Goal: Task Accomplishment & Management: Complete application form

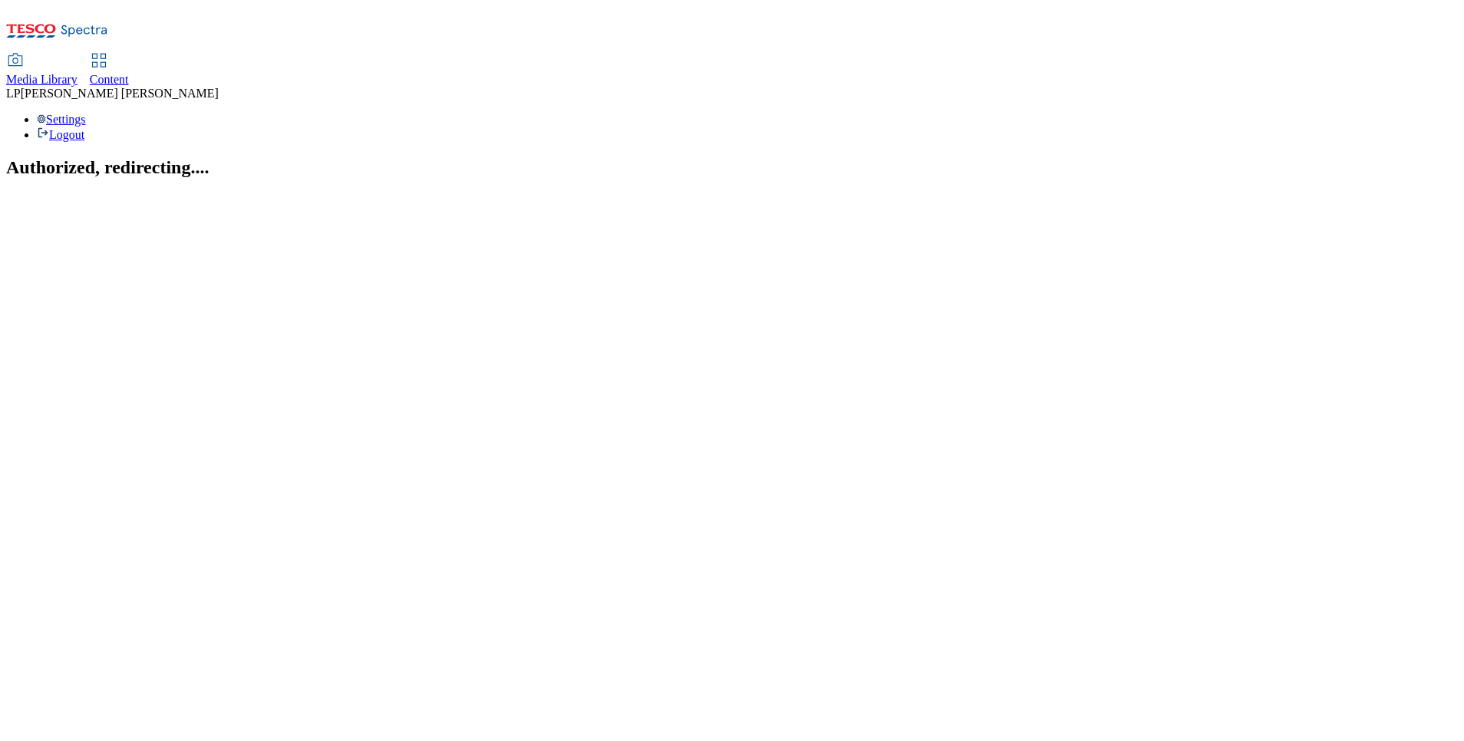
click at [108, 51] on icon at bounding box center [99, 60] width 18 height 18
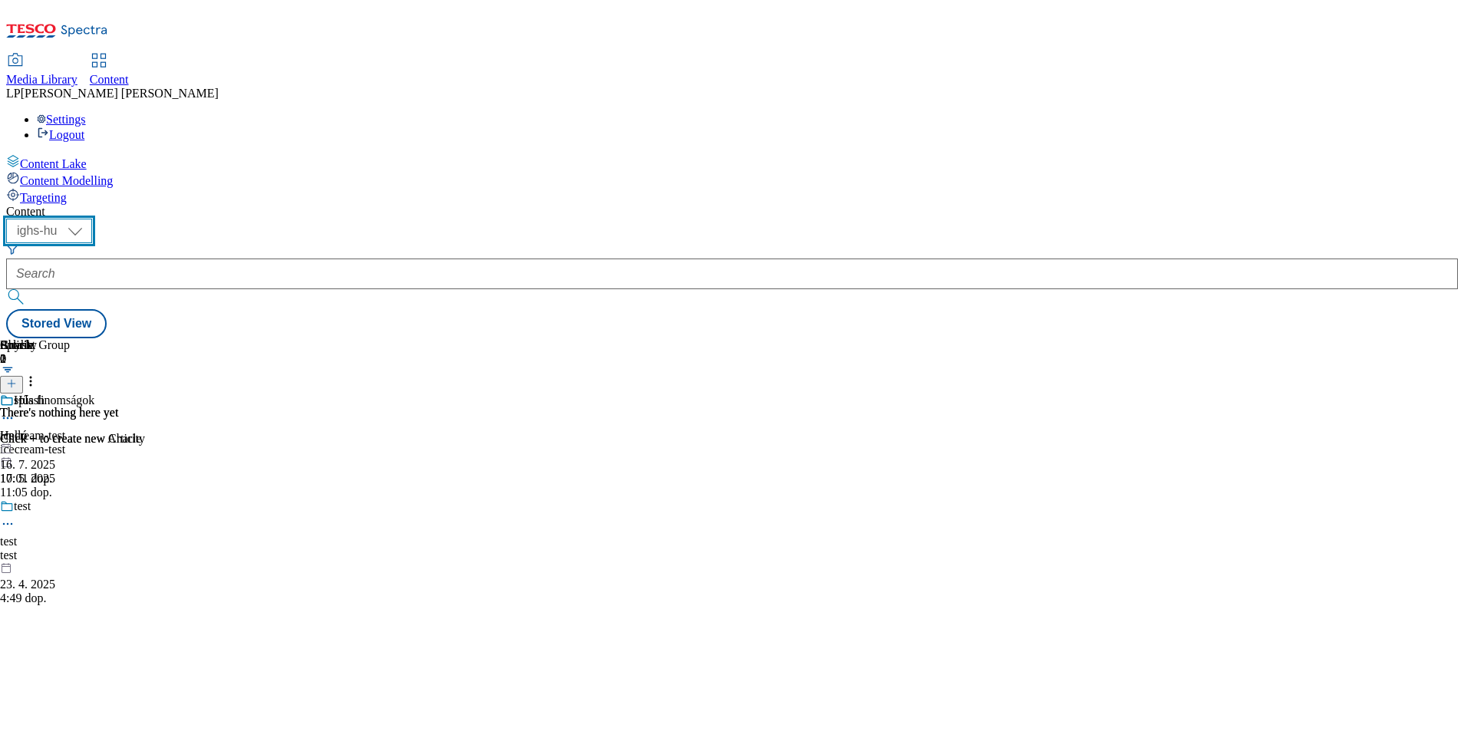
click at [92, 219] on select "ighs-cz ighs-hu ighs-sk" at bounding box center [49, 231] width 86 height 25
select select "ighs-cz"
click at [92, 219] on select "ighs-cz ighs-hu ighs-sk" at bounding box center [49, 231] width 86 height 25
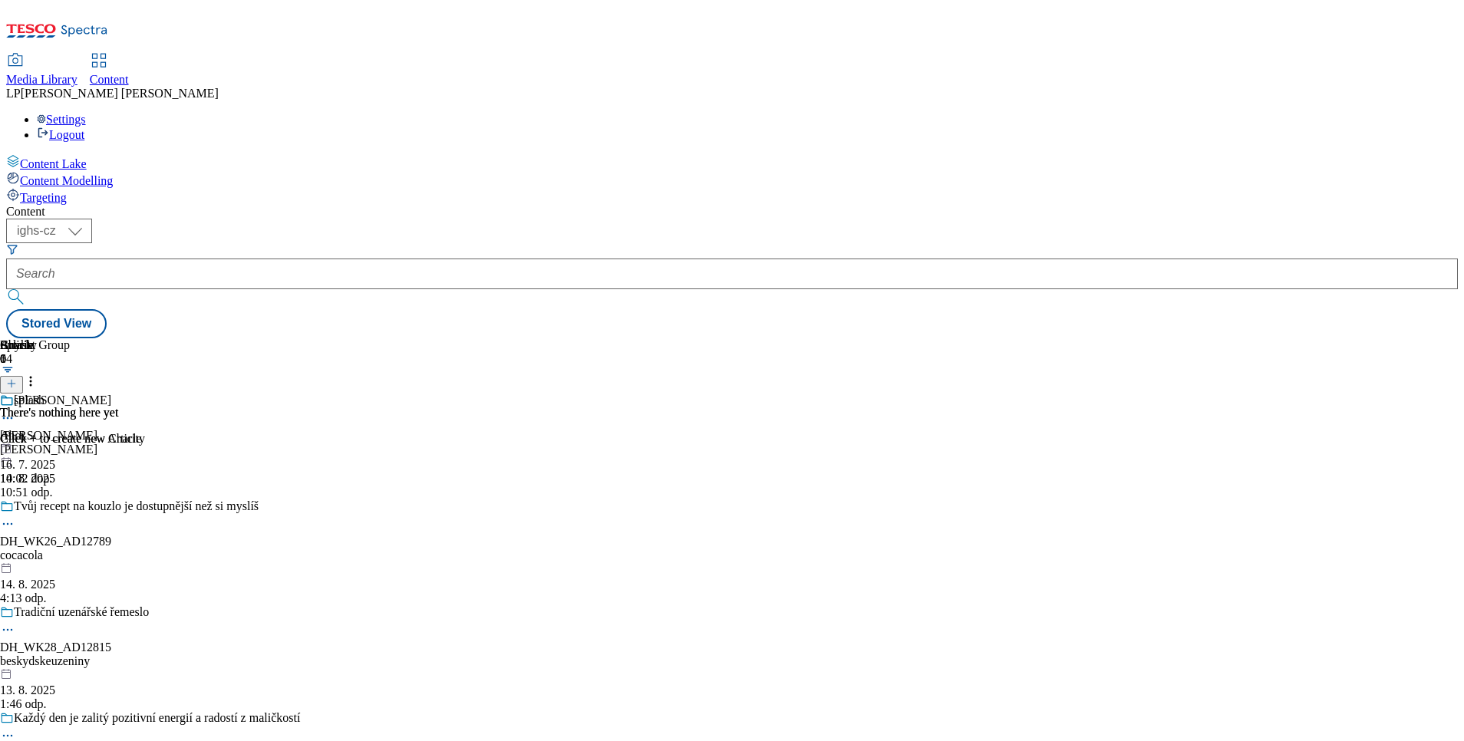
click at [17, 378] on icon at bounding box center [11, 383] width 11 height 11
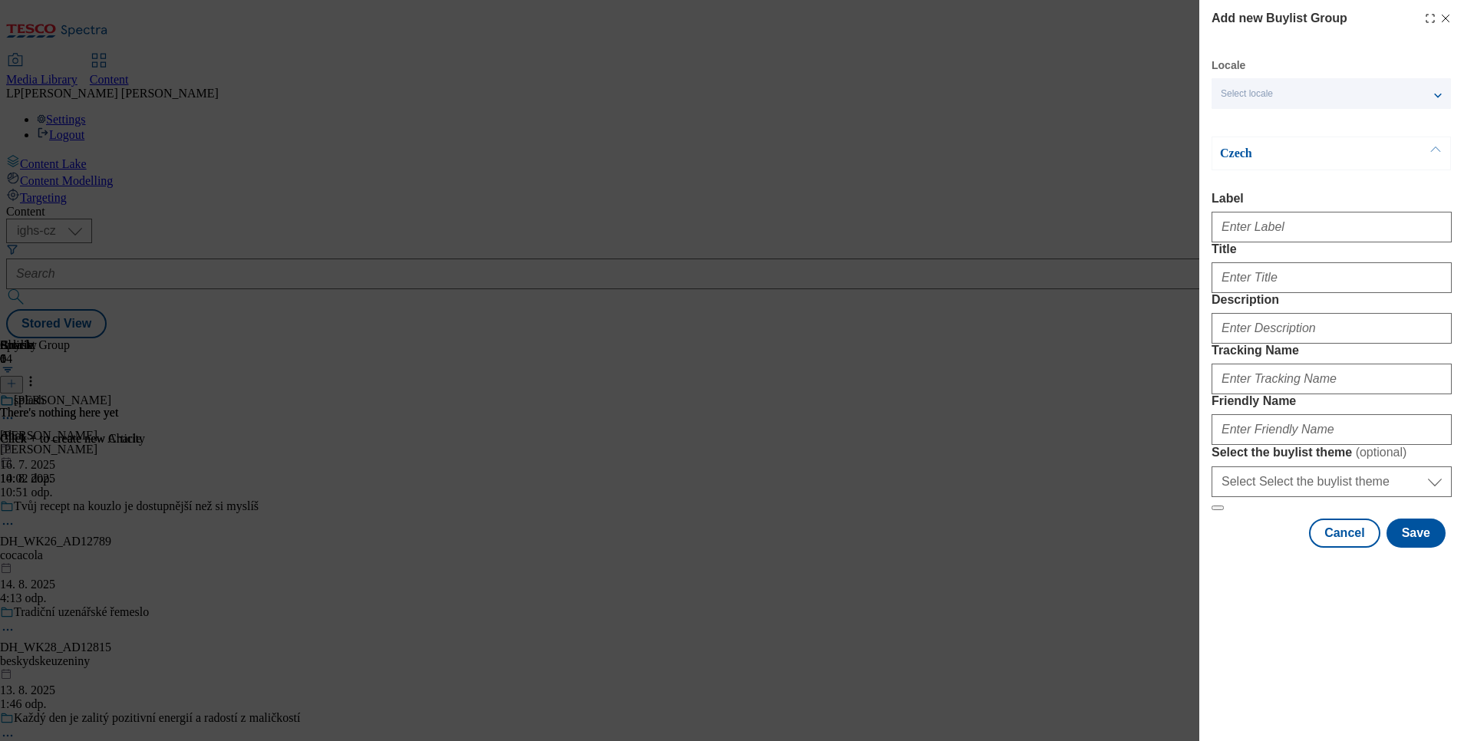
click at [1449, 15] on icon "Modal" at bounding box center [1446, 18] width 12 height 12
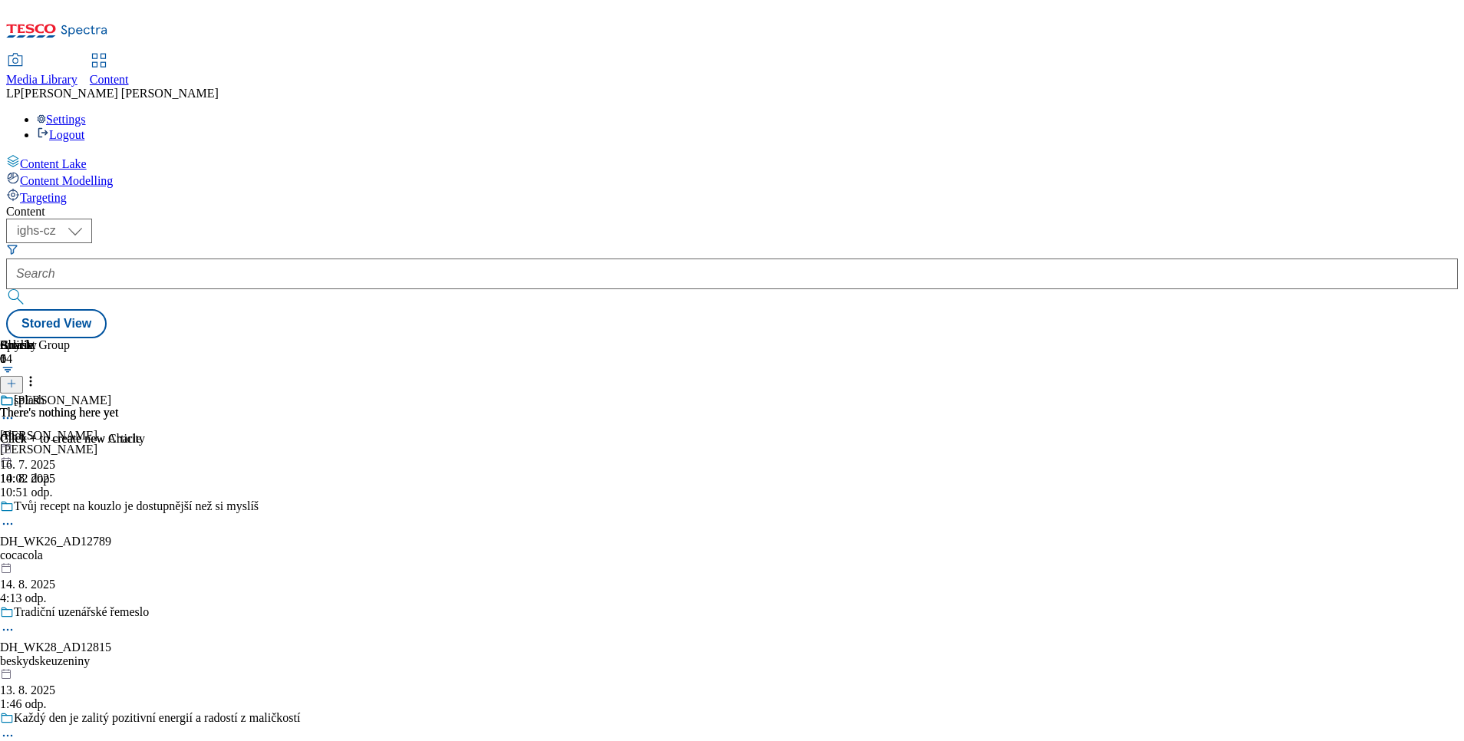
click at [17, 378] on icon at bounding box center [11, 383] width 11 height 11
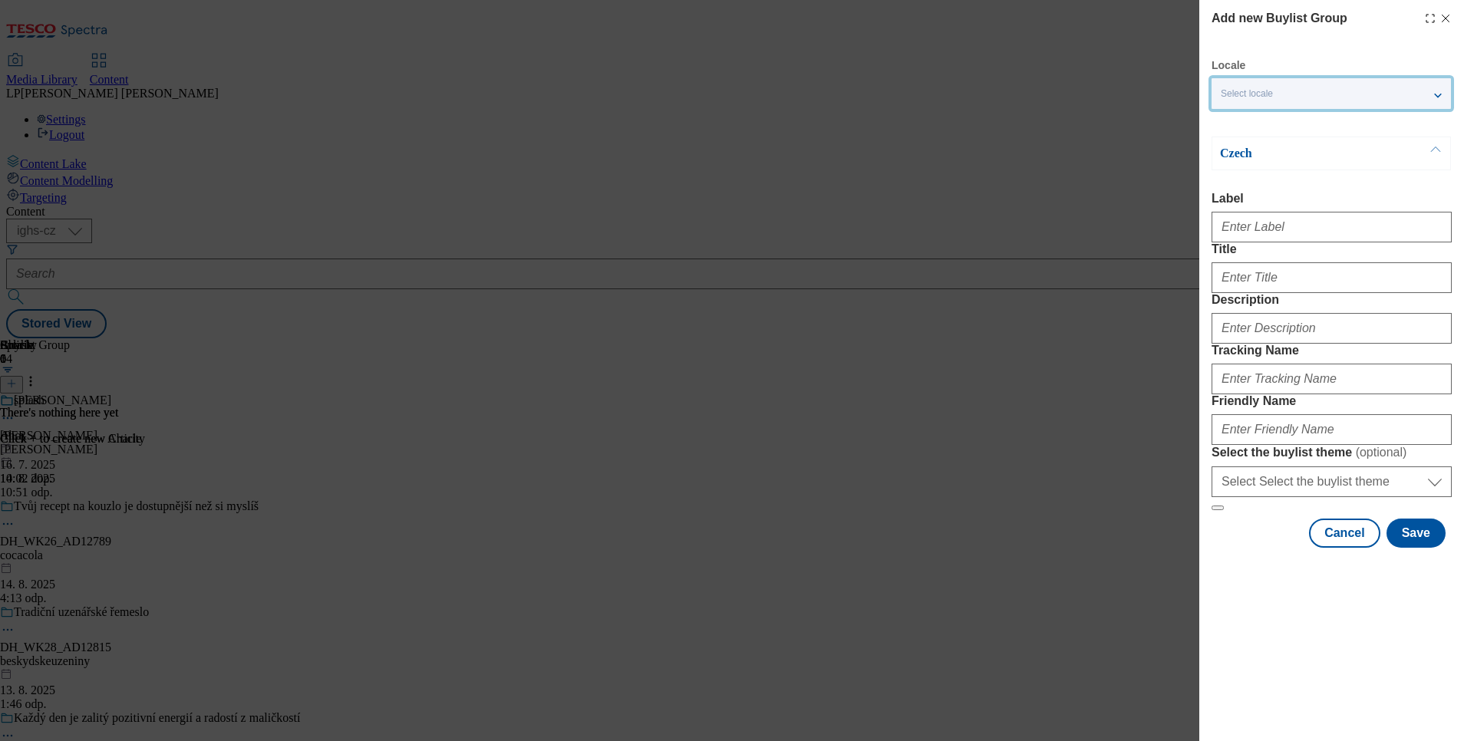
click at [1343, 96] on div "Select locale" at bounding box center [1331, 93] width 239 height 31
click at [1266, 126] on span "English" at bounding box center [1266, 122] width 35 height 8
click at [1239, 126] on input "English" at bounding box center [1230, 124] width 18 height 18
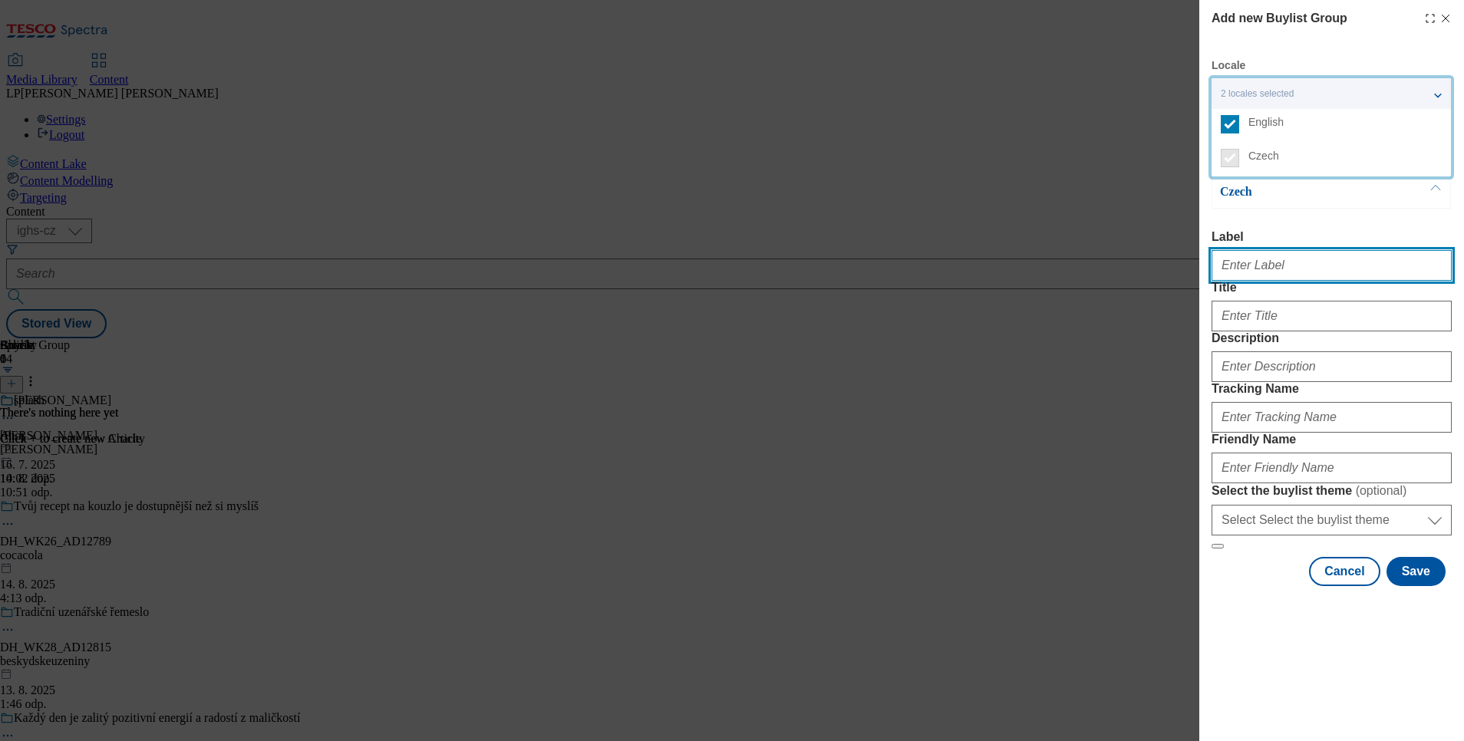
click at [1278, 269] on input "Label" at bounding box center [1332, 265] width 240 height 31
drag, startPoint x: 1320, startPoint y: 266, endPoint x: 1189, endPoint y: 246, distance: 132.9
click at [1189, 246] on div "Add new Buylist Group Locale 2 locales selected English Czech English Label Tit…" at bounding box center [732, 370] width 1464 height 741
type input "Free From recept"
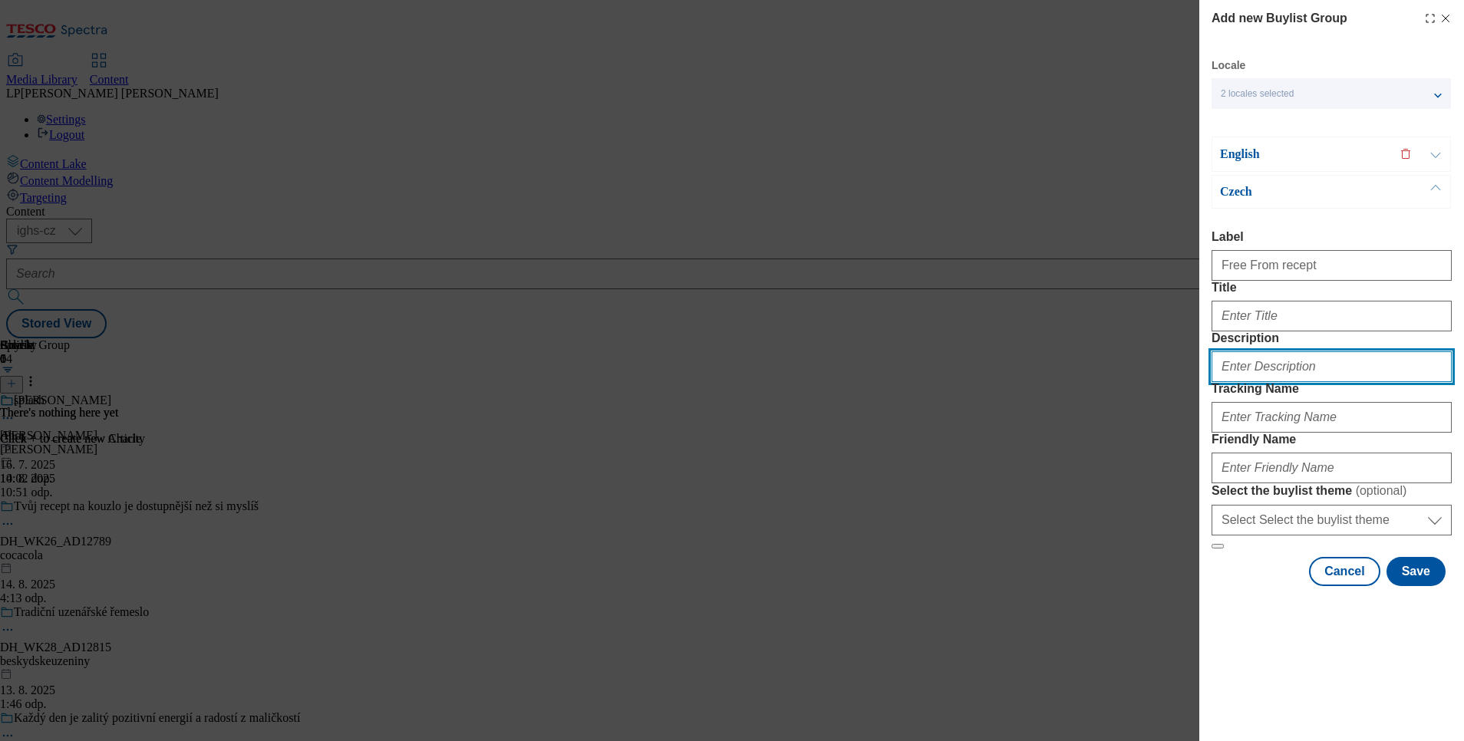
click at [1259, 382] on input "Description" at bounding box center [1332, 366] width 240 height 31
paste input "Free From recept"
type input "Free From recept"
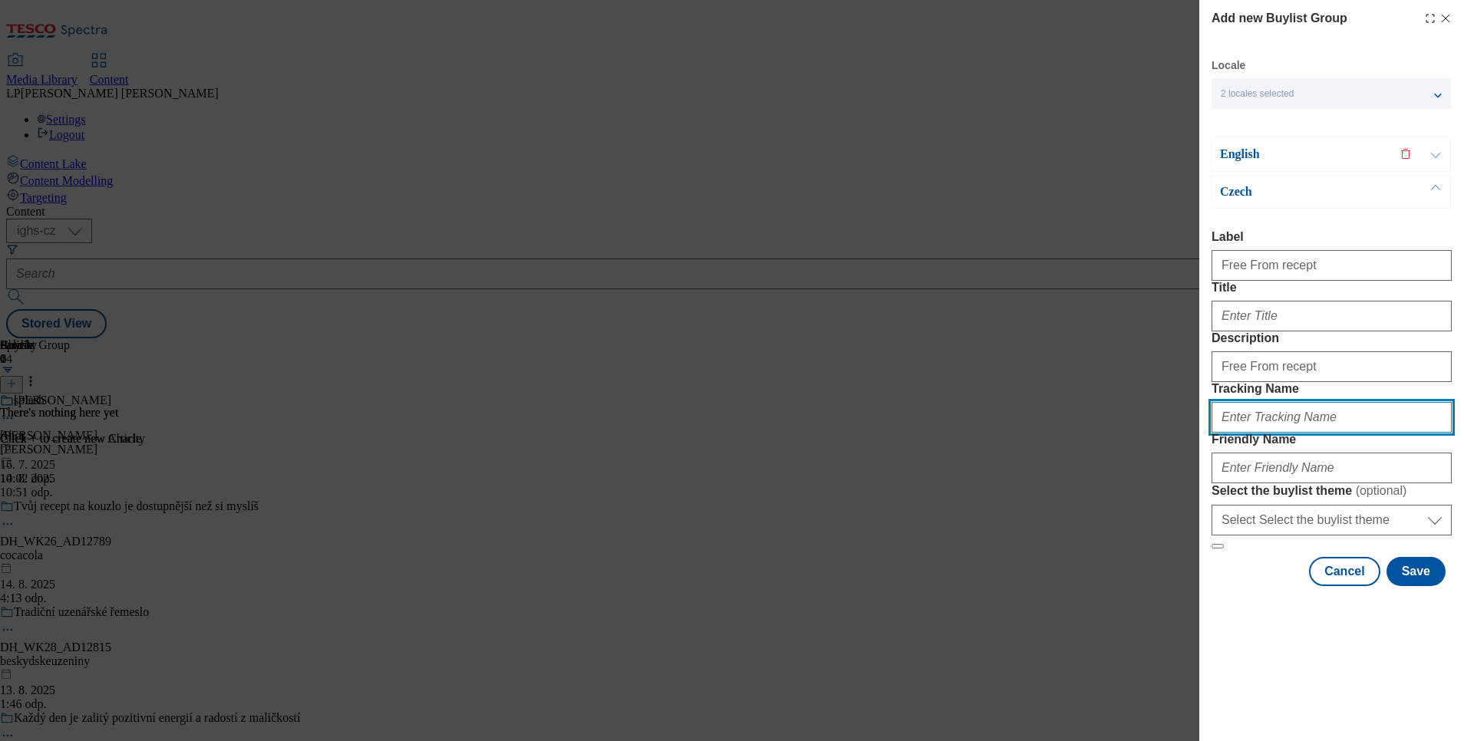
click at [1276, 433] on input "Tracking Name" at bounding box center [1332, 417] width 240 height 31
paste input "Free From recept"
type input "Free From recept"
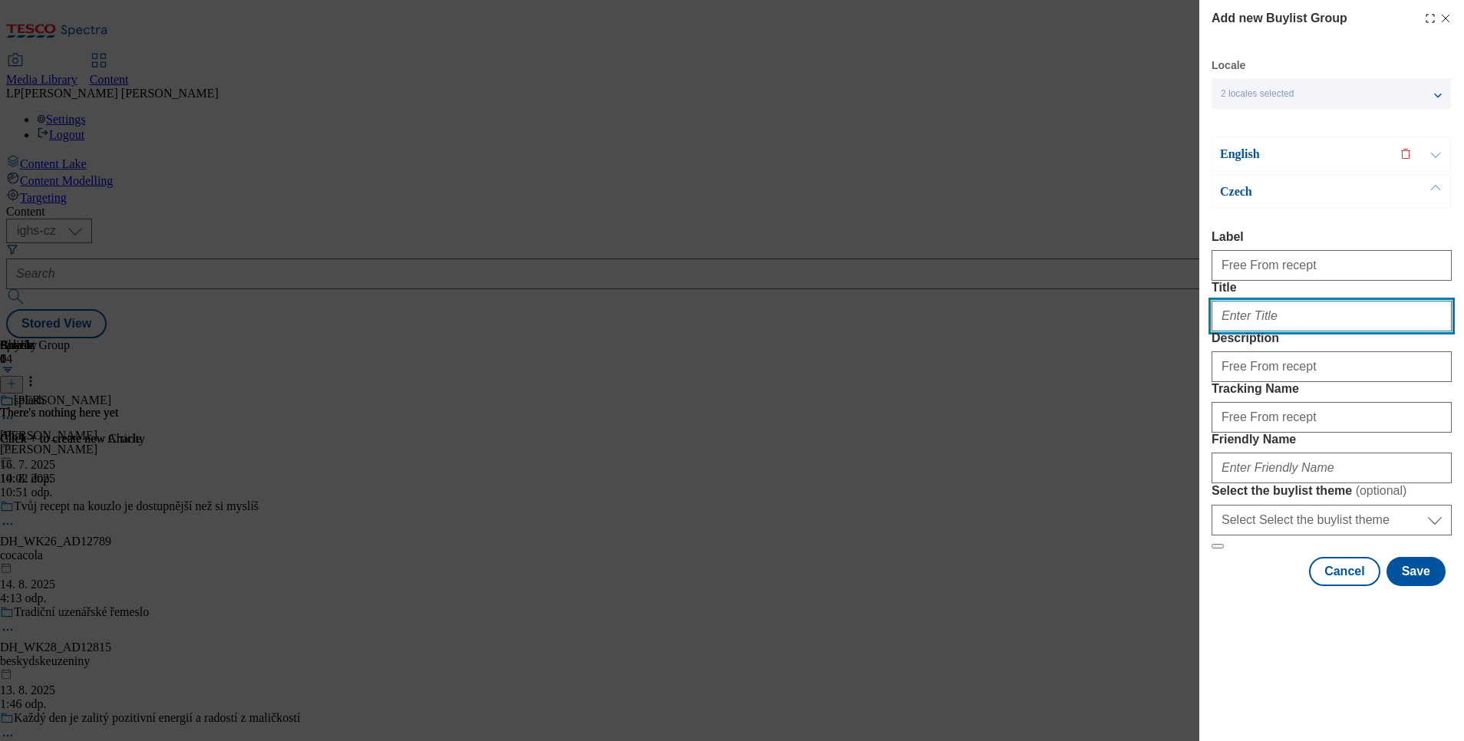
click at [1290, 332] on input "Title" at bounding box center [1332, 316] width 240 height 31
click at [1231, 194] on p "Czech" at bounding box center [1300, 191] width 161 height 15
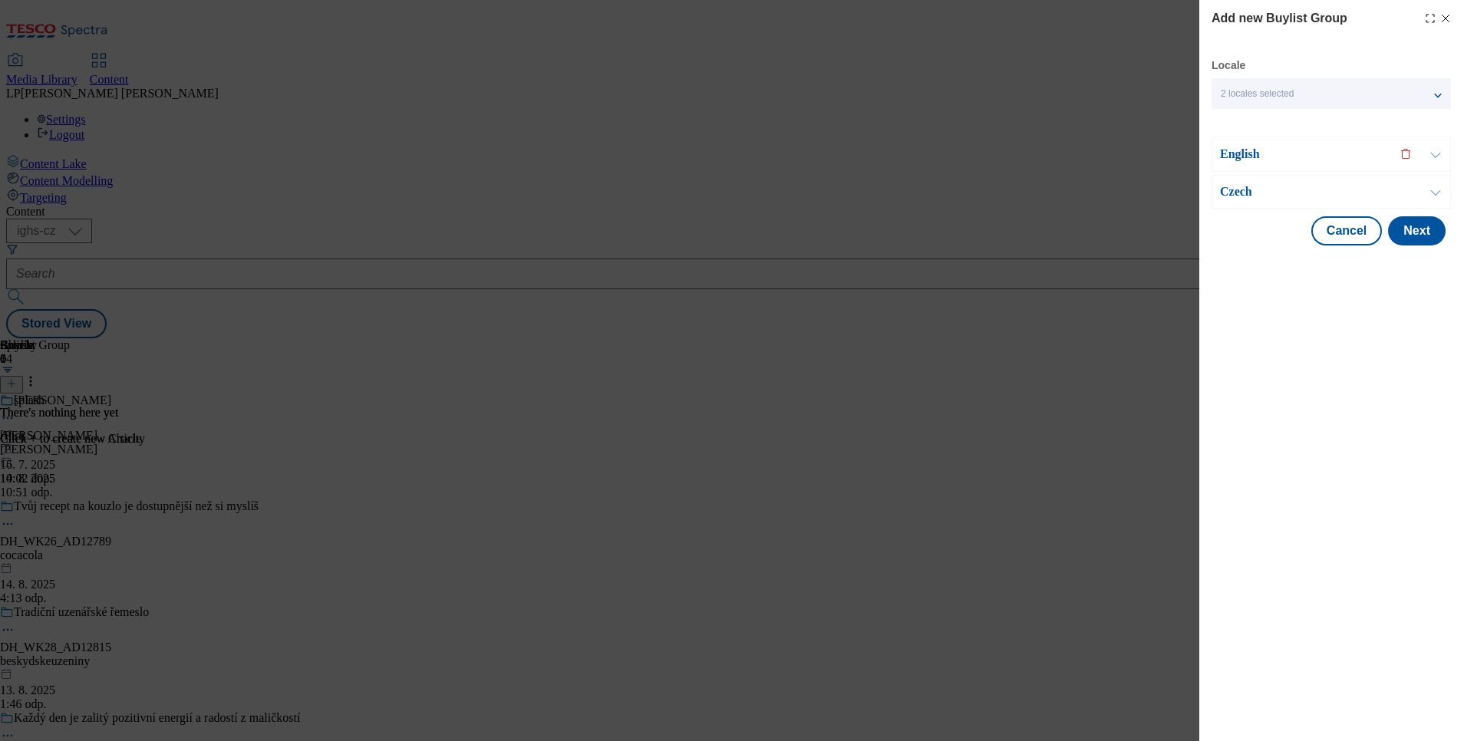
click at [1231, 194] on p "Czech" at bounding box center [1300, 191] width 161 height 15
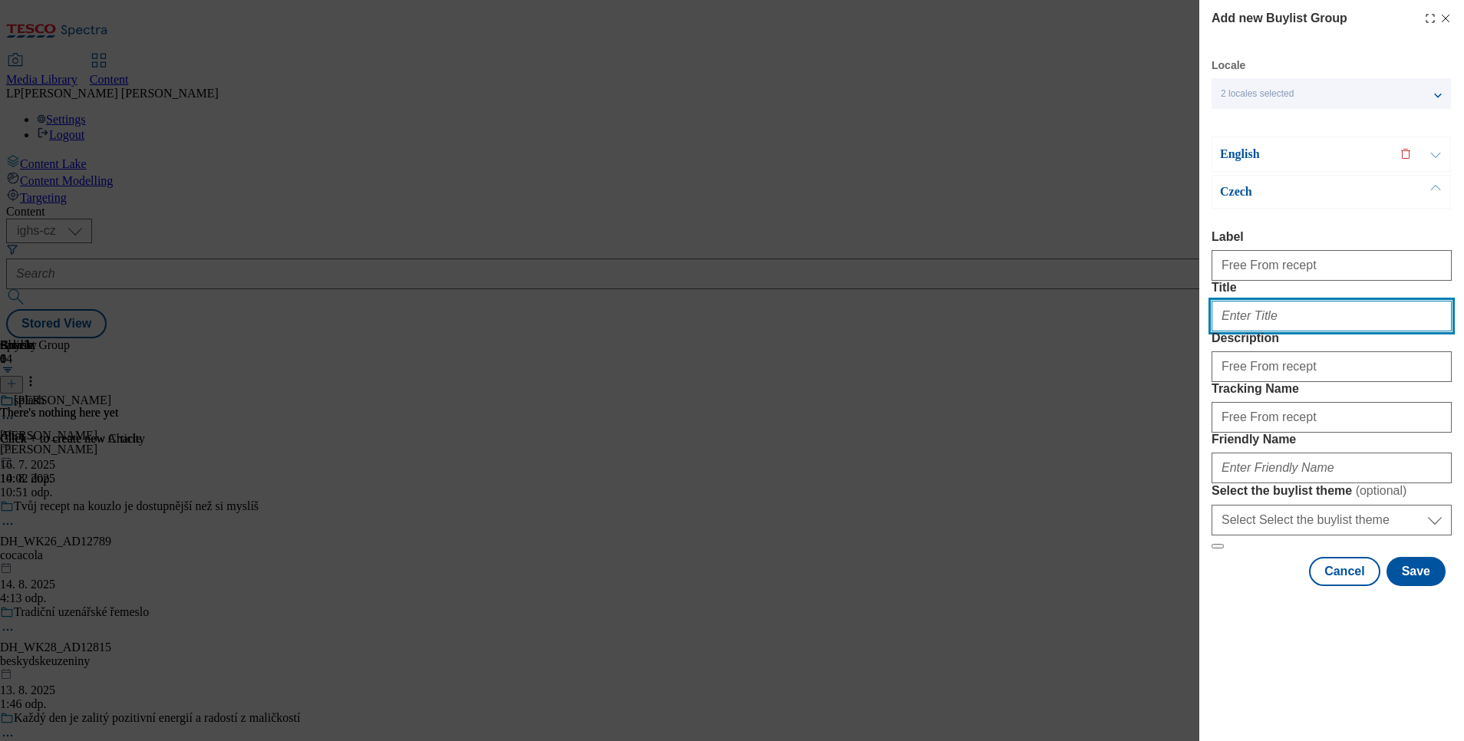
click at [1280, 332] on input "Title" at bounding box center [1332, 316] width 240 height 31
paste input "Připravte si špenátovou frittatu s bezlaktózovým Free From mlékem a mozzarellou"
type input "Připravte si špenátovou frittatu s bezlaktózovým Free From mlékem a mozzarellou"
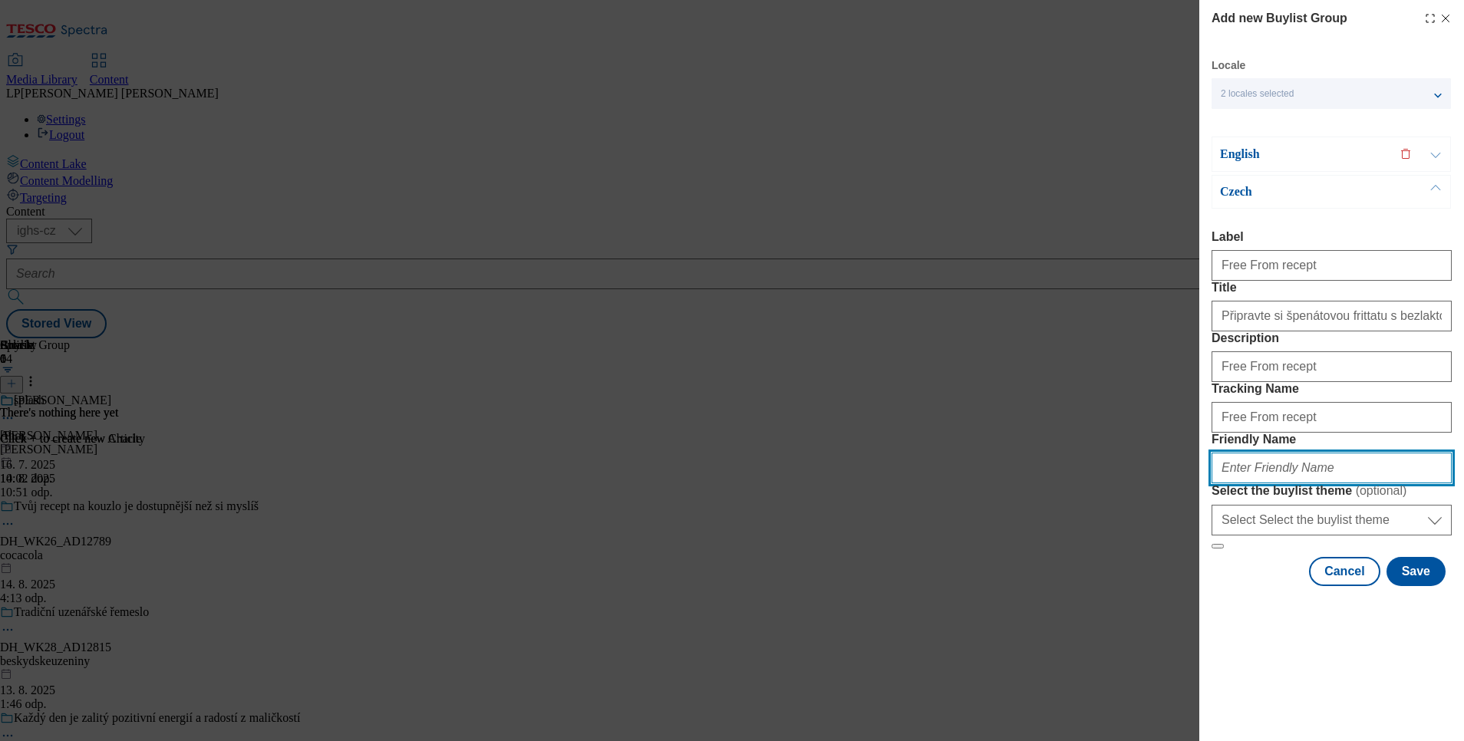
click at [1272, 483] on input "Friendly Name" at bounding box center [1332, 468] width 240 height 31
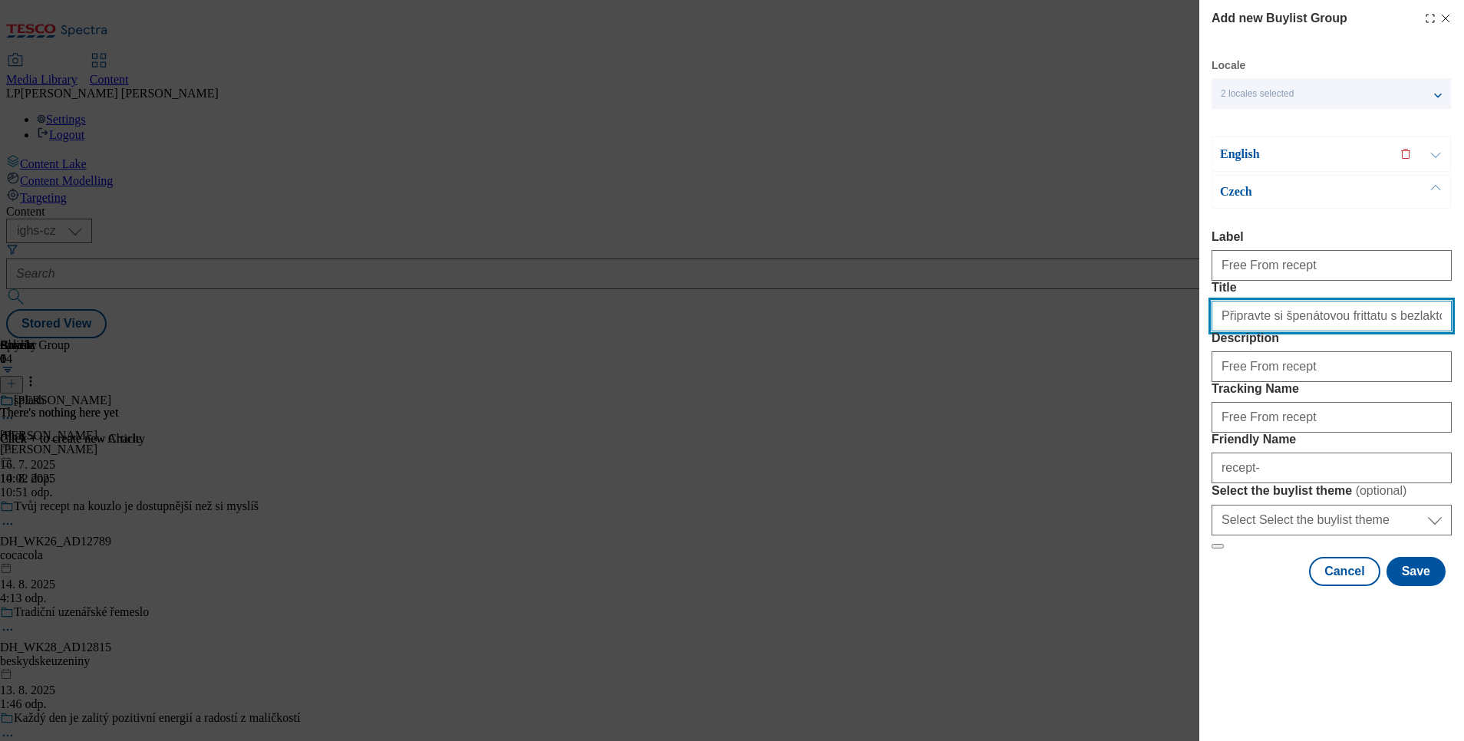
click at [1336, 332] on input "Připravte si špenátovou frittatu s bezlaktózovým Free From mlékem a mozzarellou" at bounding box center [1332, 316] width 240 height 31
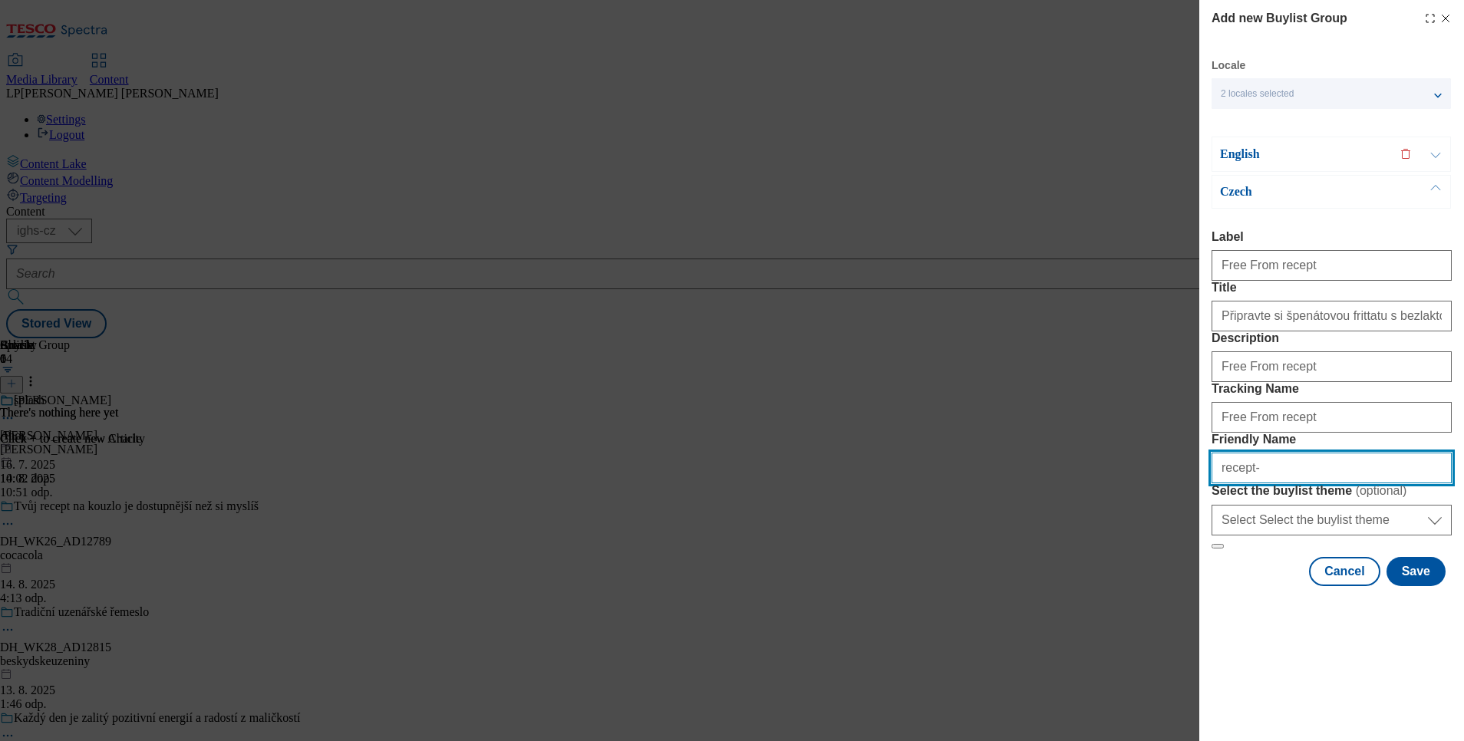
click at [1294, 483] on input "recept-" at bounding box center [1332, 468] width 240 height 31
paste input "frittatu"
type input "recept-frittata"
click at [1249, 143] on div "English" at bounding box center [1331, 154] width 239 height 35
click at [1250, 153] on p "English" at bounding box center [1300, 154] width 161 height 15
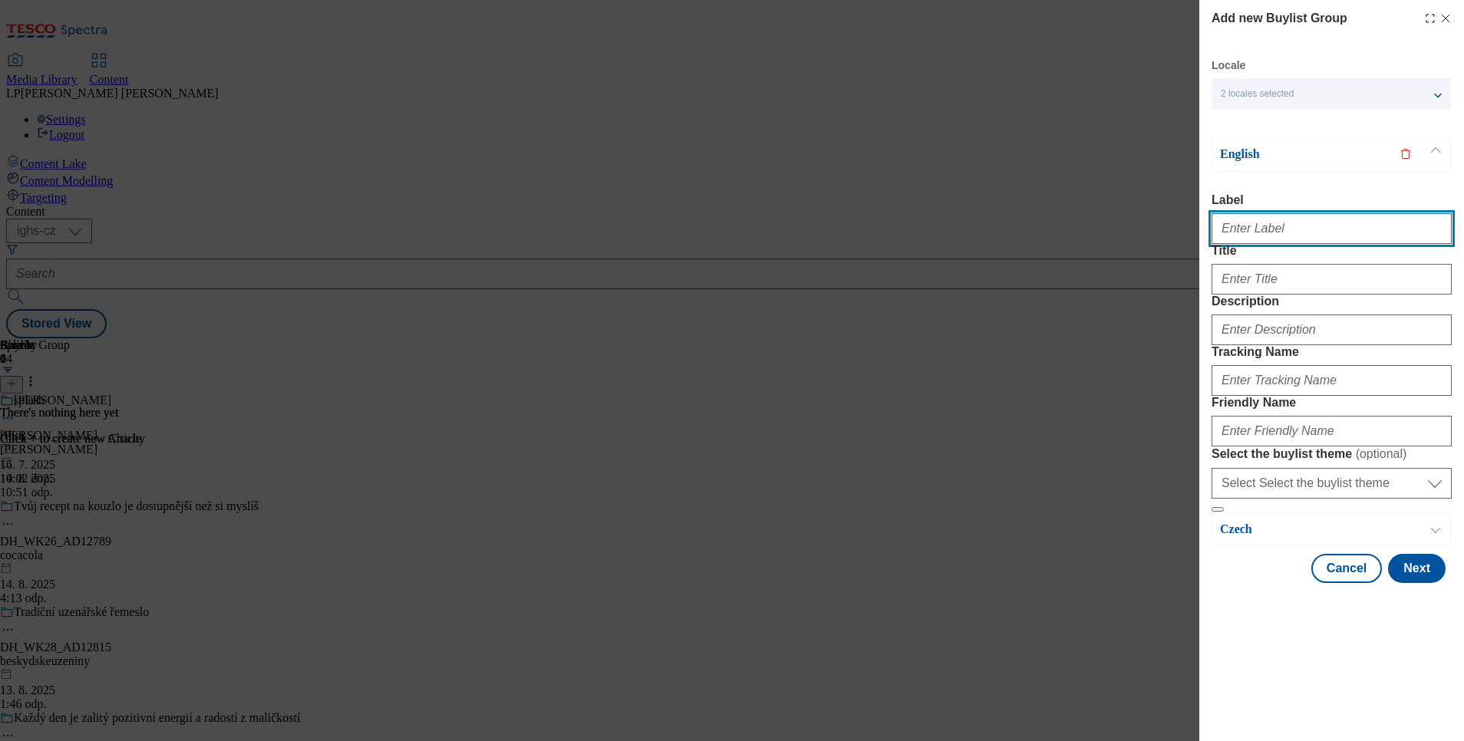
click at [1239, 225] on input "Label" at bounding box center [1332, 228] width 240 height 31
type input "Free From recept"
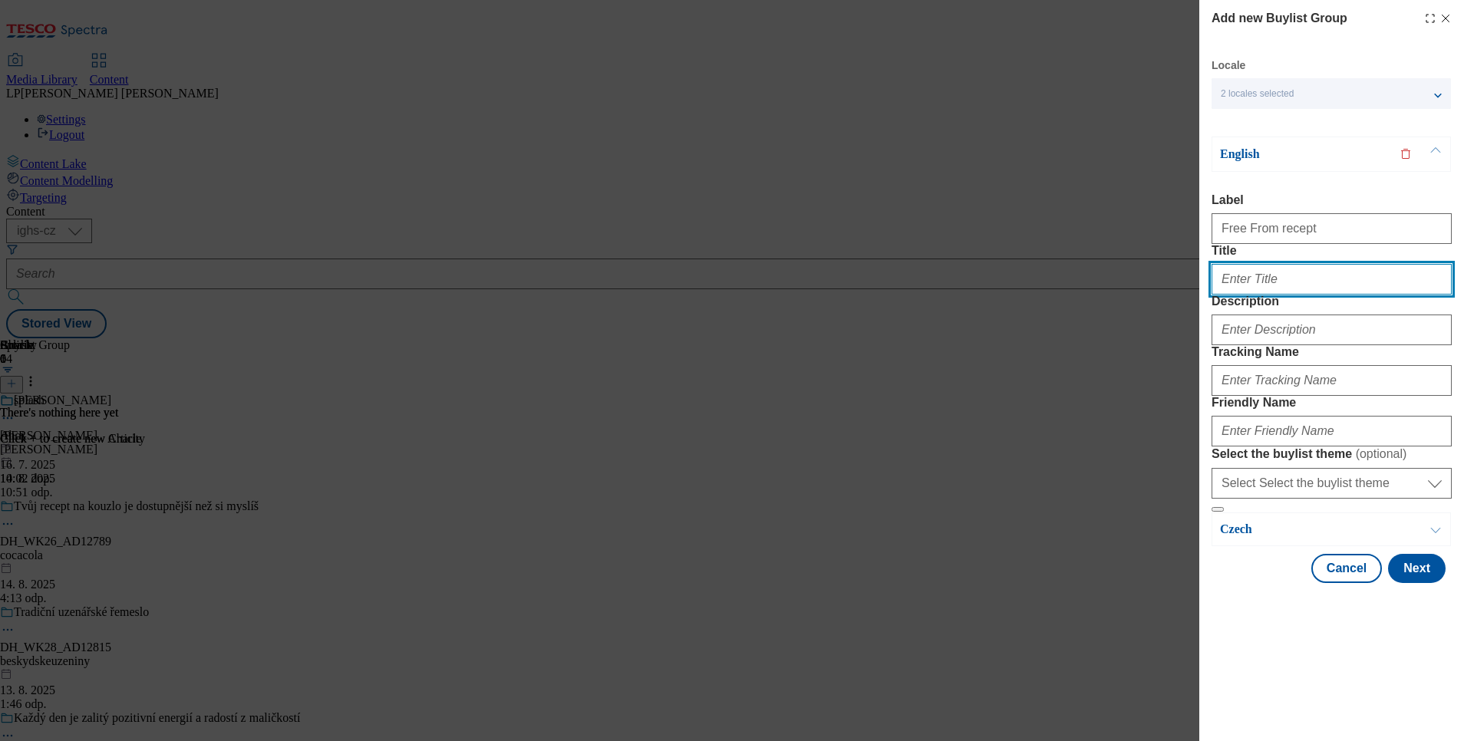
click at [1270, 295] on input "Title" at bounding box center [1332, 279] width 240 height 31
paste input "Prepare a spinach frittata with Free From milk and mozzarella"
type input "Prepare a spinach frittata with Free From milk and mozzarella"
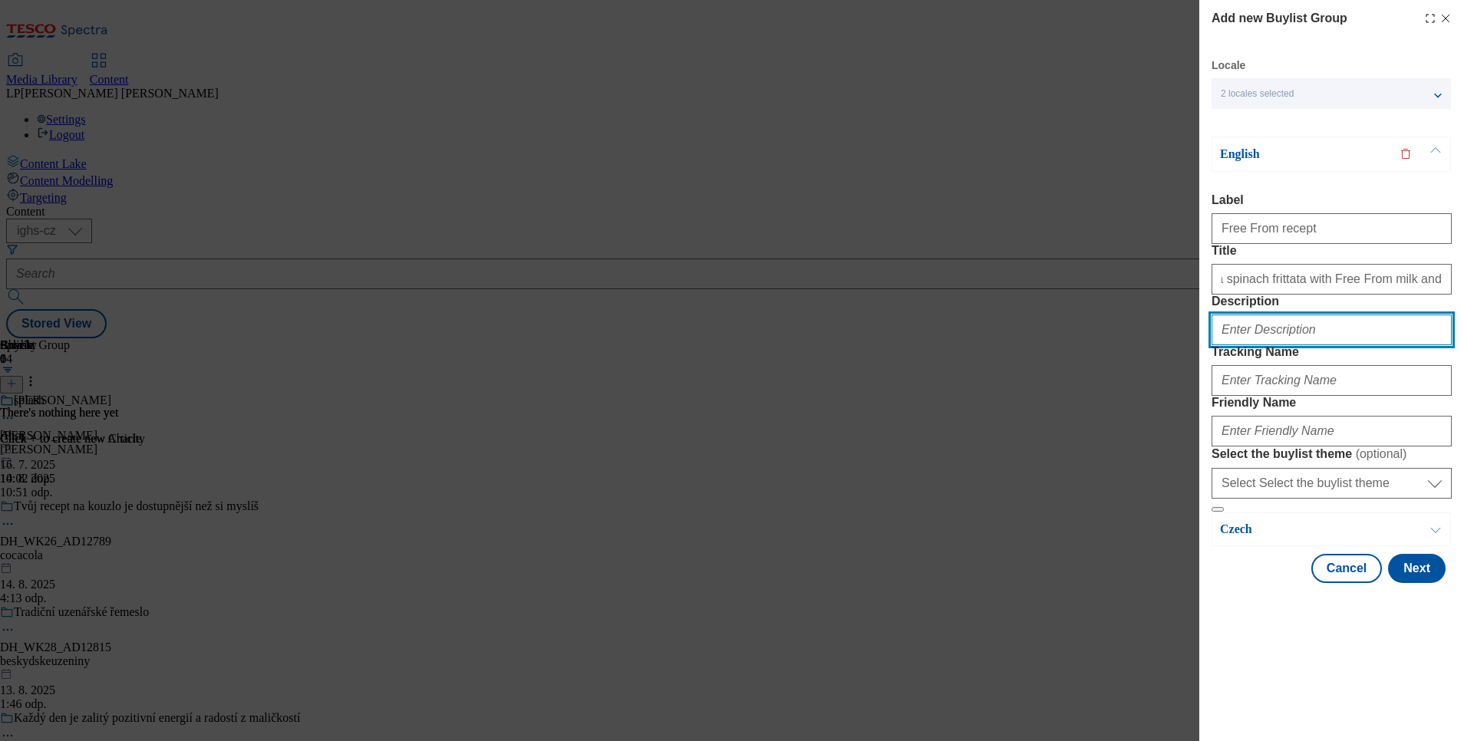
click at [1263, 345] on input "Description" at bounding box center [1332, 330] width 240 height 31
type input "Free From recept"
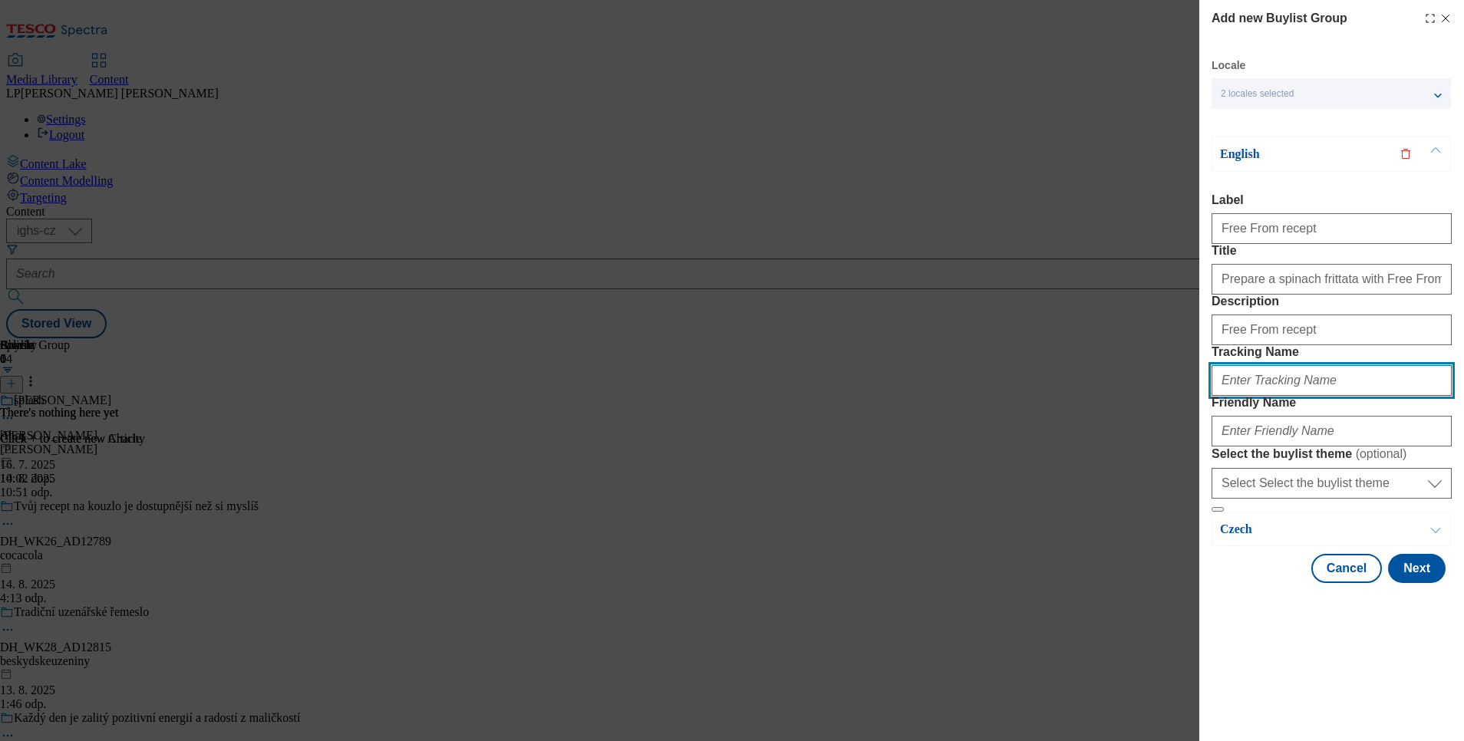
click at [1297, 396] on input "Tracking Name" at bounding box center [1332, 380] width 240 height 31
type input "Free From recept"
click at [1292, 447] on div "Modal" at bounding box center [1332, 428] width 240 height 37
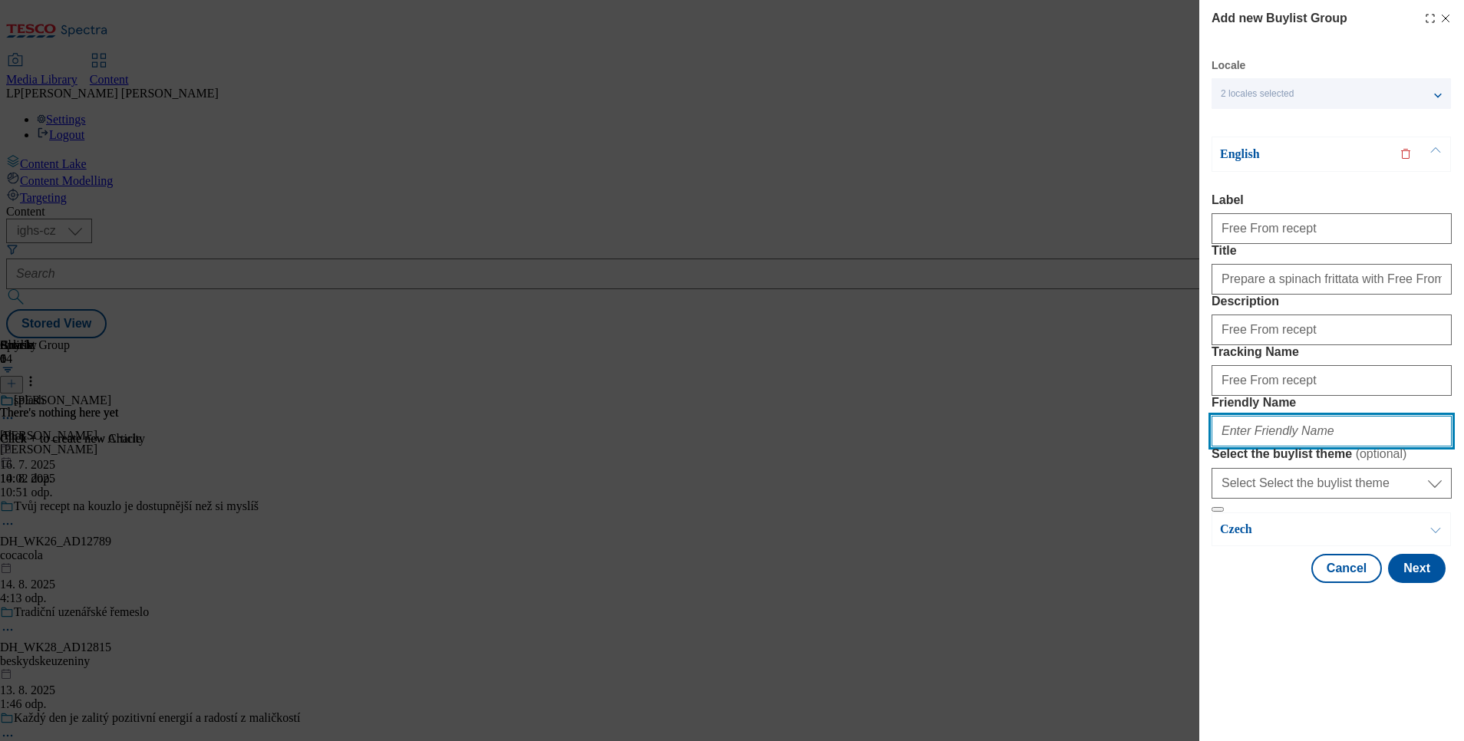
click at [1285, 447] on input "Friendly Name" at bounding box center [1332, 431] width 240 height 31
type input "recept-frittata"
click at [1403, 583] on button "Next" at bounding box center [1417, 568] width 58 height 29
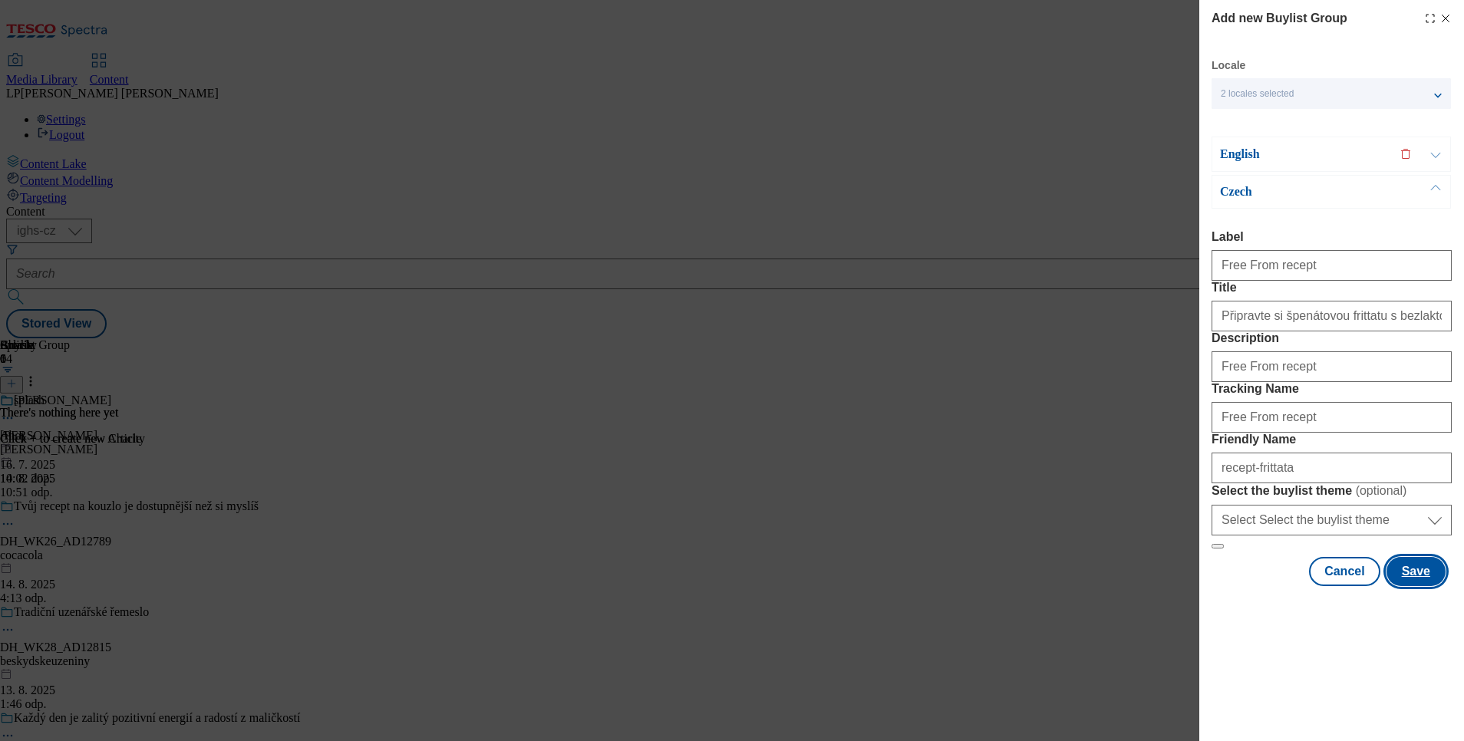
click at [1407, 586] on button "Save" at bounding box center [1416, 571] width 59 height 29
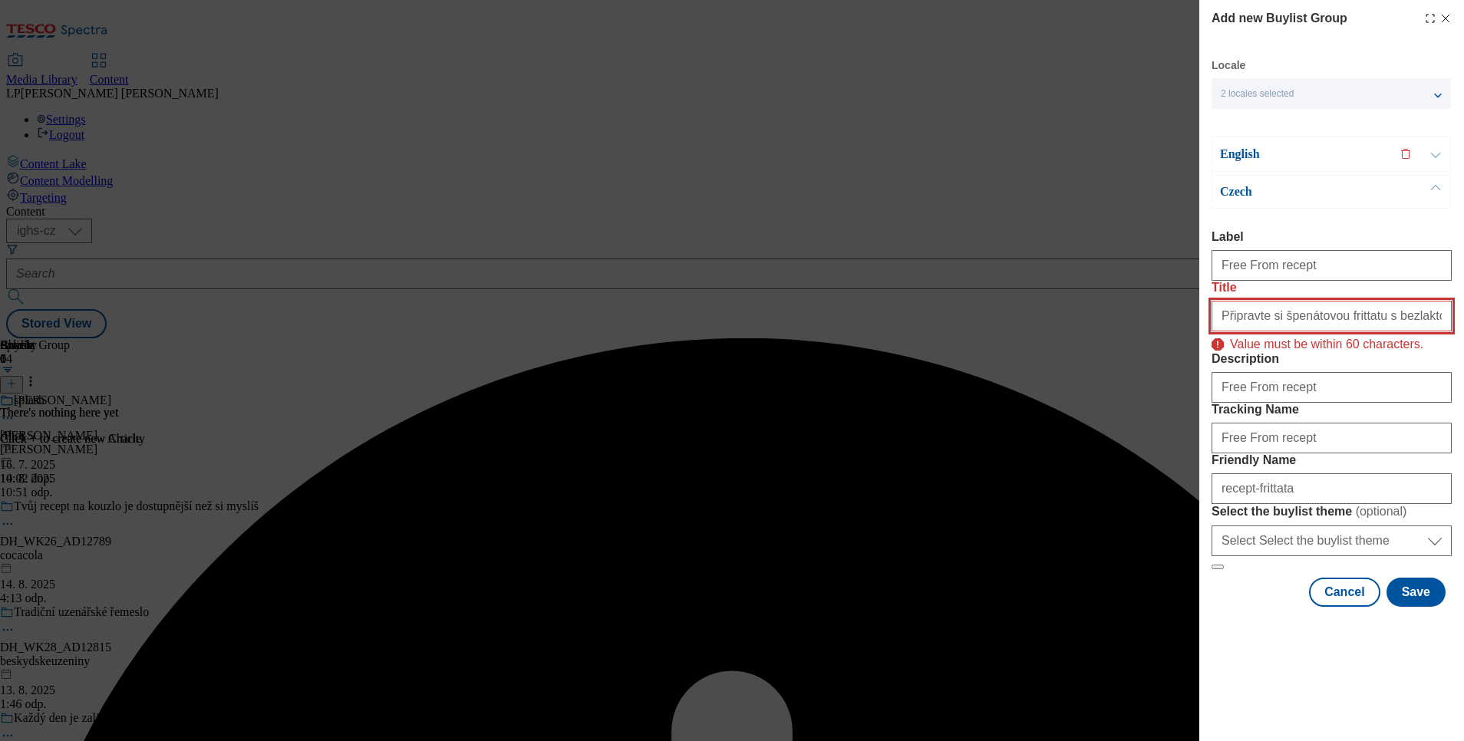
click at [1287, 315] on input "Připravte si špenátovou frittatu s bezlaktózovým Free From mlékem a mozzarellou" at bounding box center [1332, 316] width 240 height 31
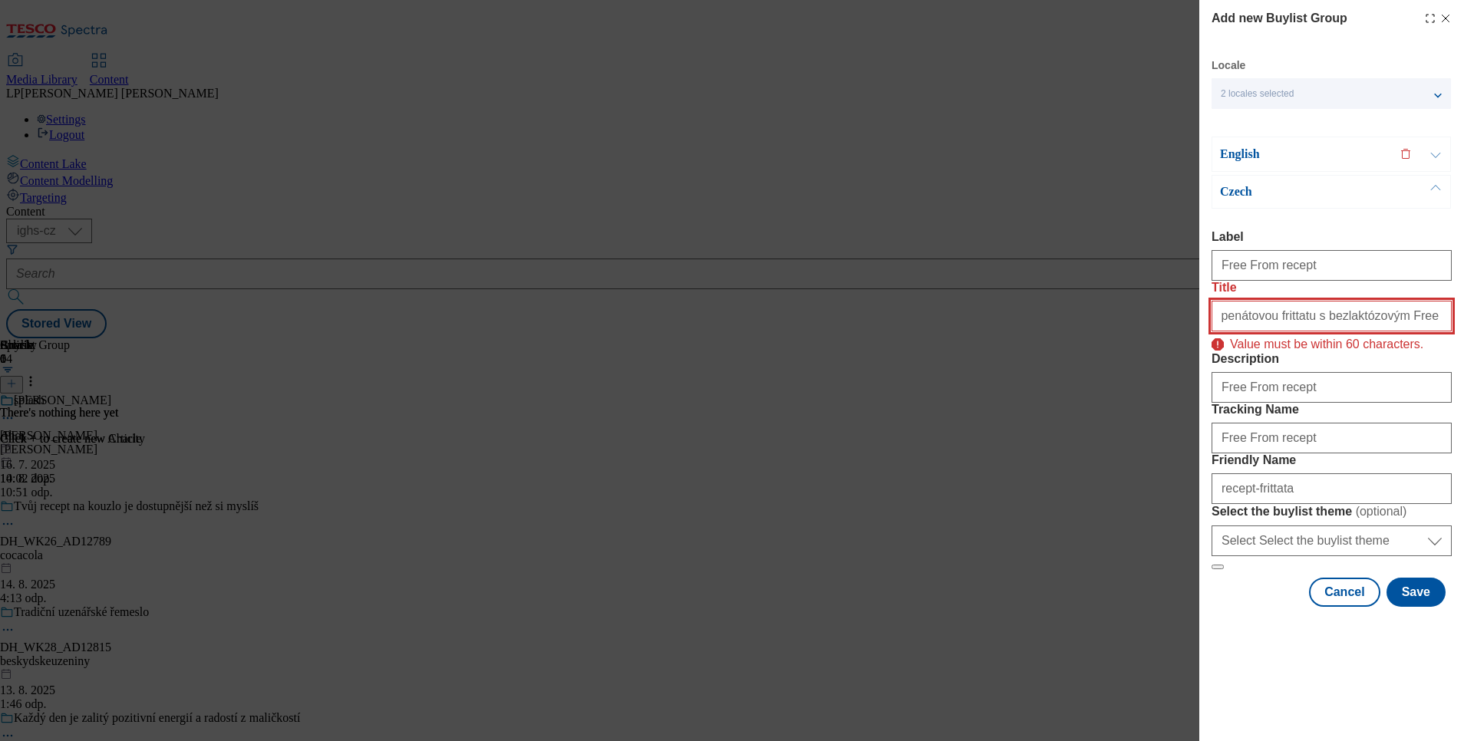
scroll to position [0, 80]
click at [1303, 317] on input "Připravte si špenátovou frittatu s bezlaktózovým Free From mlékem a mozzarellou" at bounding box center [1332, 316] width 240 height 31
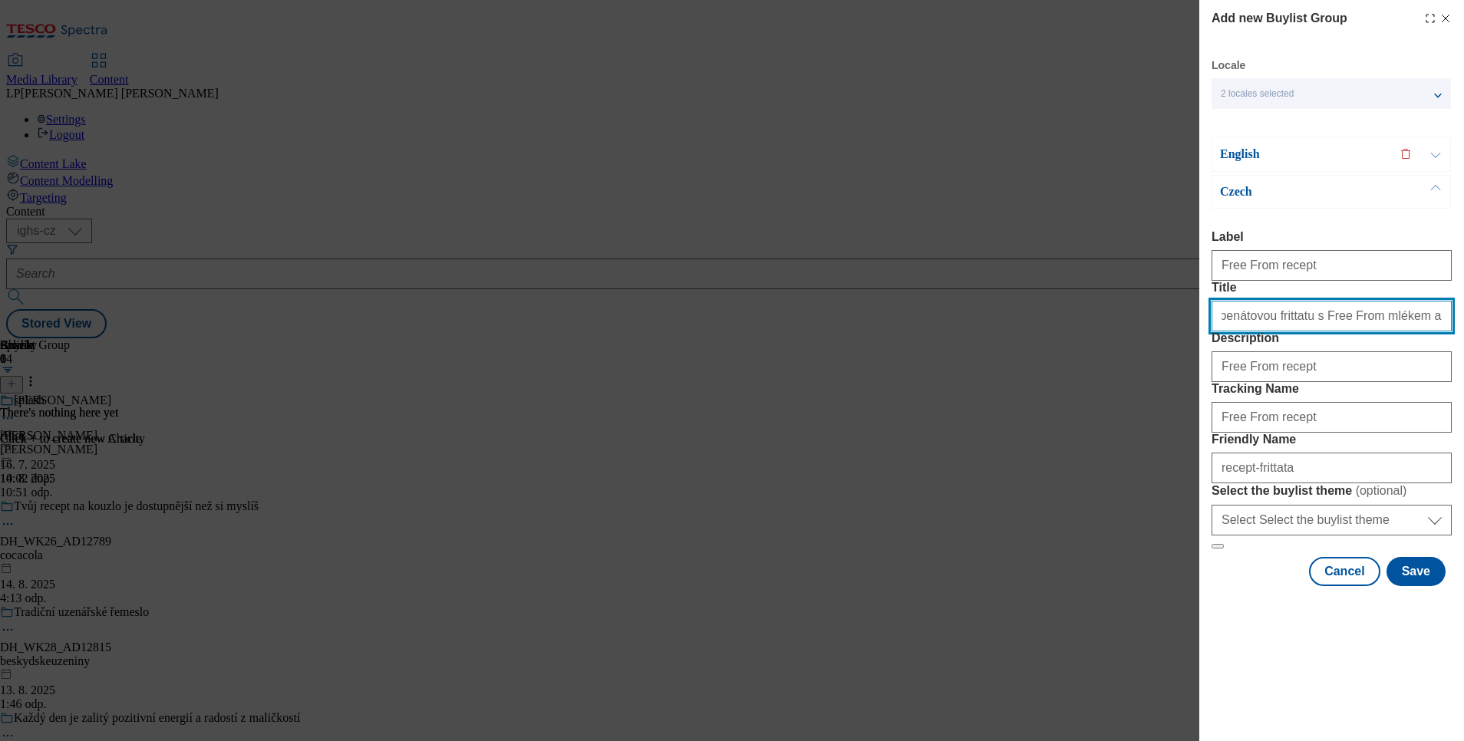
click at [1389, 308] on input "Připravte si špenátovou frittatu s Free From mlékem a mozzarellou" at bounding box center [1332, 316] width 240 height 31
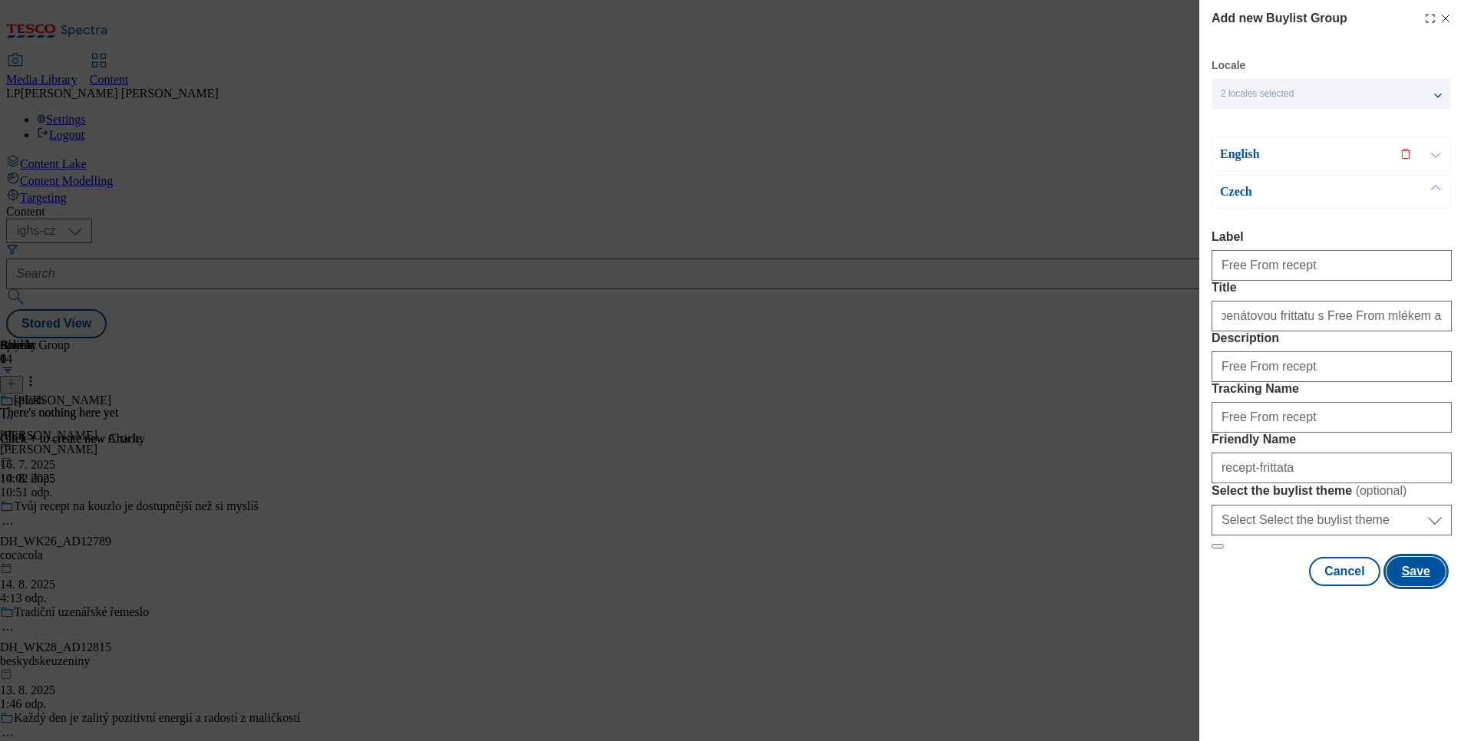
click at [1401, 586] on button "Save" at bounding box center [1416, 571] width 59 height 29
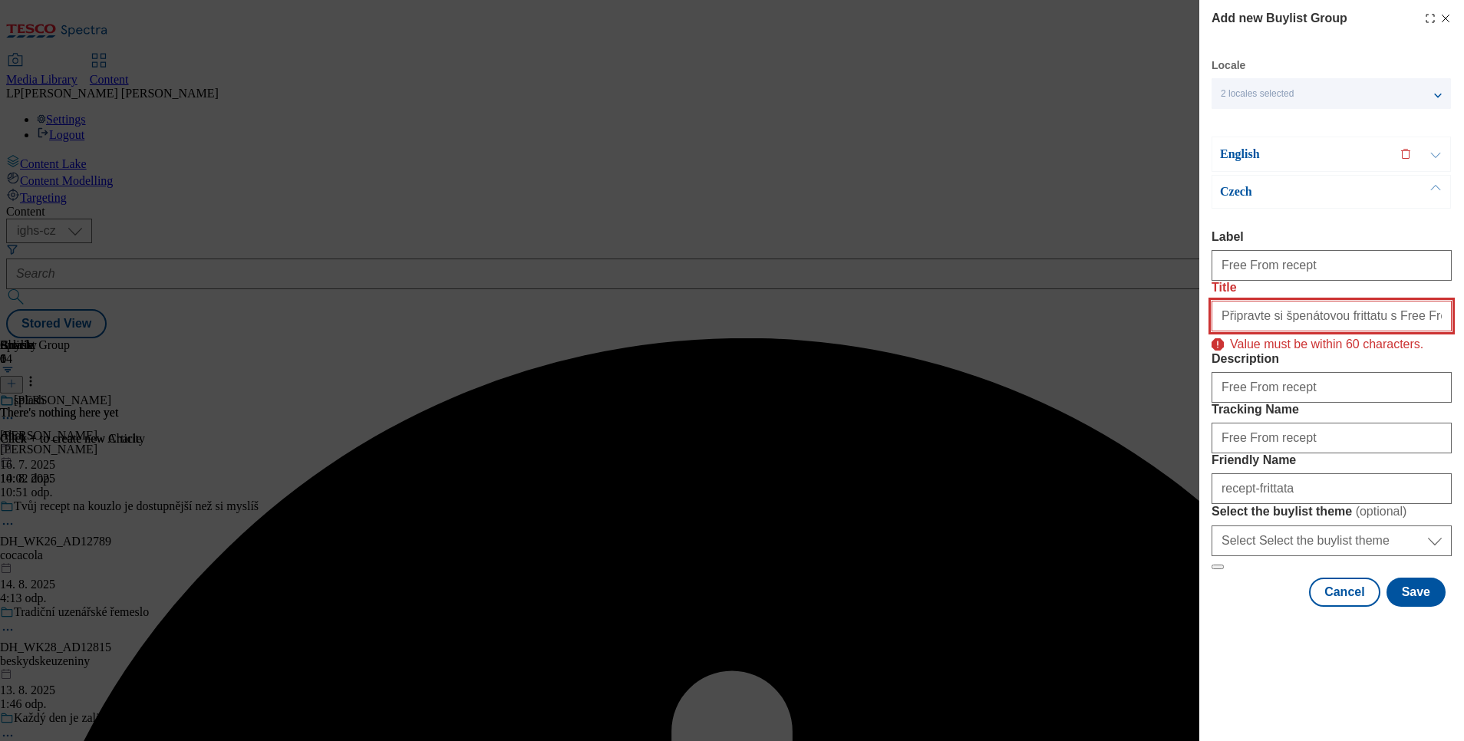
click at [1330, 324] on input "Připravte si špenátovou frittatu s Free From mlékem a mozzarellou" at bounding box center [1332, 316] width 240 height 31
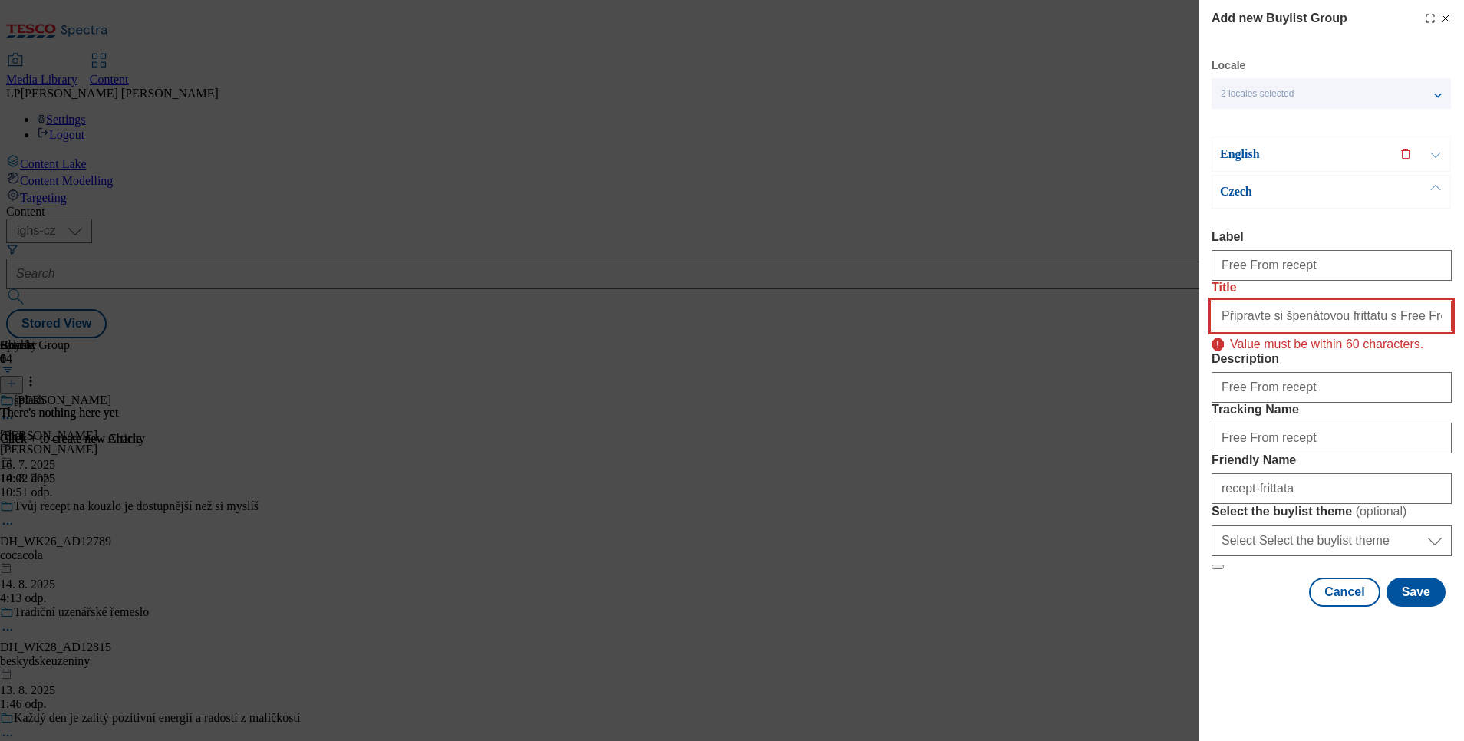
drag, startPoint x: 1246, startPoint y: 320, endPoint x: 1183, endPoint y: 317, distance: 62.2
click at [1183, 317] on div "Add new Buylist Group Locale 2 locales selected English Czech English Label Fre…" at bounding box center [732, 370] width 1464 height 741
click at [1269, 316] on input "Připravte si špenátovou frittatu s Free From mlékem a mozzarellou" at bounding box center [1332, 316] width 240 height 31
drag, startPoint x: 1271, startPoint y: 317, endPoint x: 1201, endPoint y: 309, distance: 70.3
click at [1201, 309] on div "Add new Buylist Group Locale 2 locales selected English Czech English Label Fre…" at bounding box center [1332, 305] width 265 height 610
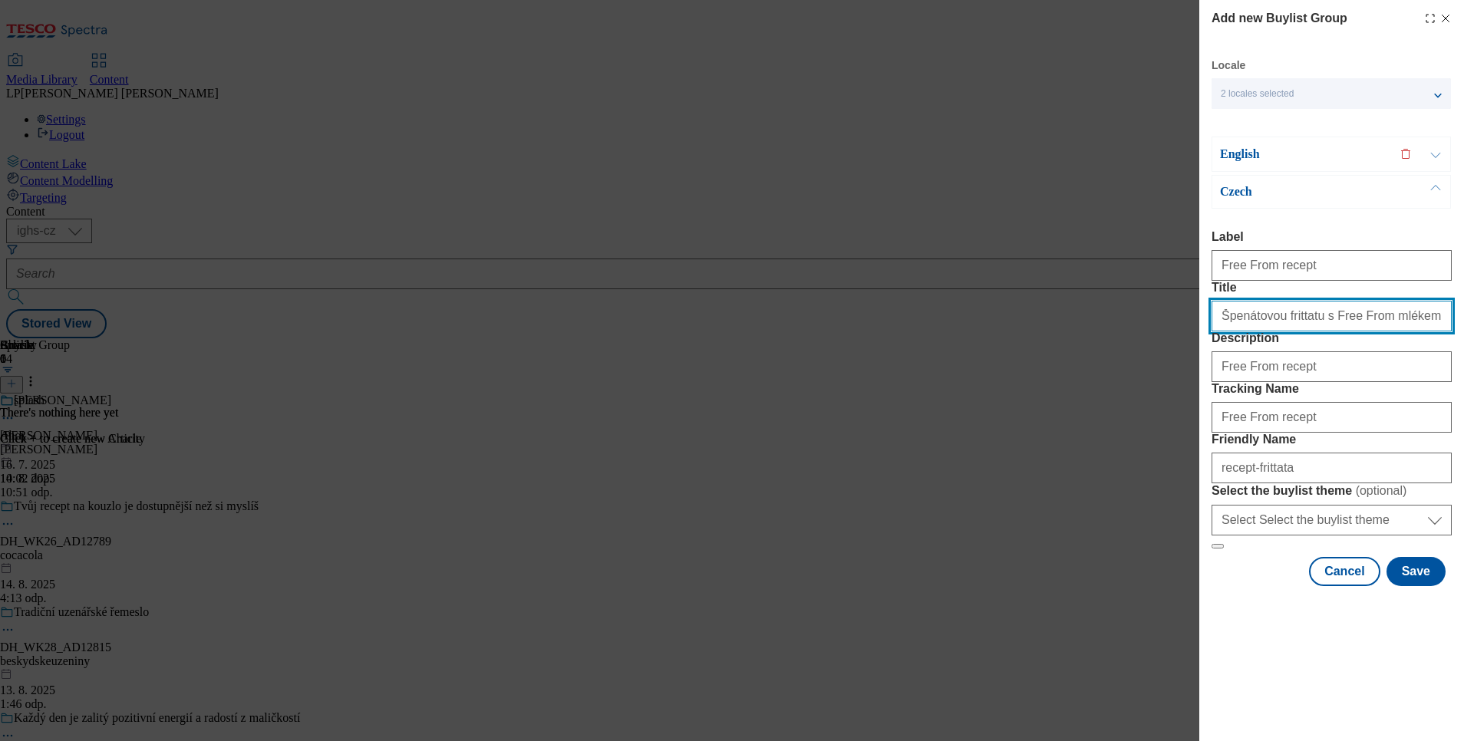
click at [1291, 321] on input "Špenátovou frittatu s Free From mlékem a mozzarellou" at bounding box center [1332, 316] width 240 height 31
drag, startPoint x: 1265, startPoint y: 312, endPoint x: 1292, endPoint y: 345, distance: 42.5
click at [1265, 312] on input "Špenátovou frittatu s Free From mlékem a mozzarellou" at bounding box center [1332, 316] width 240 height 31
click at [1372, 325] on input "Špenátová frittatu s Free From mlékem a mozzarellou" at bounding box center [1332, 316] width 240 height 31
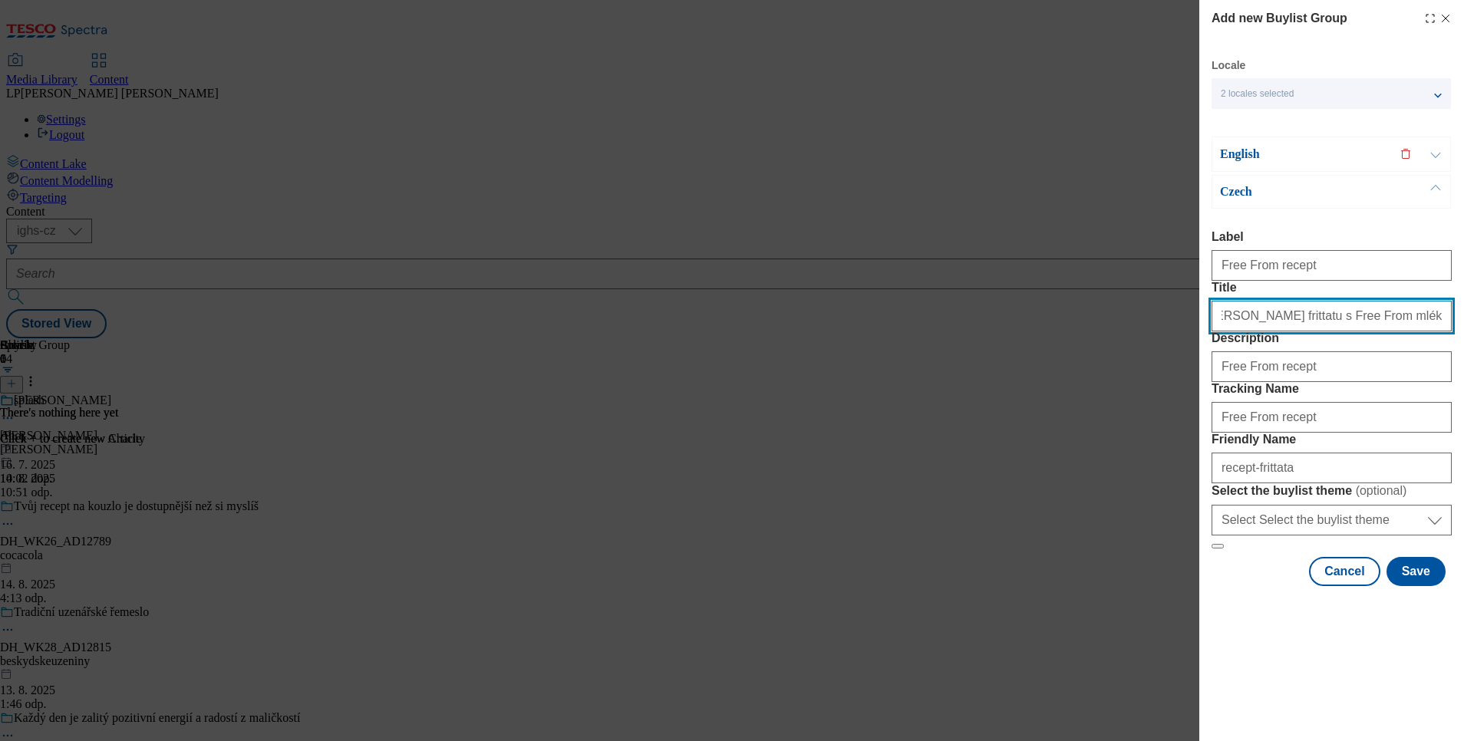
type input "Špenátová frittatu s Free From mlékem a mozzarellou"
click at [1236, 147] on p "English" at bounding box center [1300, 154] width 161 height 15
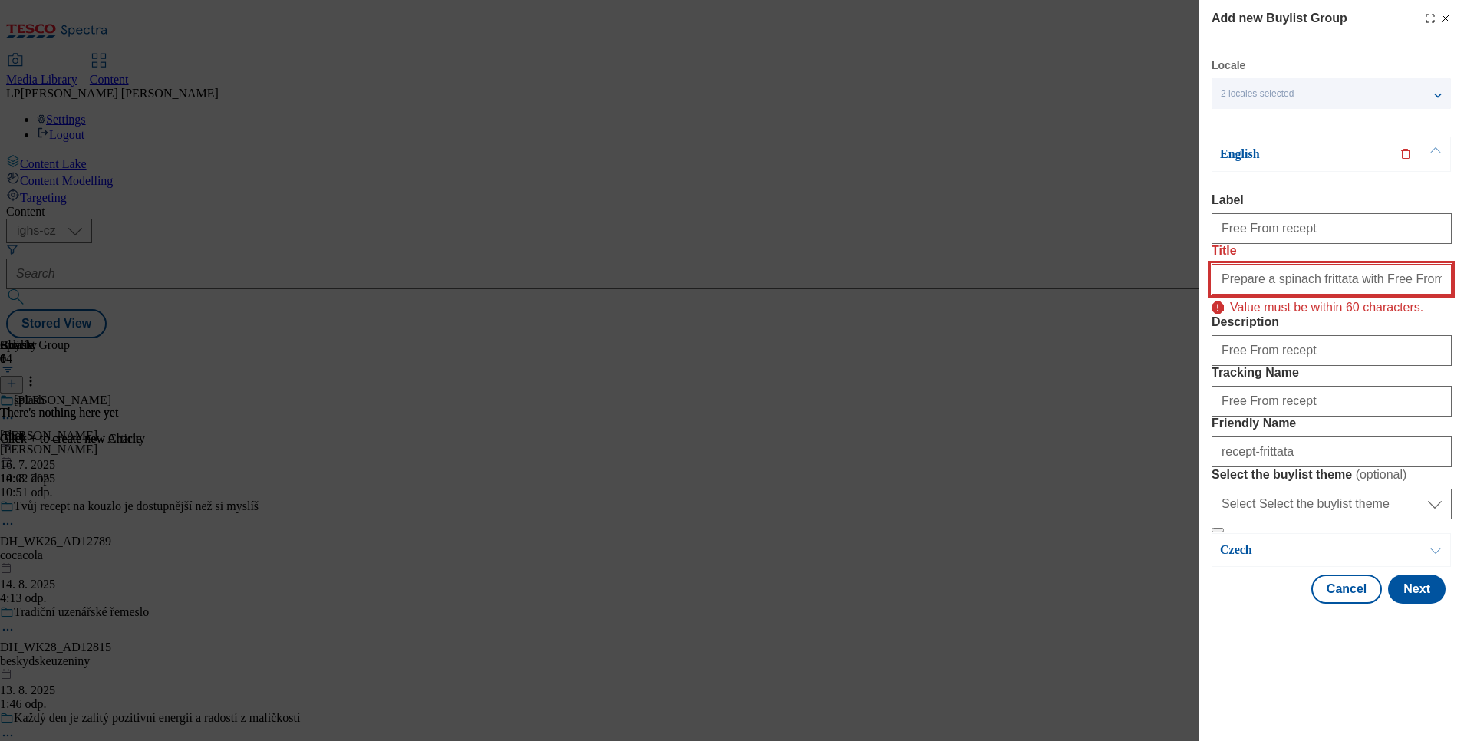
drag, startPoint x: 1253, startPoint y: 278, endPoint x: 1205, endPoint y: 264, distance: 50.3
click at [1205, 264] on div "Add new Buylist Group Locale 2 locales selected English Czech English Label Fre…" at bounding box center [1332, 303] width 265 height 607
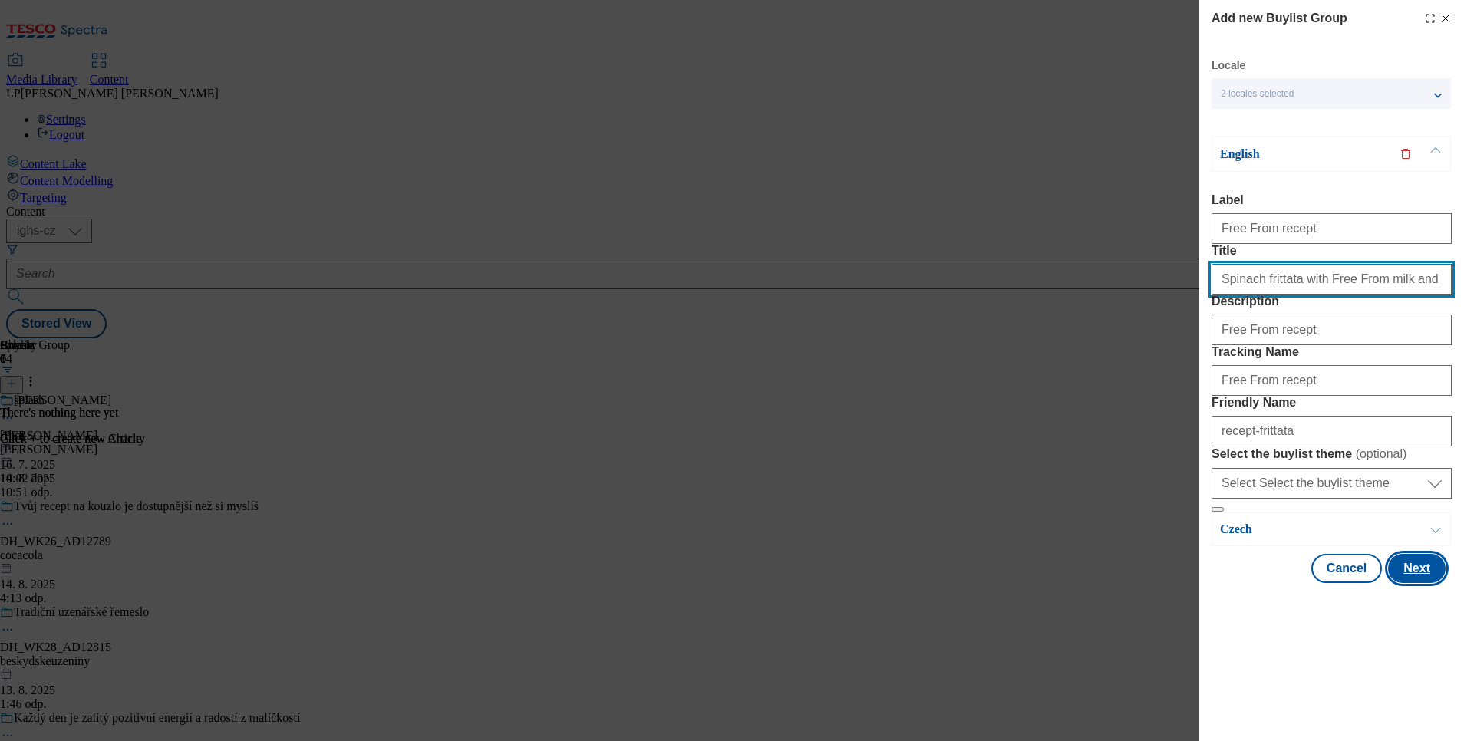
type input "Spinach frittata with Free From milk and mozzarella"
click at [1413, 583] on button "Next" at bounding box center [1417, 568] width 58 height 29
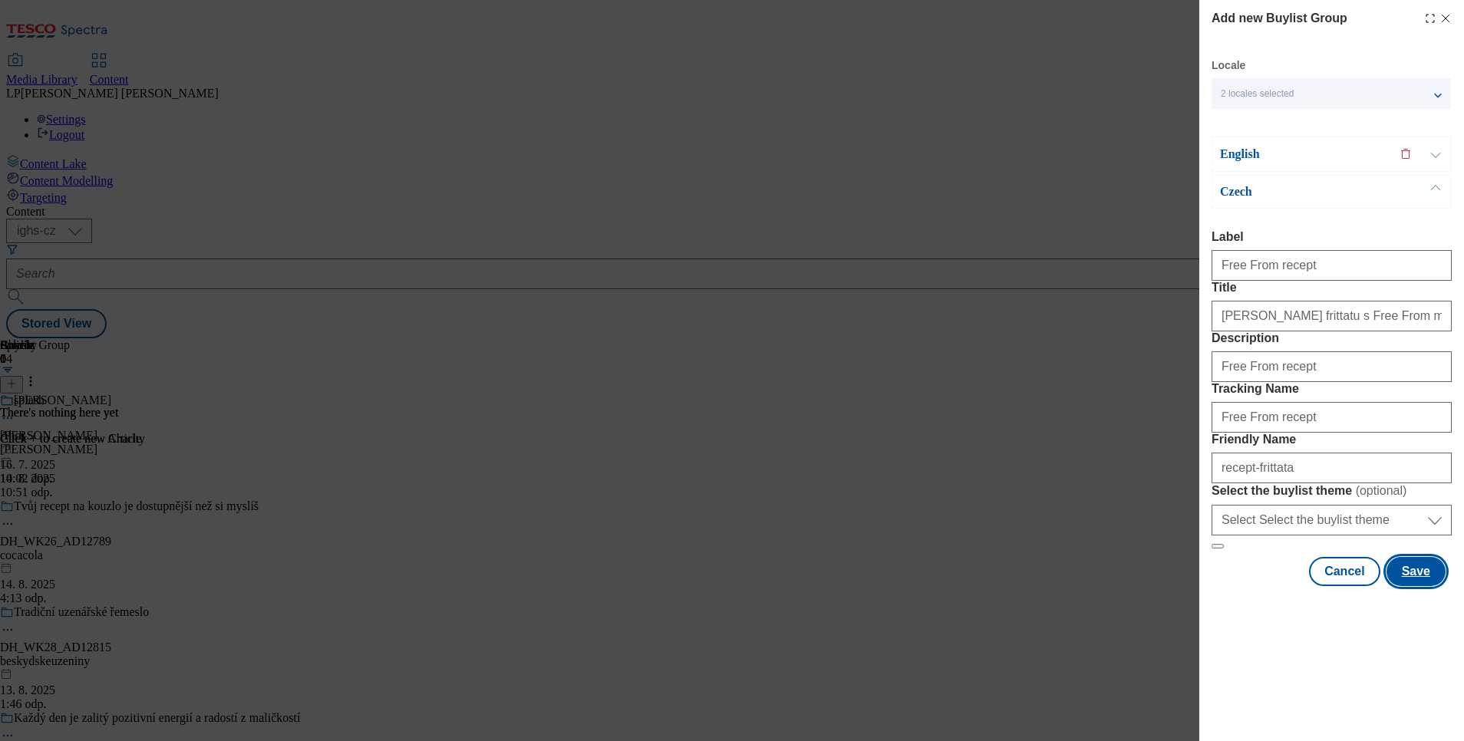
click at [1394, 586] on button "Save" at bounding box center [1416, 571] width 59 height 29
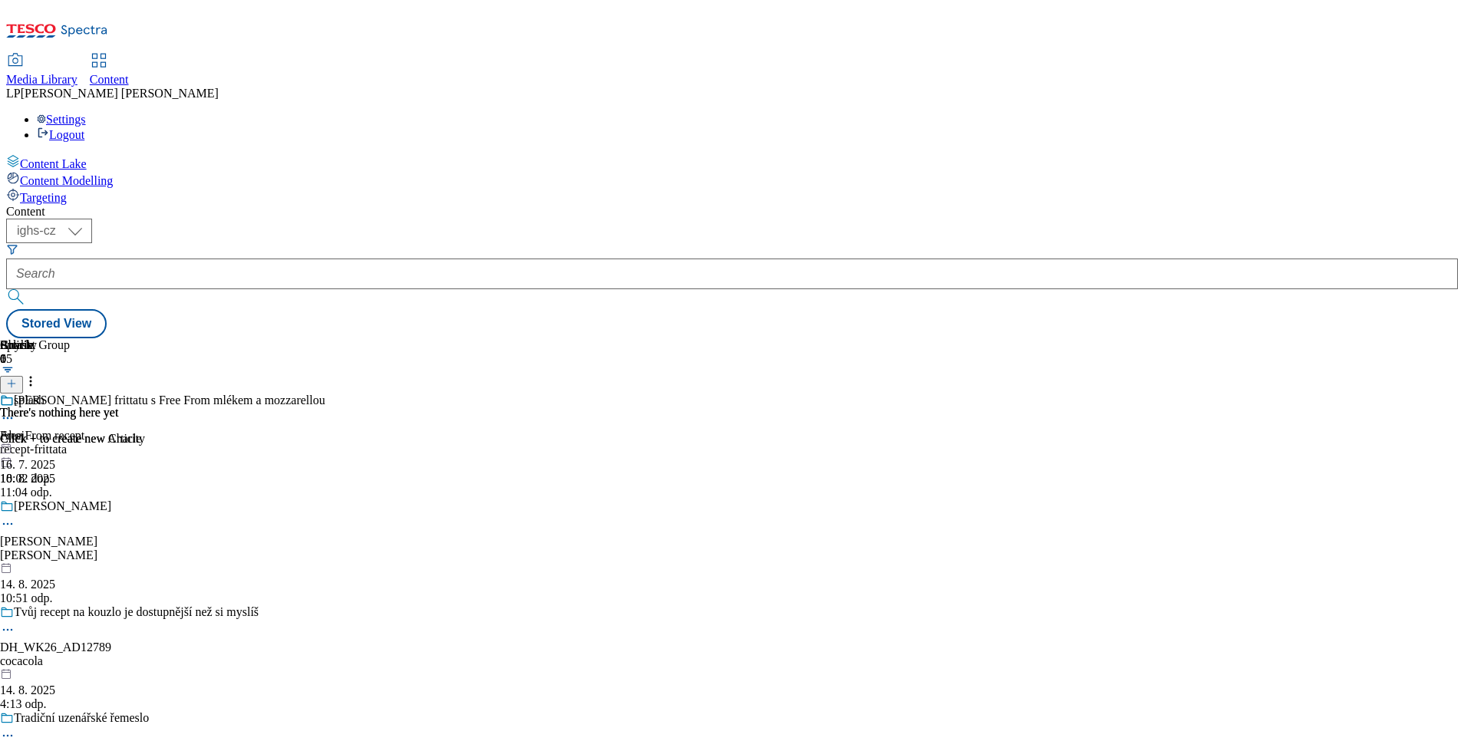
click at [15, 411] on icon at bounding box center [7, 418] width 15 height 15
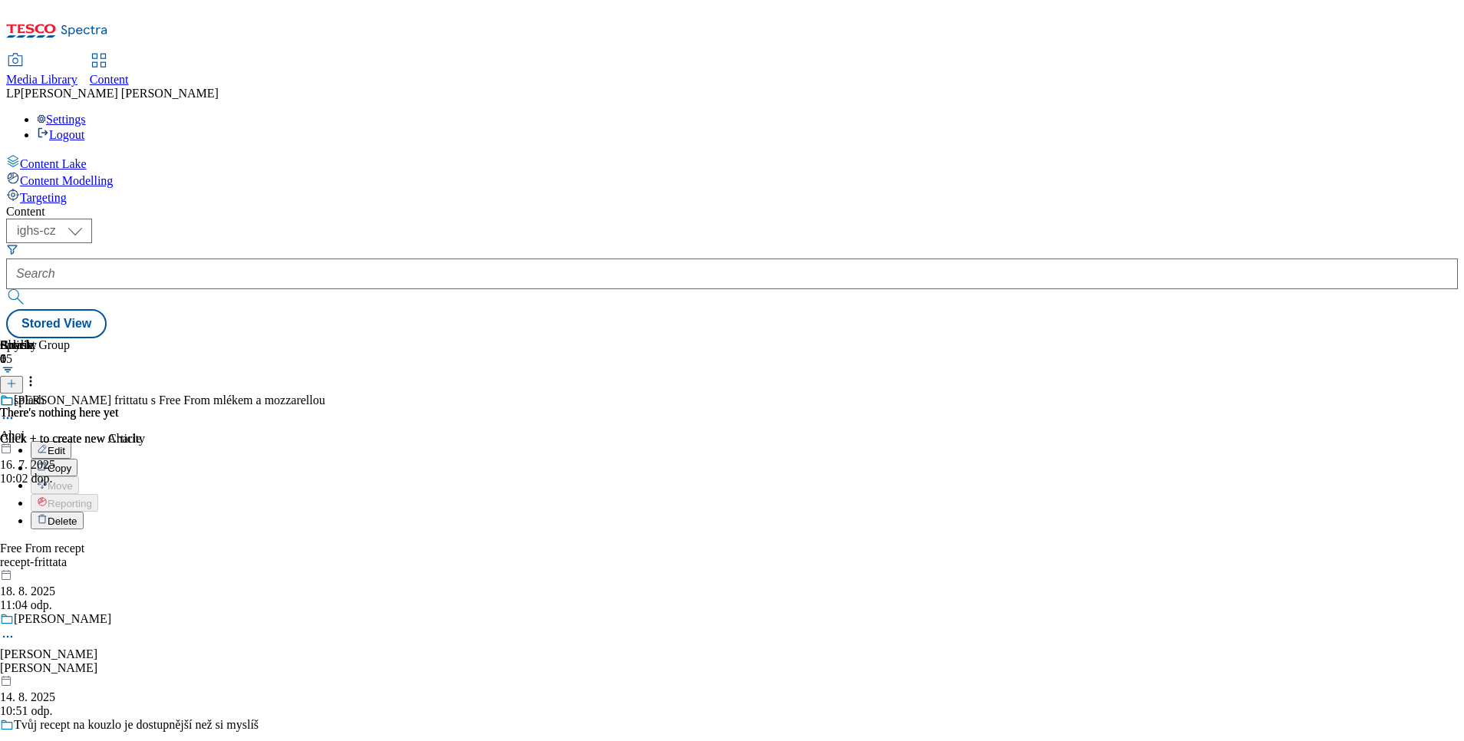
click at [65, 445] on span "Edit" at bounding box center [57, 451] width 18 height 12
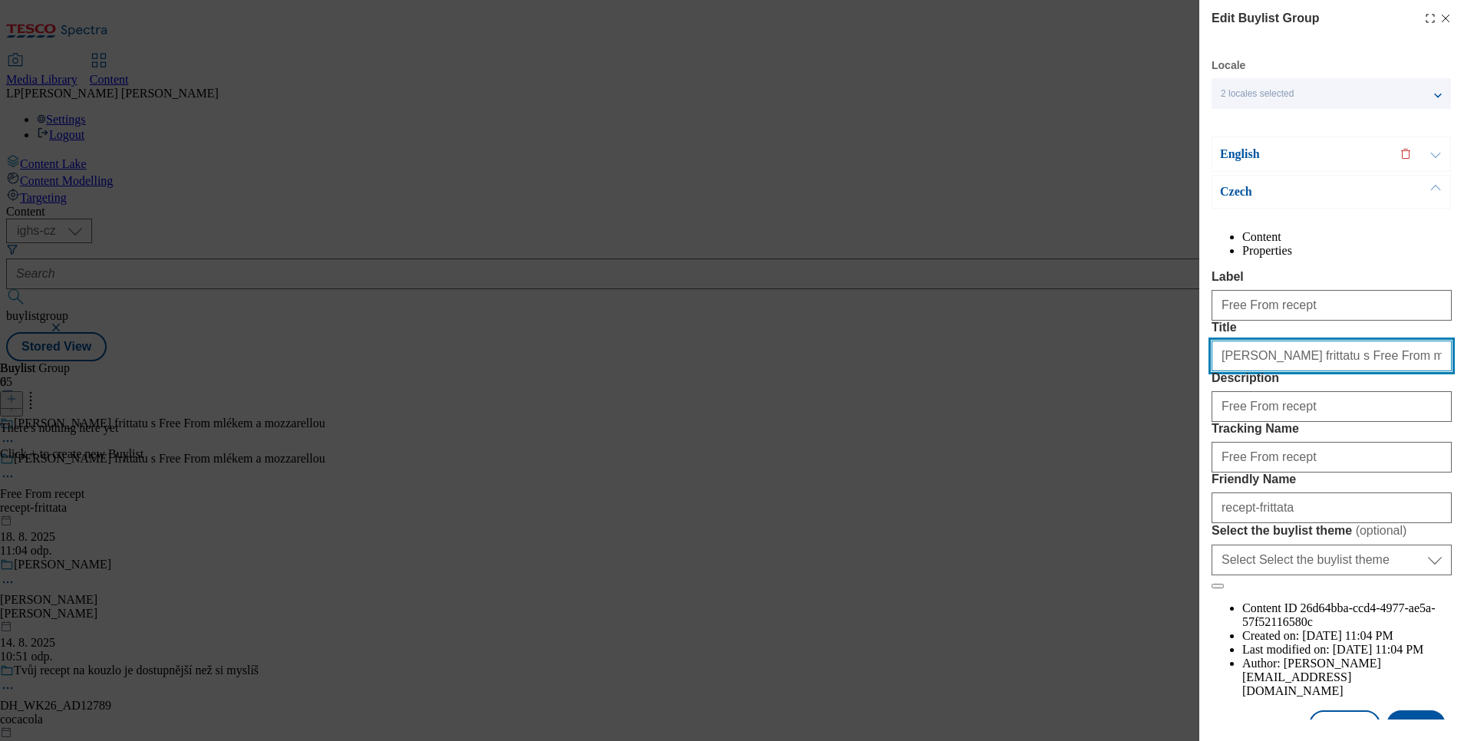
click at [1295, 371] on input "Špenátová frittatu s Free From mlékem a mozzarellou" at bounding box center [1332, 356] width 240 height 31
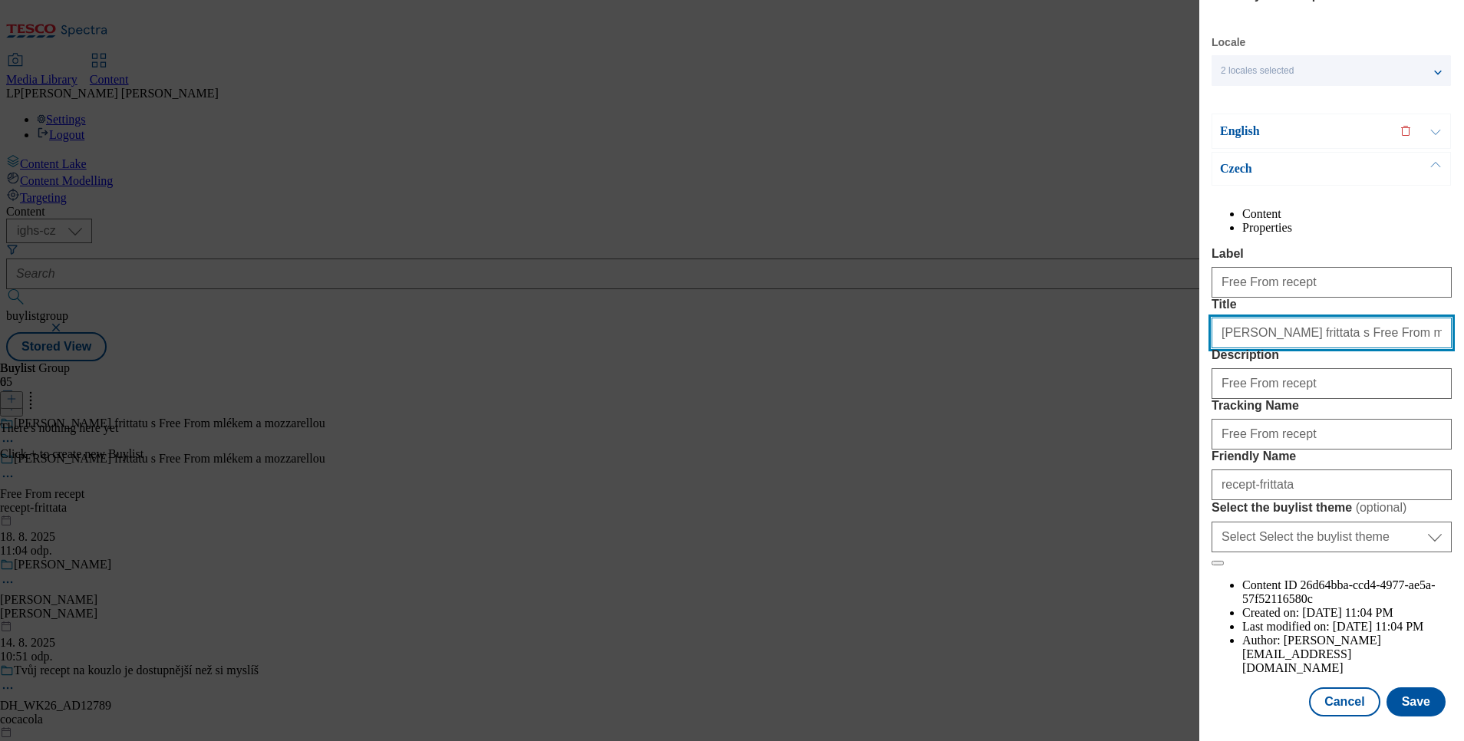
scroll to position [98, 0]
type input "Špenátová frittata s Free From mlékem a mozzarellou"
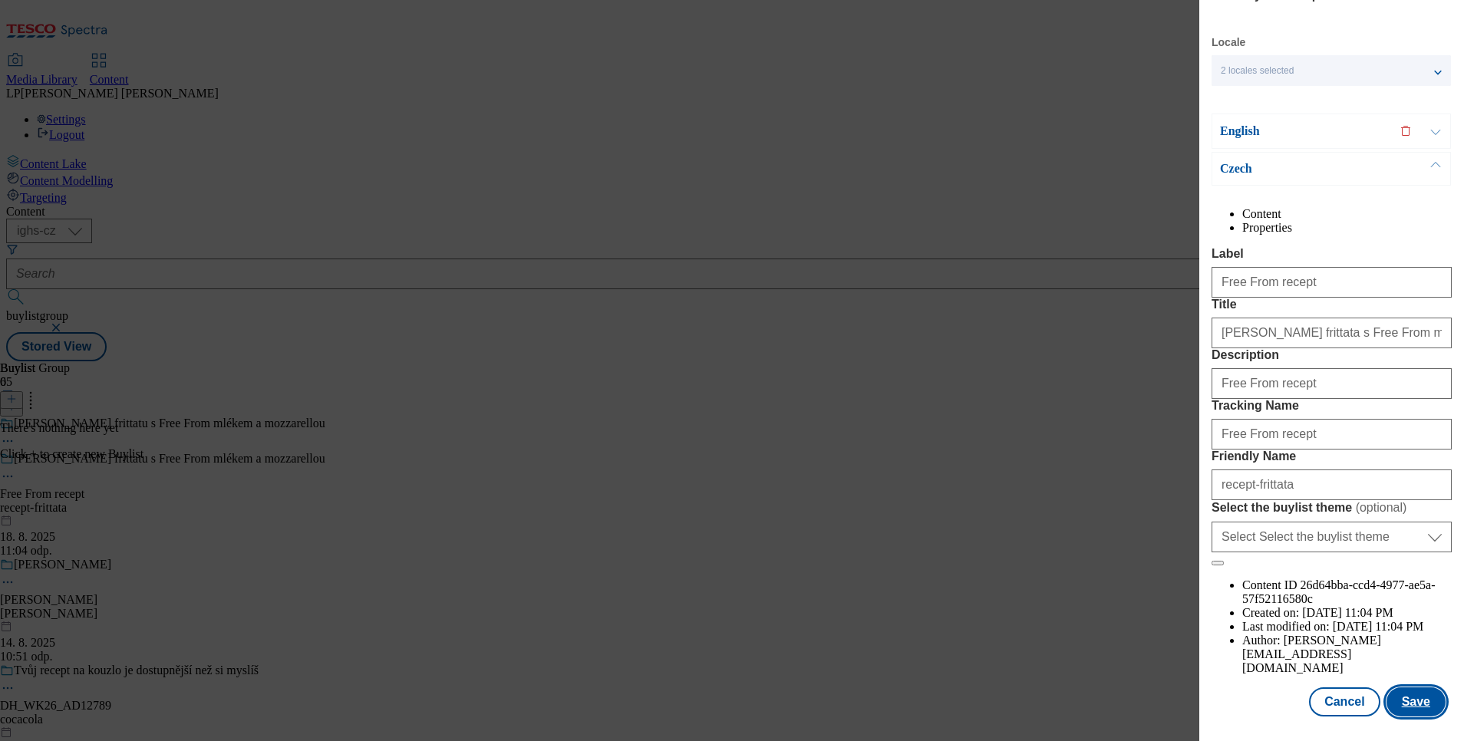
click at [1401, 688] on button "Save" at bounding box center [1416, 702] width 59 height 29
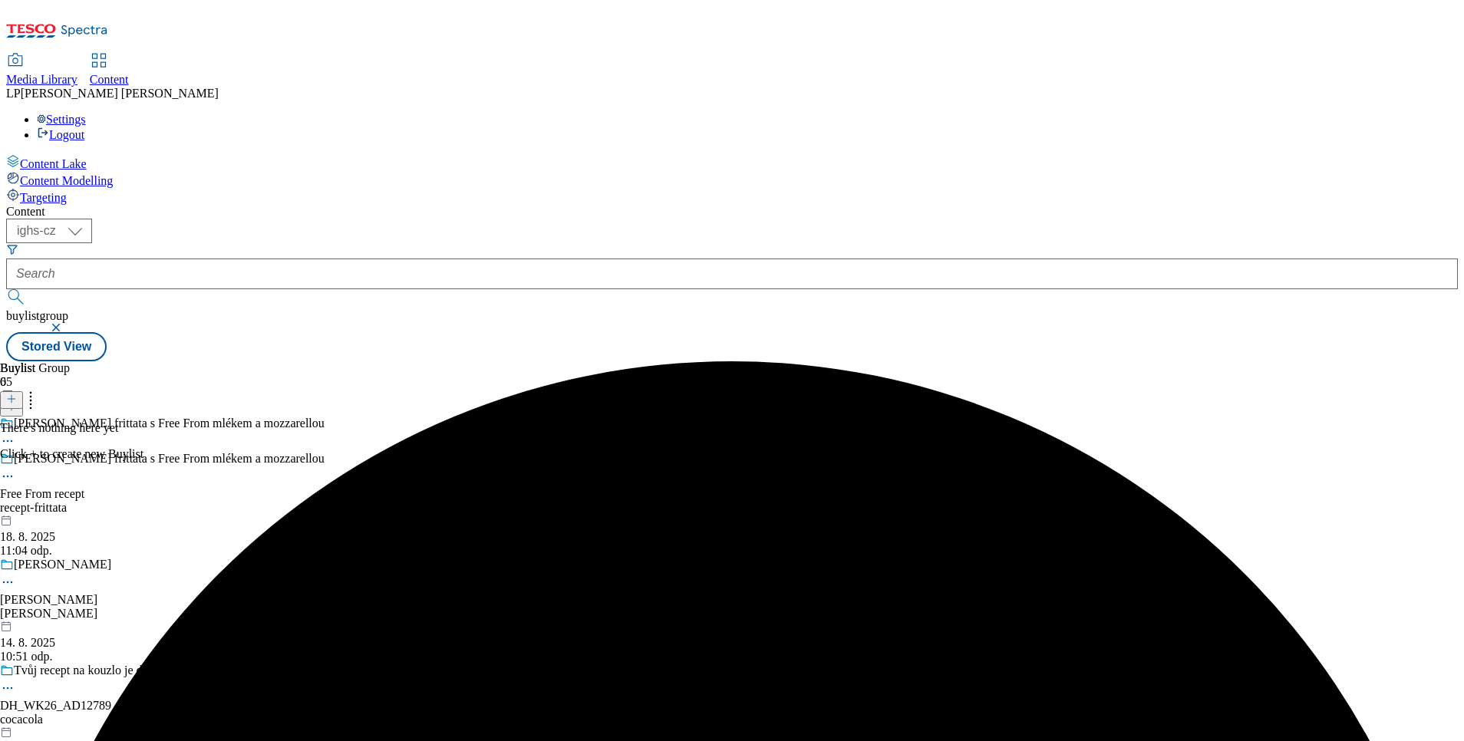
click at [23, 391] on button at bounding box center [11, 400] width 23 height 18
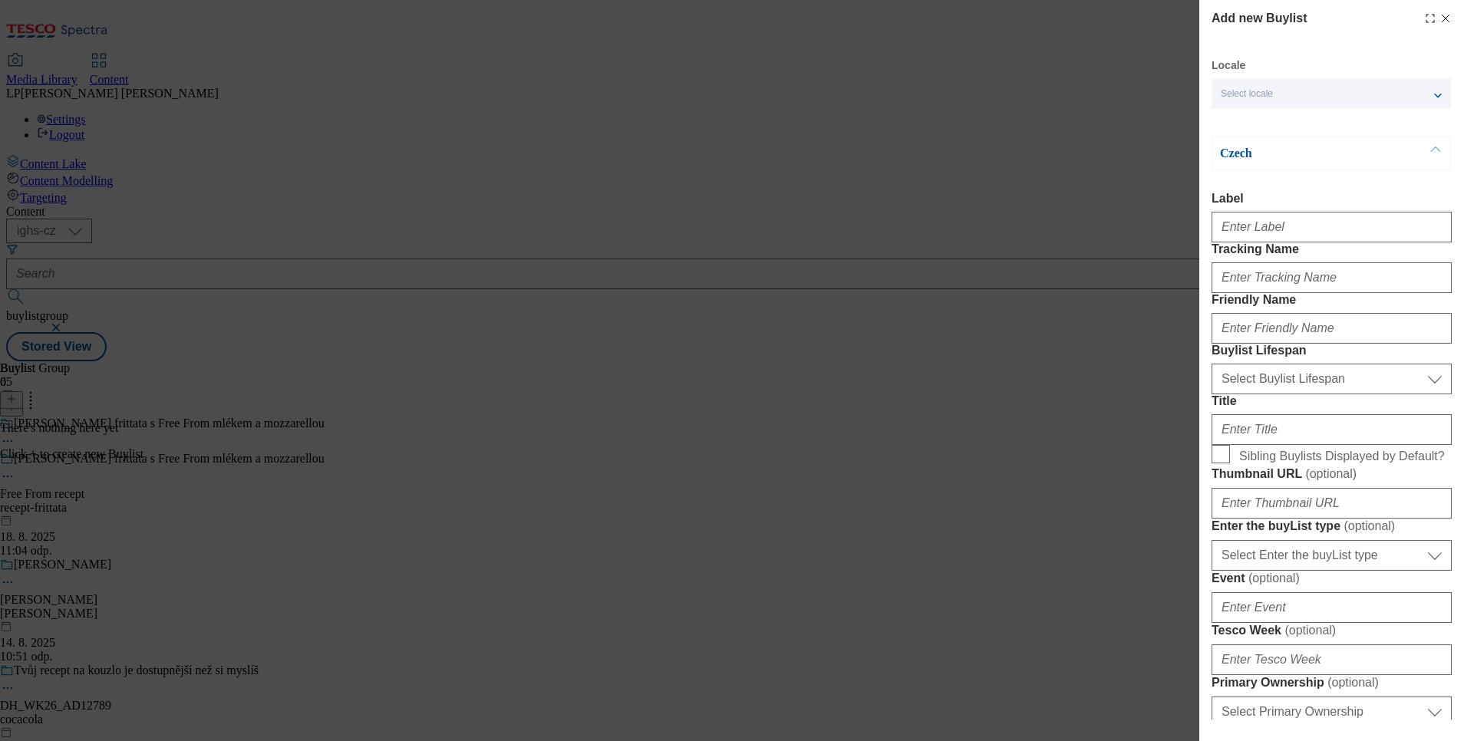
click at [283, 226] on div "Add new Buylist Locale Select locale English Czech Czech Label Tracking Name Fr…" at bounding box center [732, 370] width 1464 height 741
click at [1440, 17] on icon "Modal" at bounding box center [1446, 18] width 12 height 12
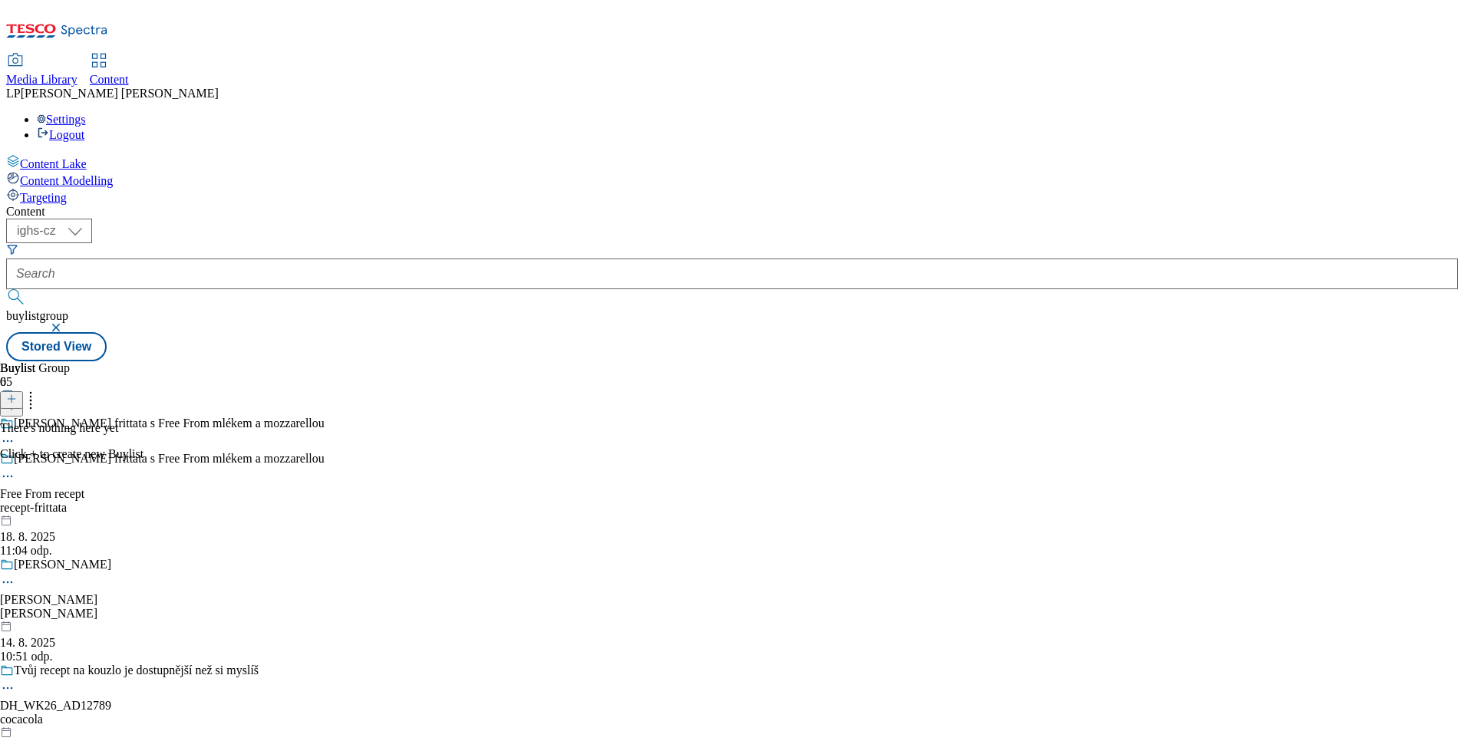
click at [296, 452] on div "Špenátová frittata s Free From mlékem a mozzarellou" at bounding box center [169, 459] width 311 height 14
click at [12, 395] on line at bounding box center [12, 399] width 0 height 8
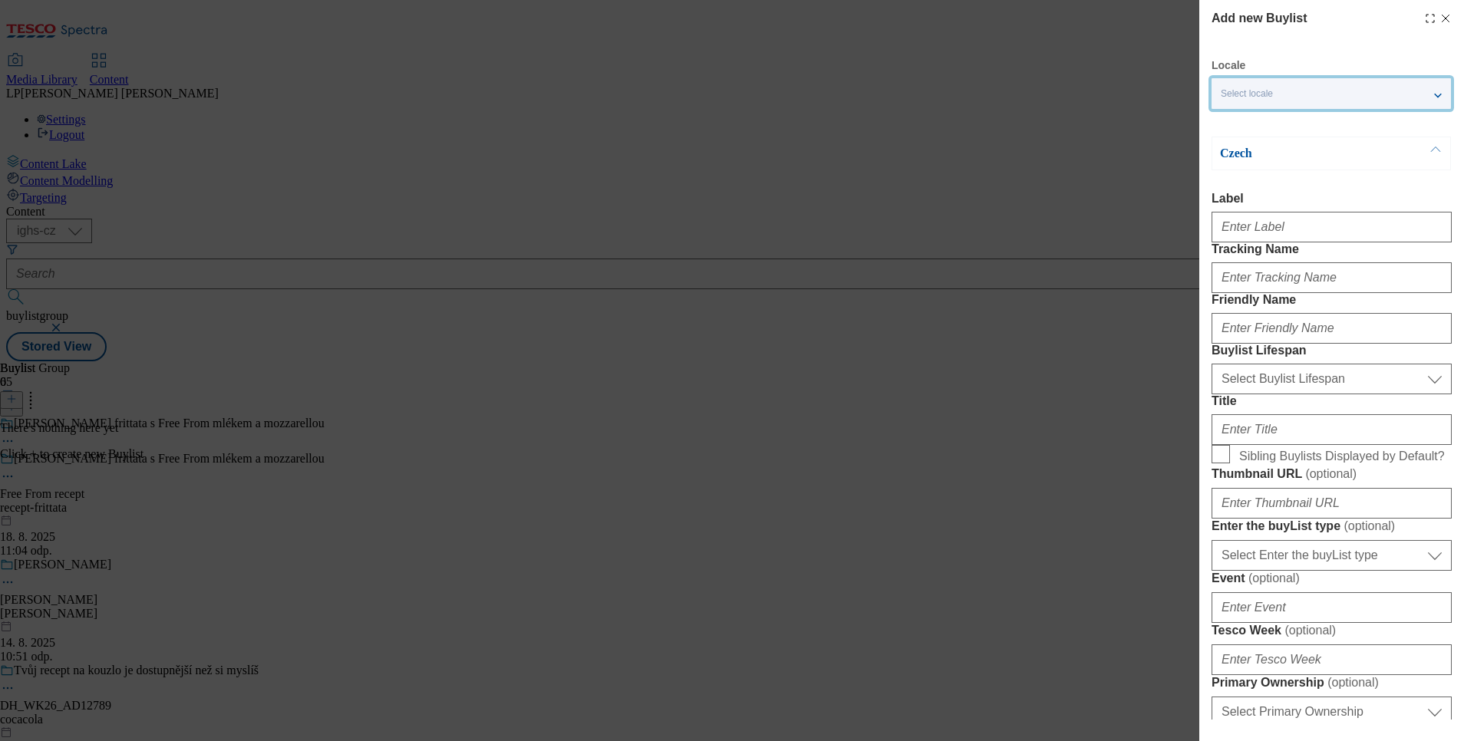
click at [1269, 93] on span "Select locale" at bounding box center [1247, 94] width 52 height 12
click at [1256, 120] on span "English" at bounding box center [1266, 122] width 35 height 8
click at [1239, 120] on input "English" at bounding box center [1230, 124] width 18 height 18
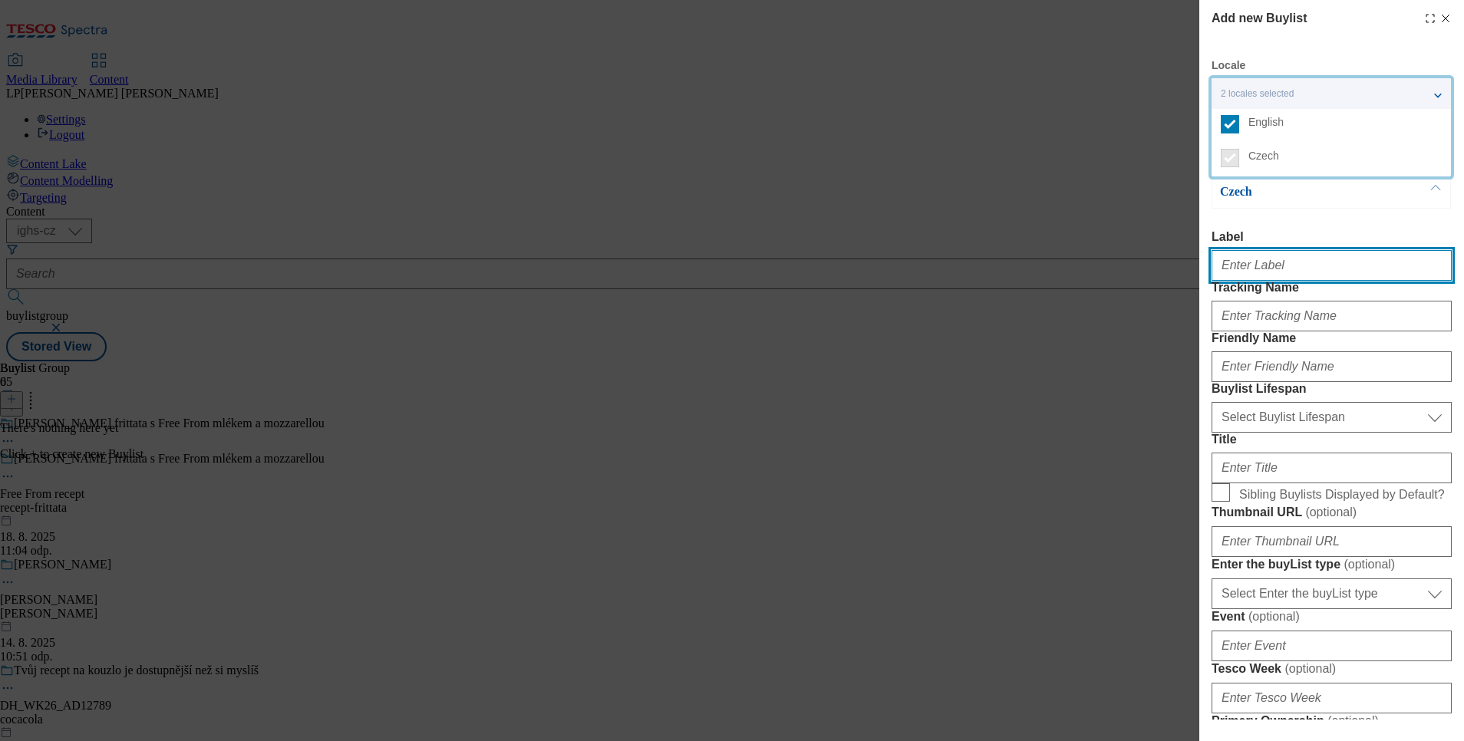
click at [1258, 265] on input "Label" at bounding box center [1332, 265] width 240 height 31
type input "Free From recept"
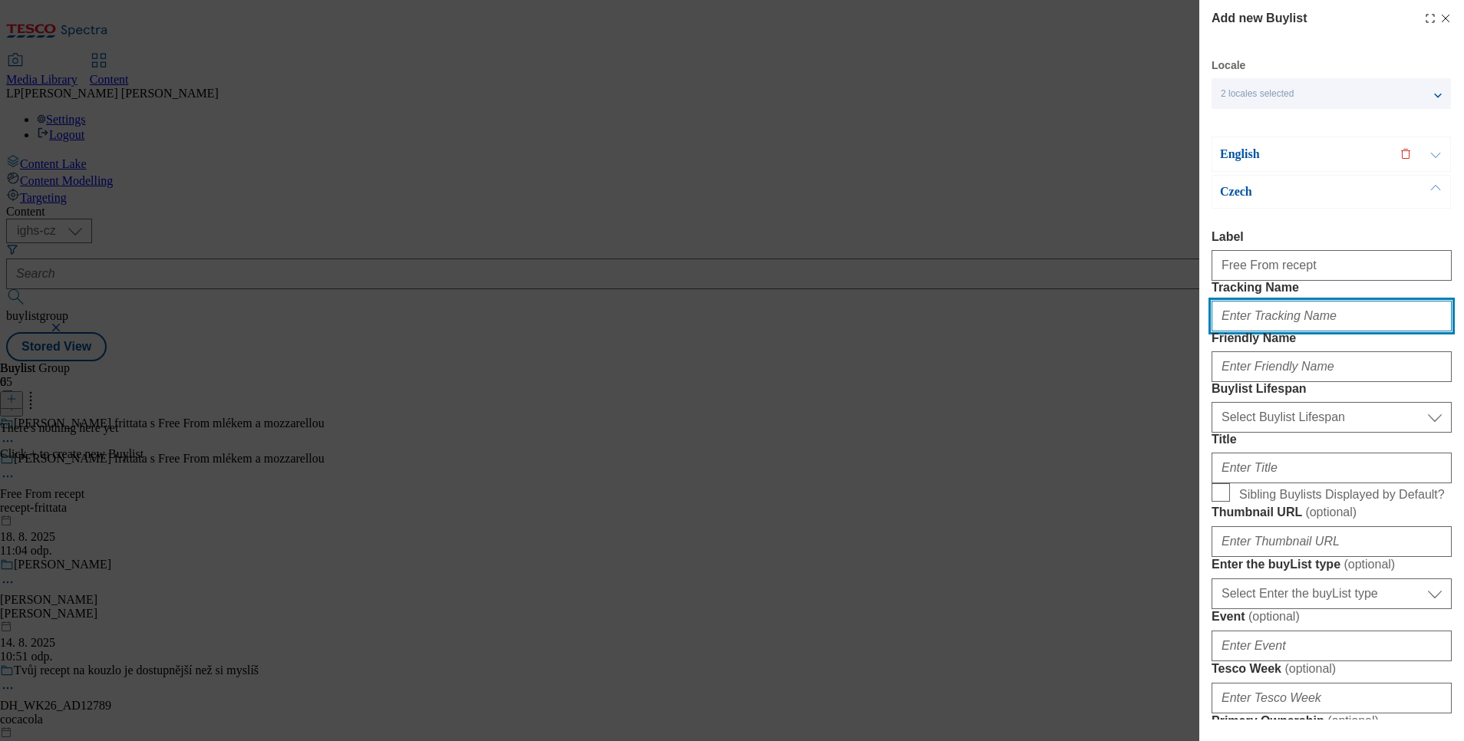
type input "Free From recept"
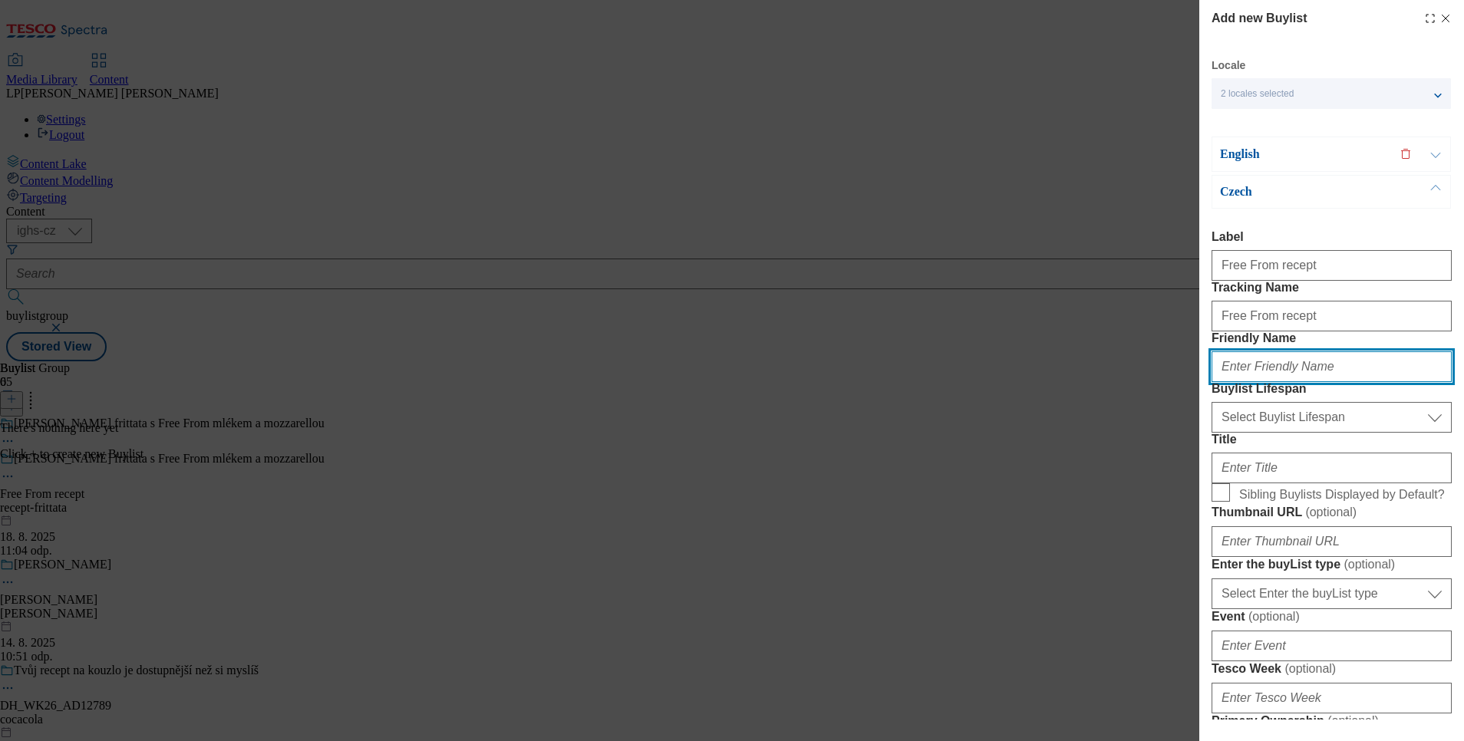
type input "recept-frittata"
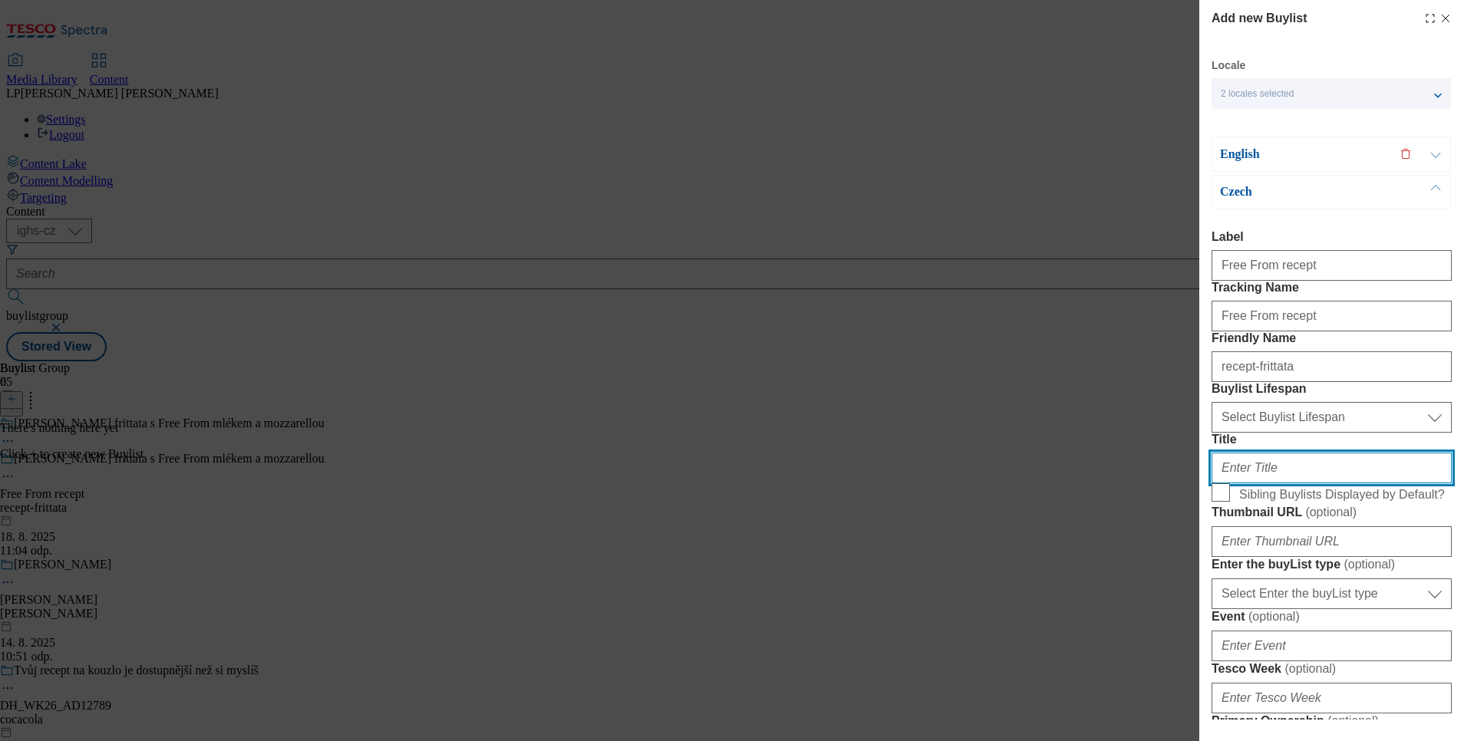
type input "Připravte si špenátovou frittatu s bezlaktózovým Free From mlékem a mozzarellou"
type input "Free From recept"
drag, startPoint x: 1411, startPoint y: 577, endPoint x: 1166, endPoint y: 584, distance: 245.7
click at [1166, 584] on div "Add new Buylist Locale 2 locales selected English Czech English Label Tracking …" at bounding box center [732, 370] width 1464 height 741
type input "ým Free From mlékem a mozzarellou"
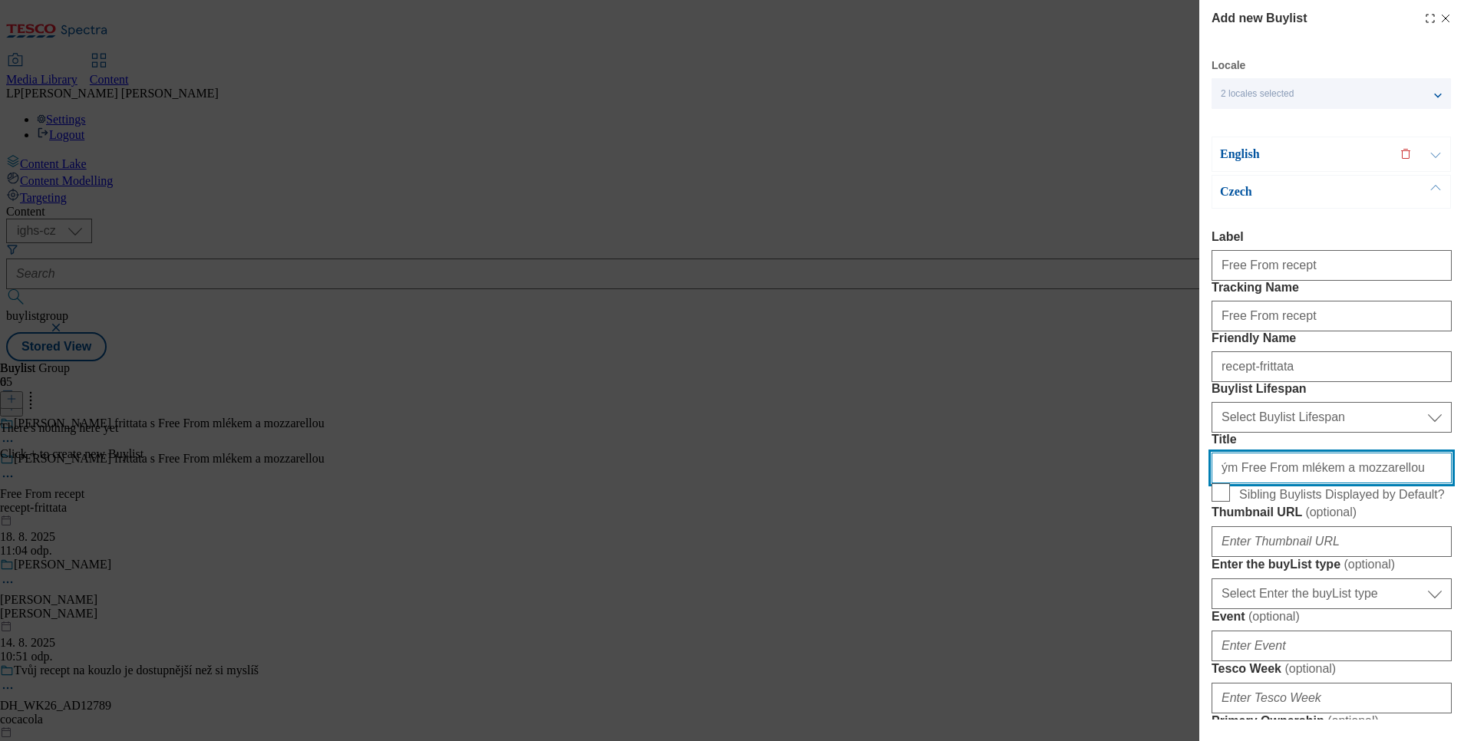
drag, startPoint x: 1404, startPoint y: 582, endPoint x: 850, endPoint y: 592, distance: 553.4
click at [850, 592] on div "Add new Buylist Locale 2 locales selected English Czech English Label Tracking …" at bounding box center [732, 370] width 1464 height 741
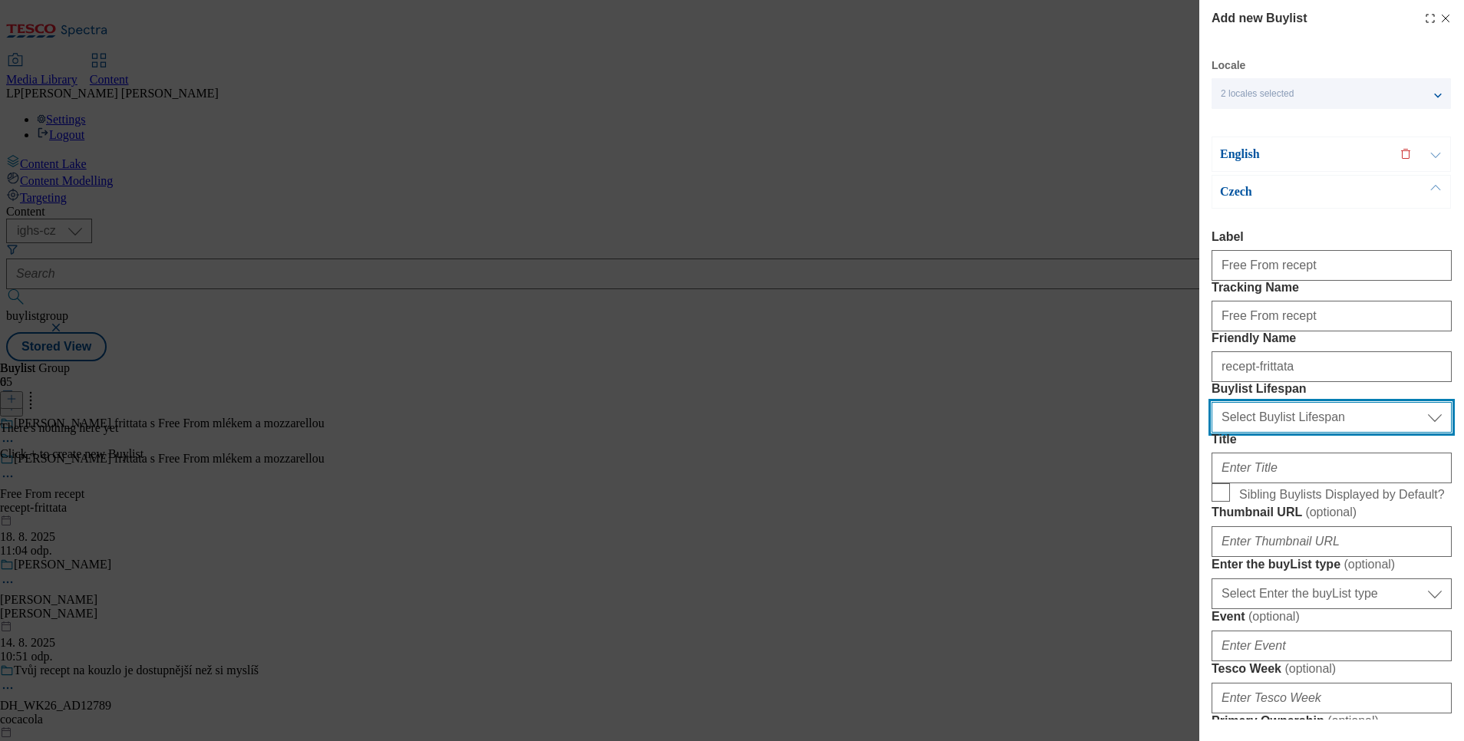
click at [1252, 433] on select "Select Buylist Lifespan evergreen seasonal tactical" at bounding box center [1332, 417] width 240 height 31
select select "evergreen"
click at [1212, 433] on select "Select Buylist Lifespan evergreen seasonal tactical" at bounding box center [1332, 417] width 240 height 31
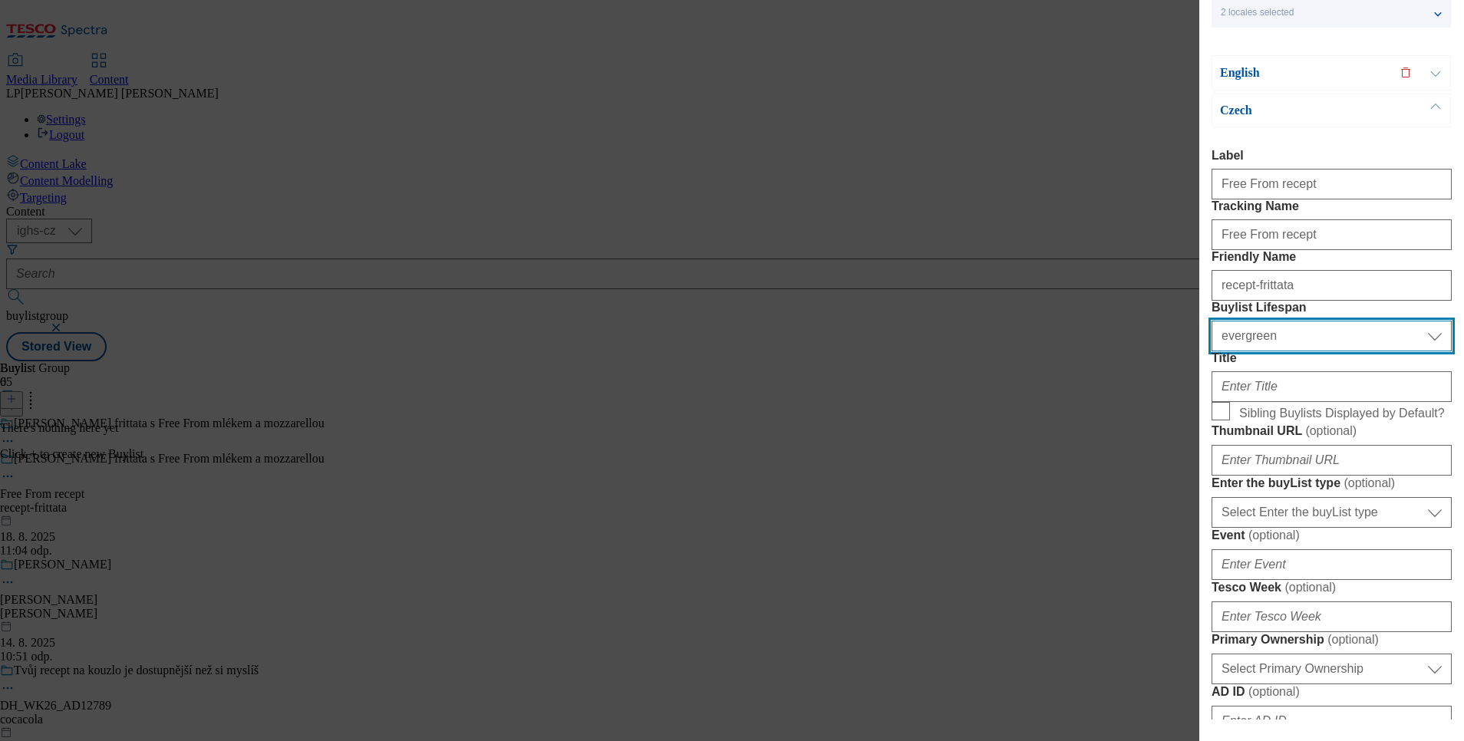
scroll to position [115, 0]
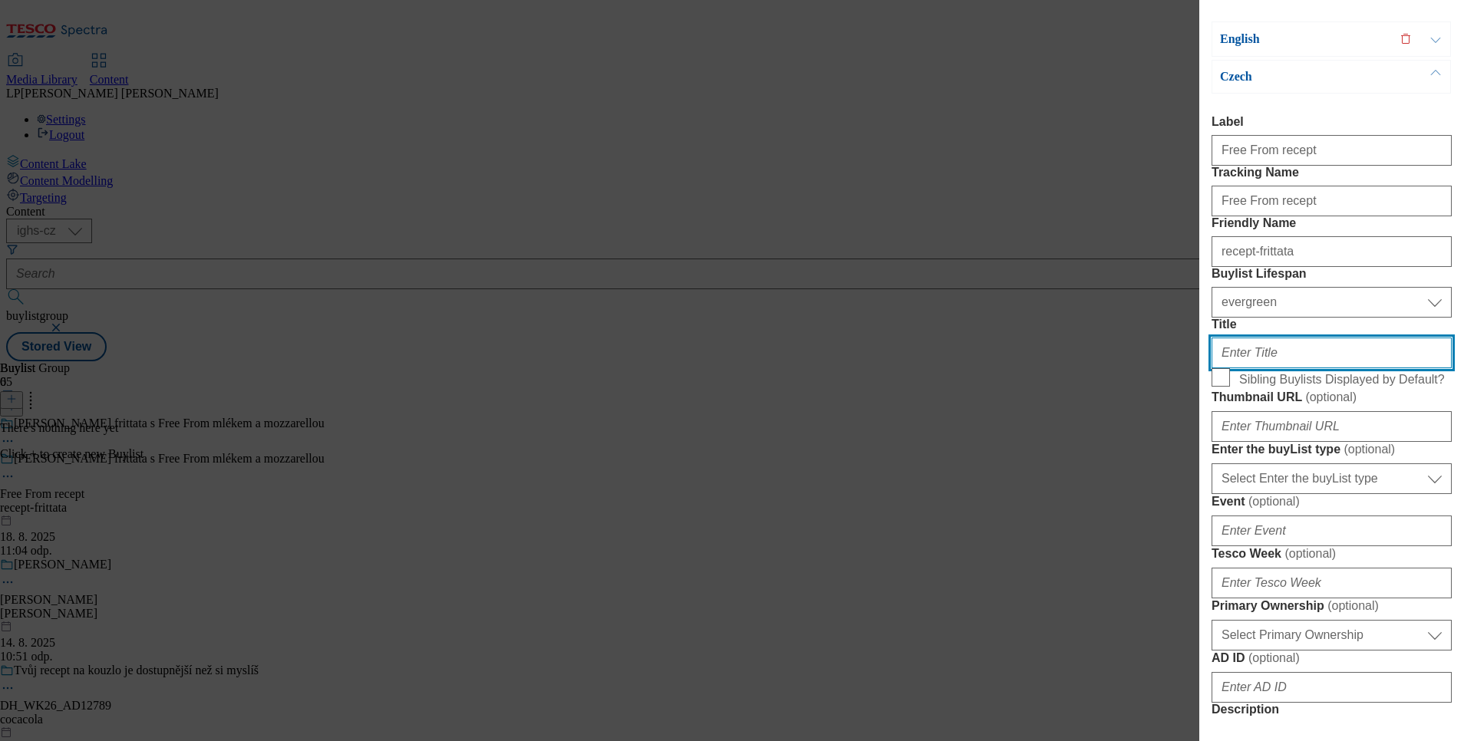
click at [1264, 368] on input "Title" at bounding box center [1332, 353] width 240 height 31
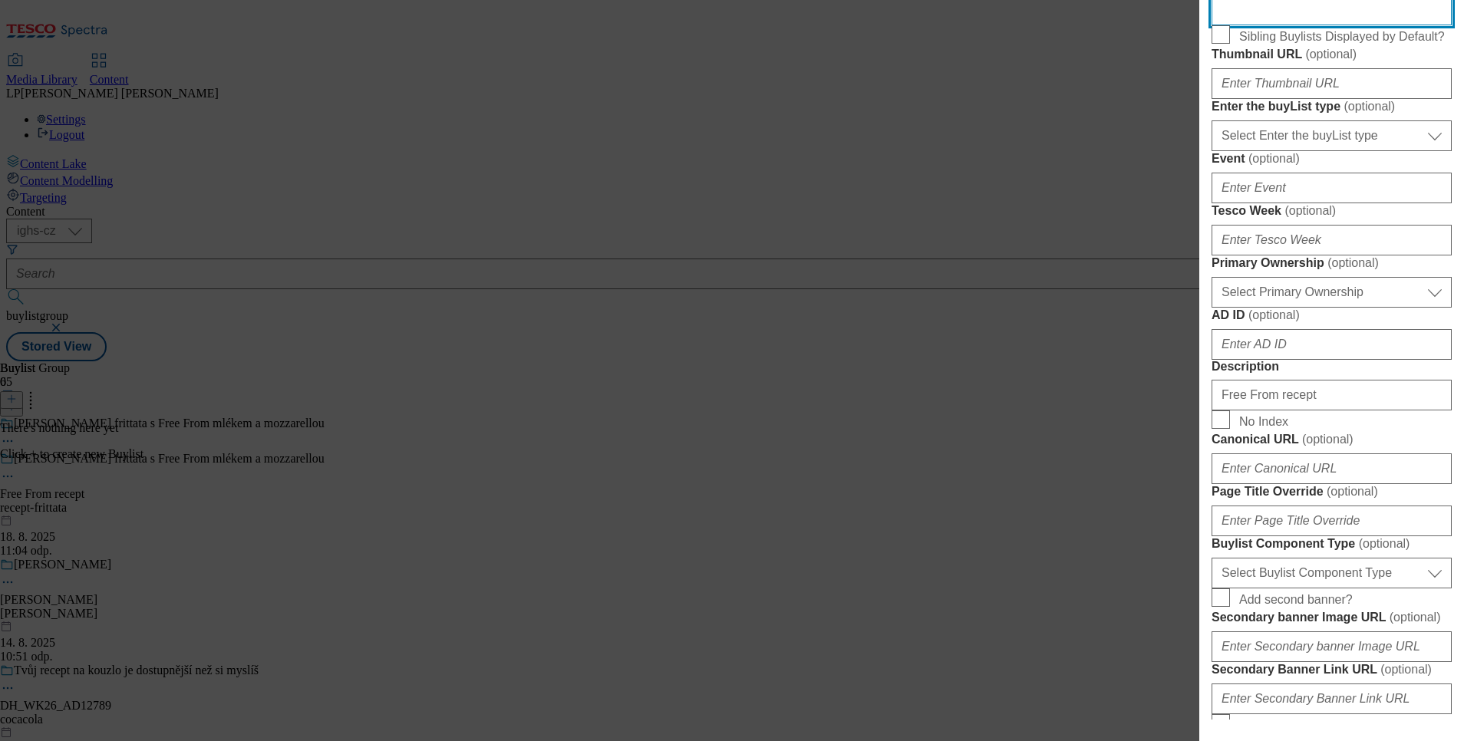
scroll to position [460, 0]
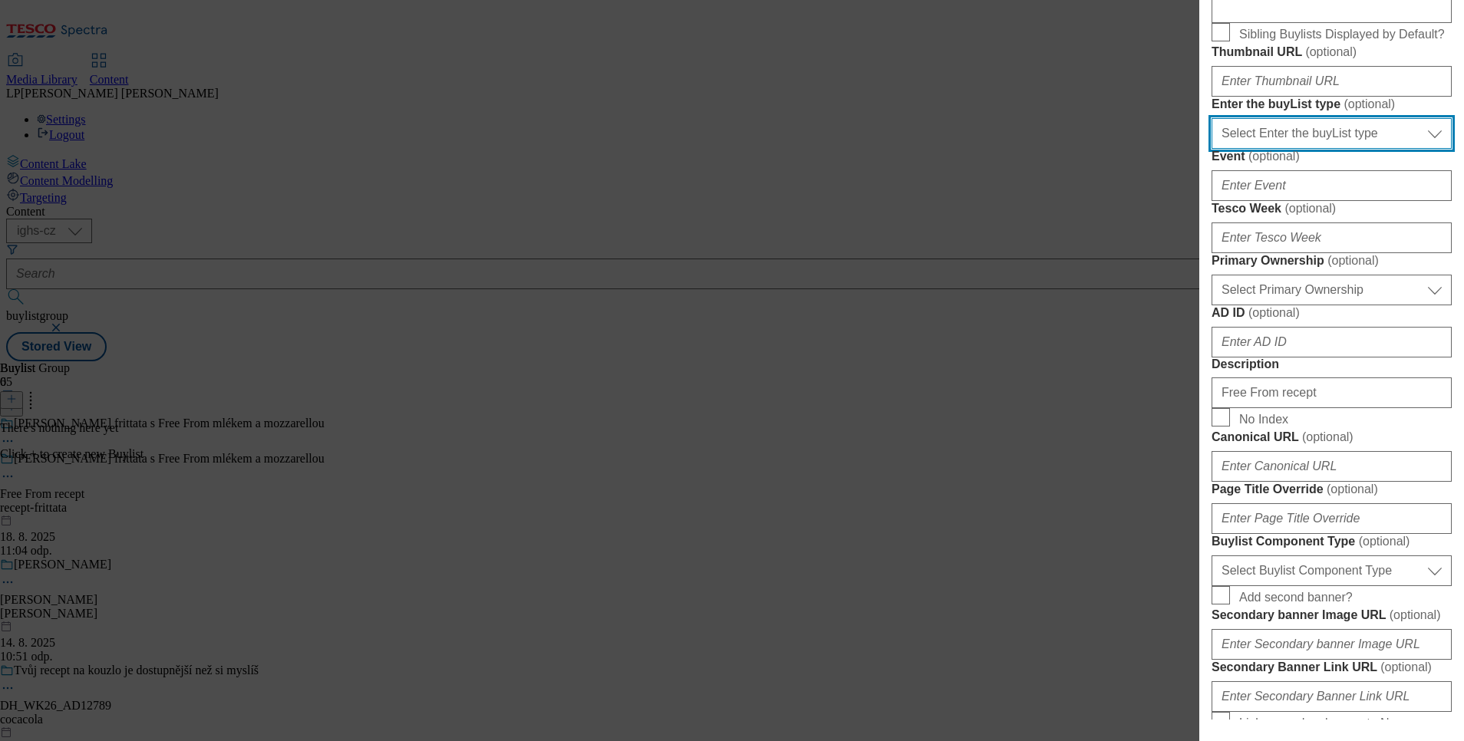
click at [1418, 149] on select "Select Enter the buyList type event supplier funded long term >4 weeks supplier…" at bounding box center [1332, 133] width 240 height 31
click at [0, 0] on input "Title" at bounding box center [0, 0] width 0 height 0
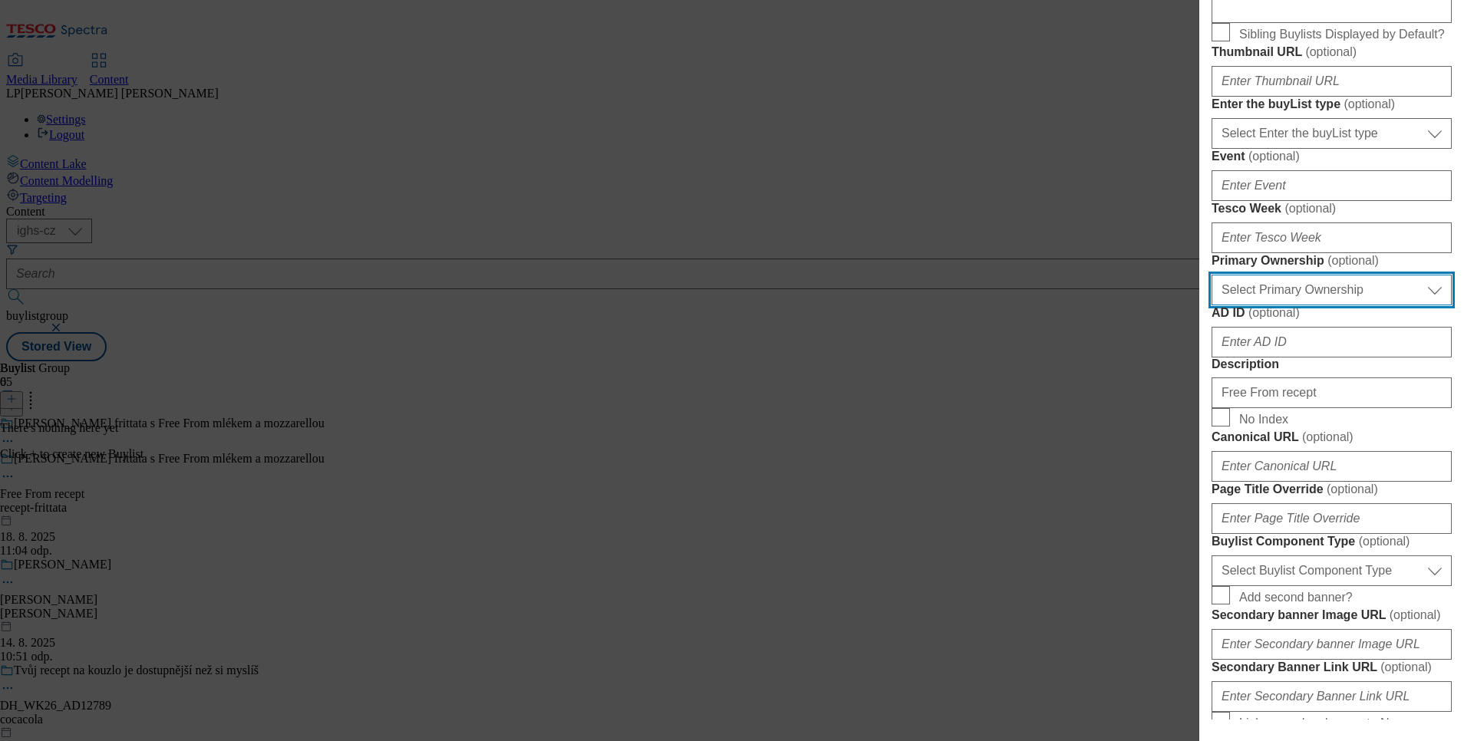
click at [1416, 305] on select "Select Primary Ownership tesco dunnhumby" at bounding box center [1332, 290] width 240 height 31
select select "tesco"
click at [1212, 305] on select "Select Primary Ownership tesco dunnhumby" at bounding box center [1332, 290] width 240 height 31
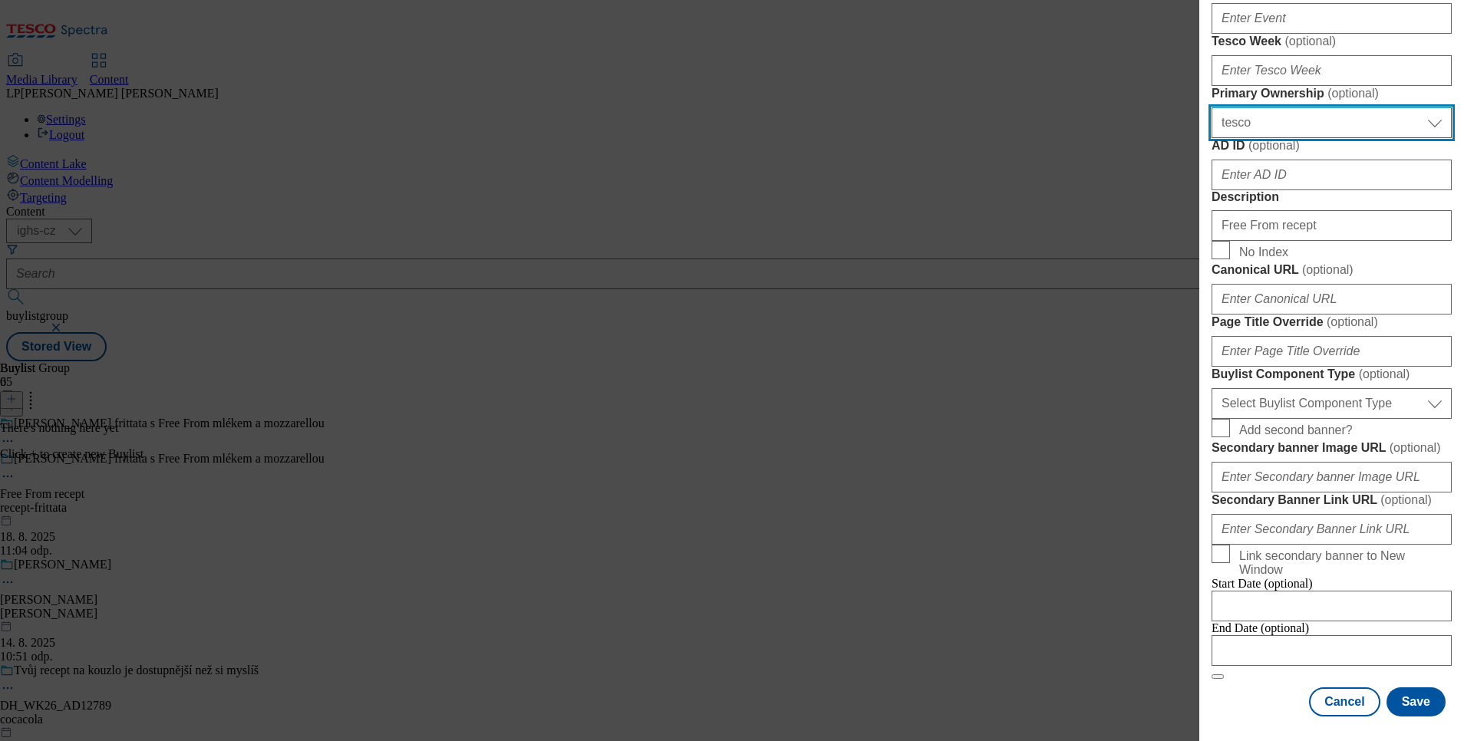
scroll to position [921, 0]
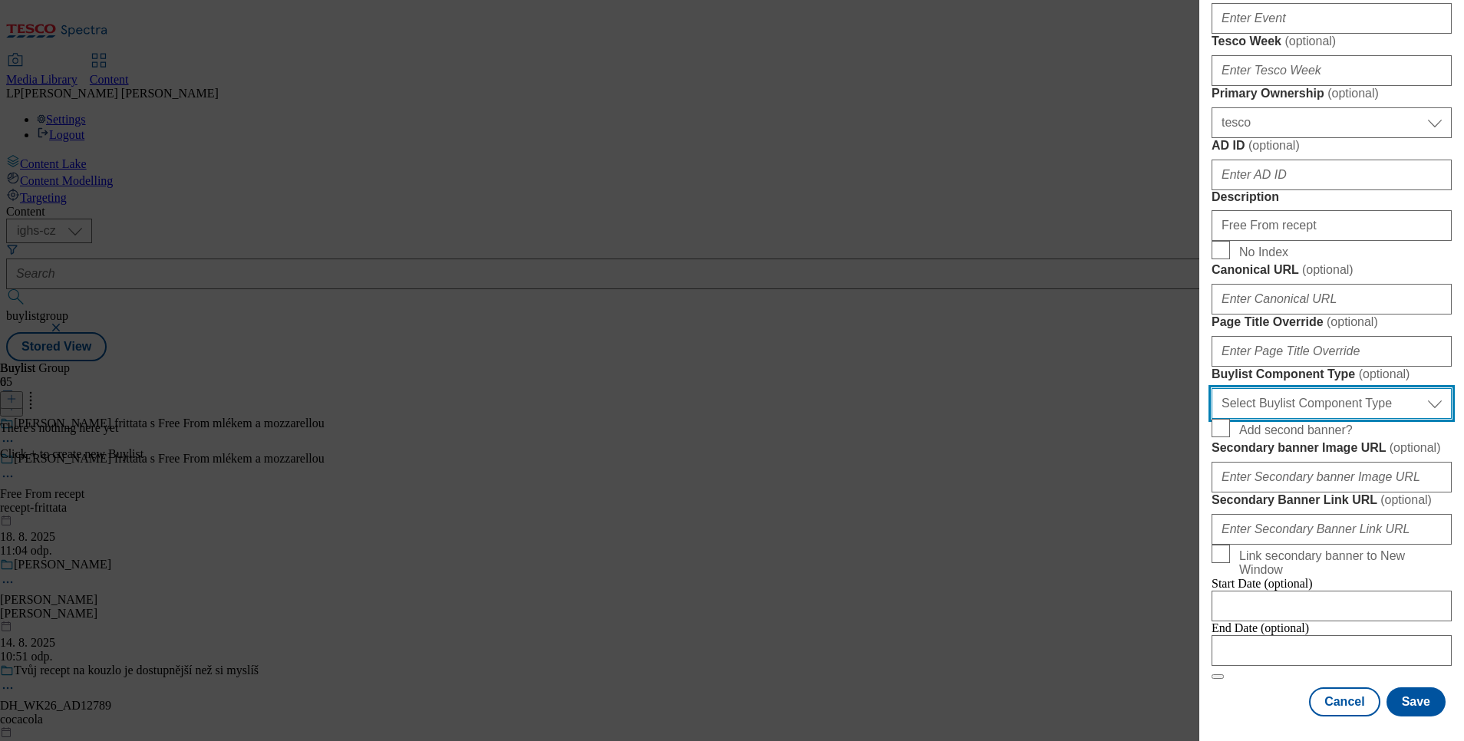
click at [1417, 419] on select "Select Buylist Component Type Banner Competition Header Meal" at bounding box center [1332, 403] width 240 height 31
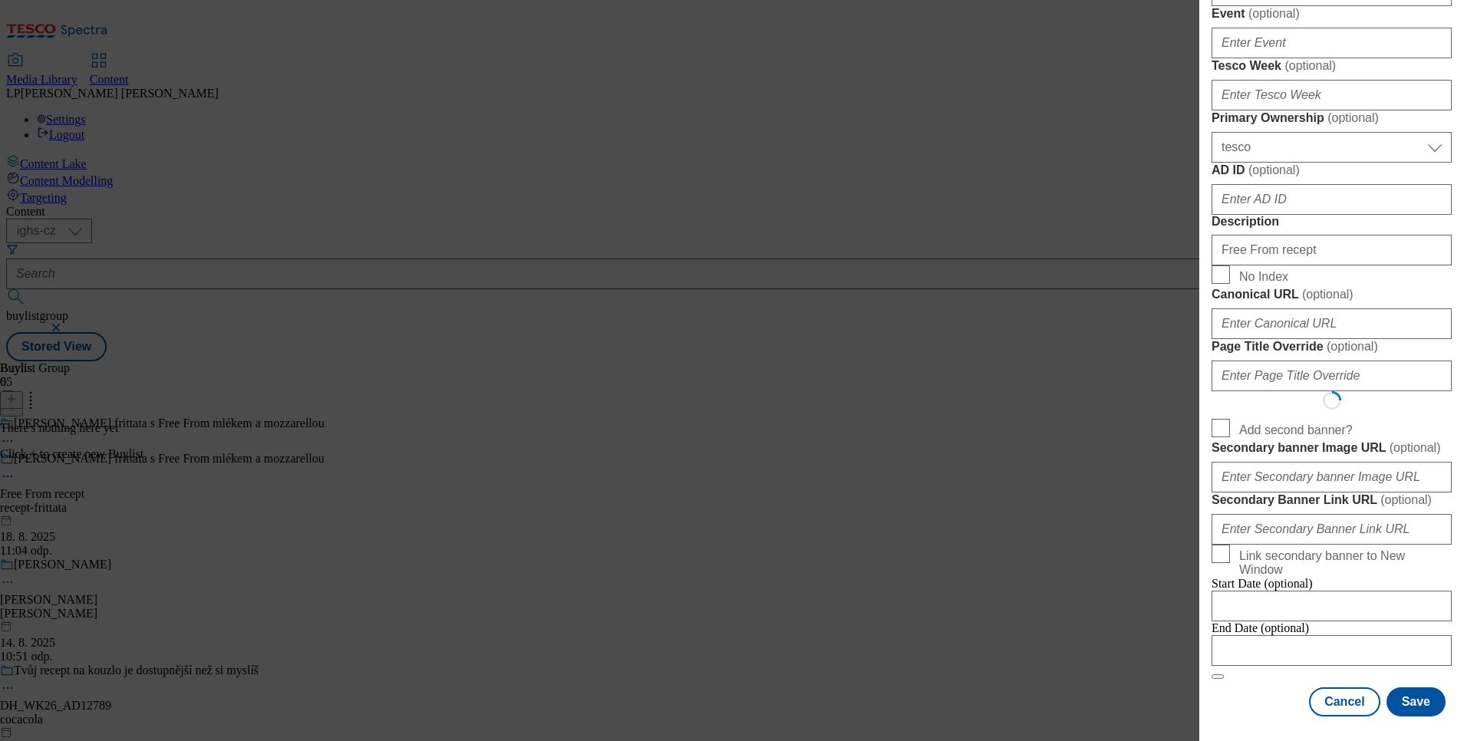
scroll to position [0, 0]
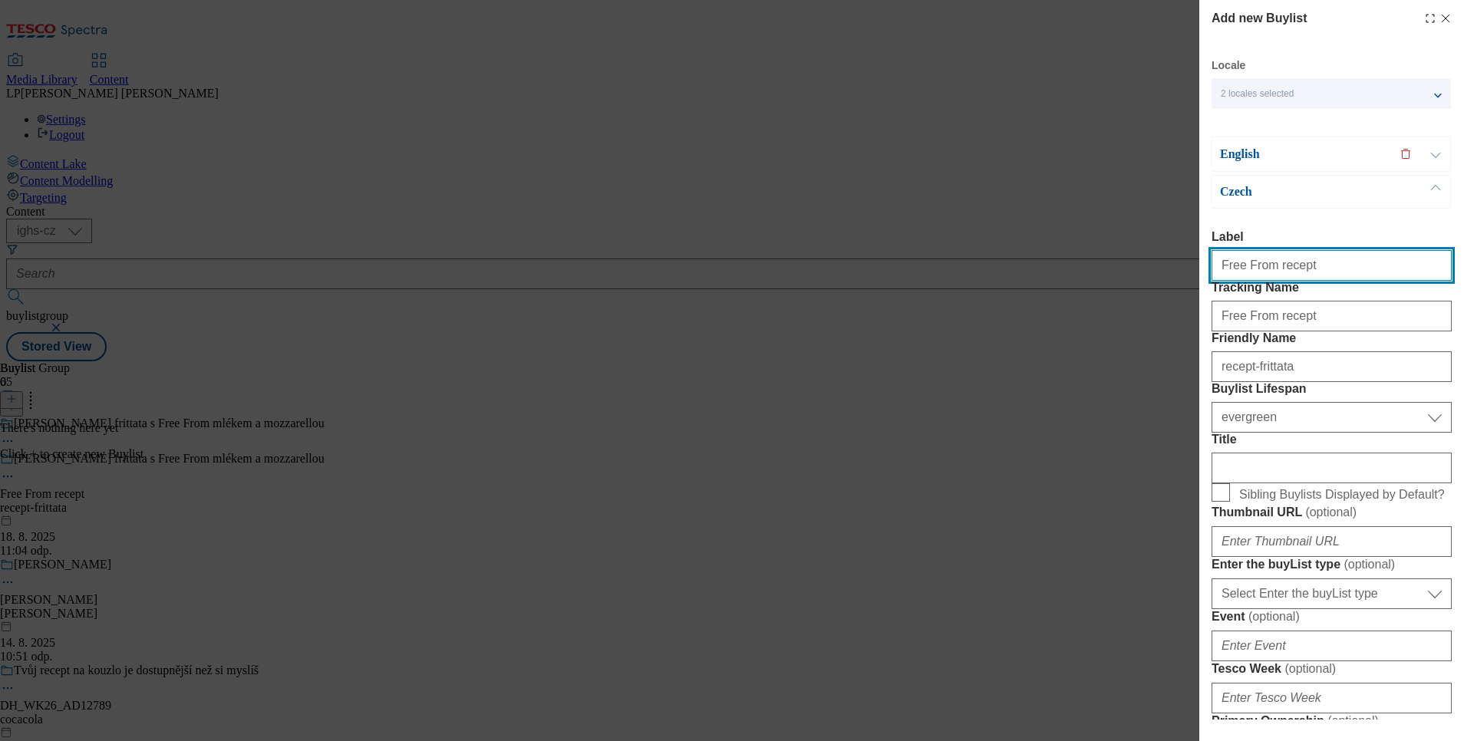
select select "Banner"
click at [1262, 150] on p "English" at bounding box center [1300, 154] width 161 height 15
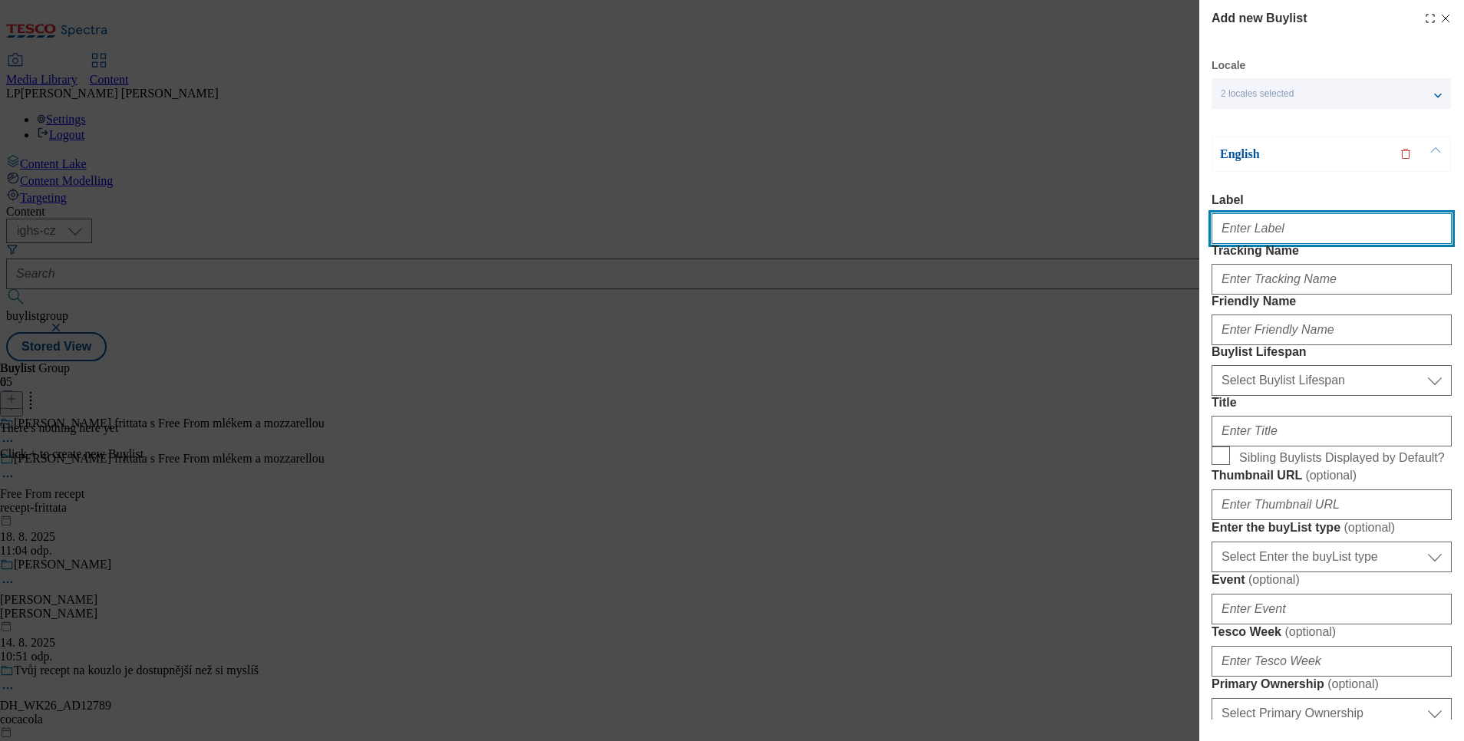
click at [1280, 228] on input "Label" at bounding box center [1332, 228] width 240 height 31
type input "Free From recept"
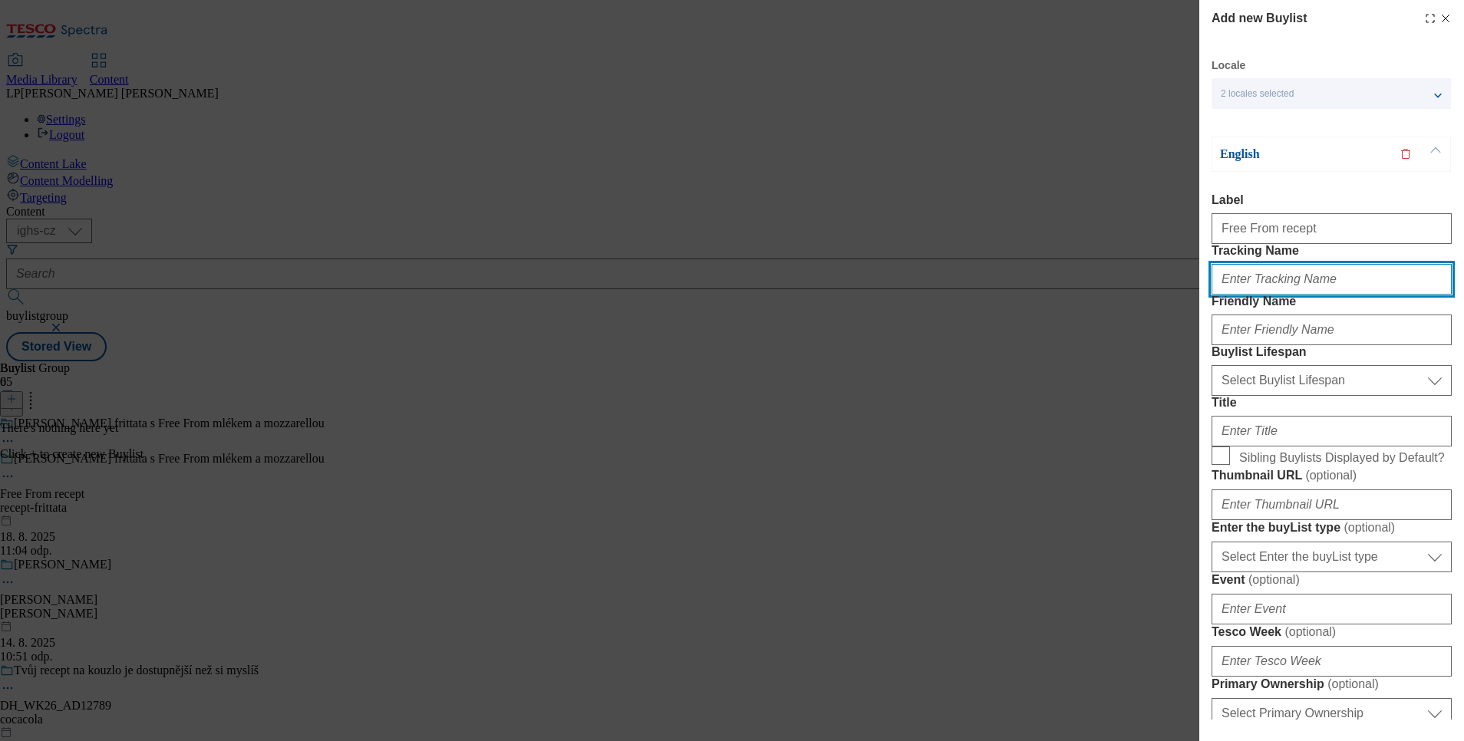
type input "Free From recept"
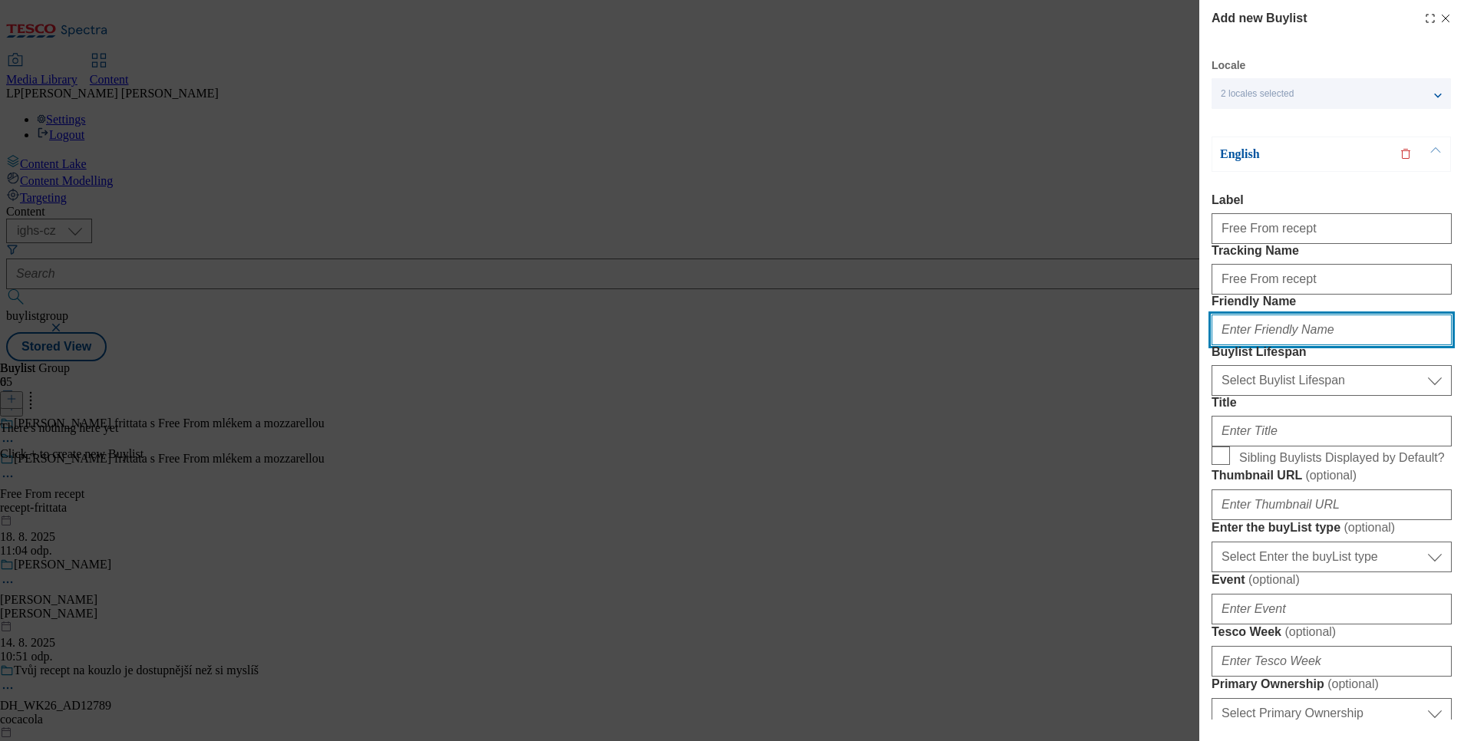
type input "recept-frittata"
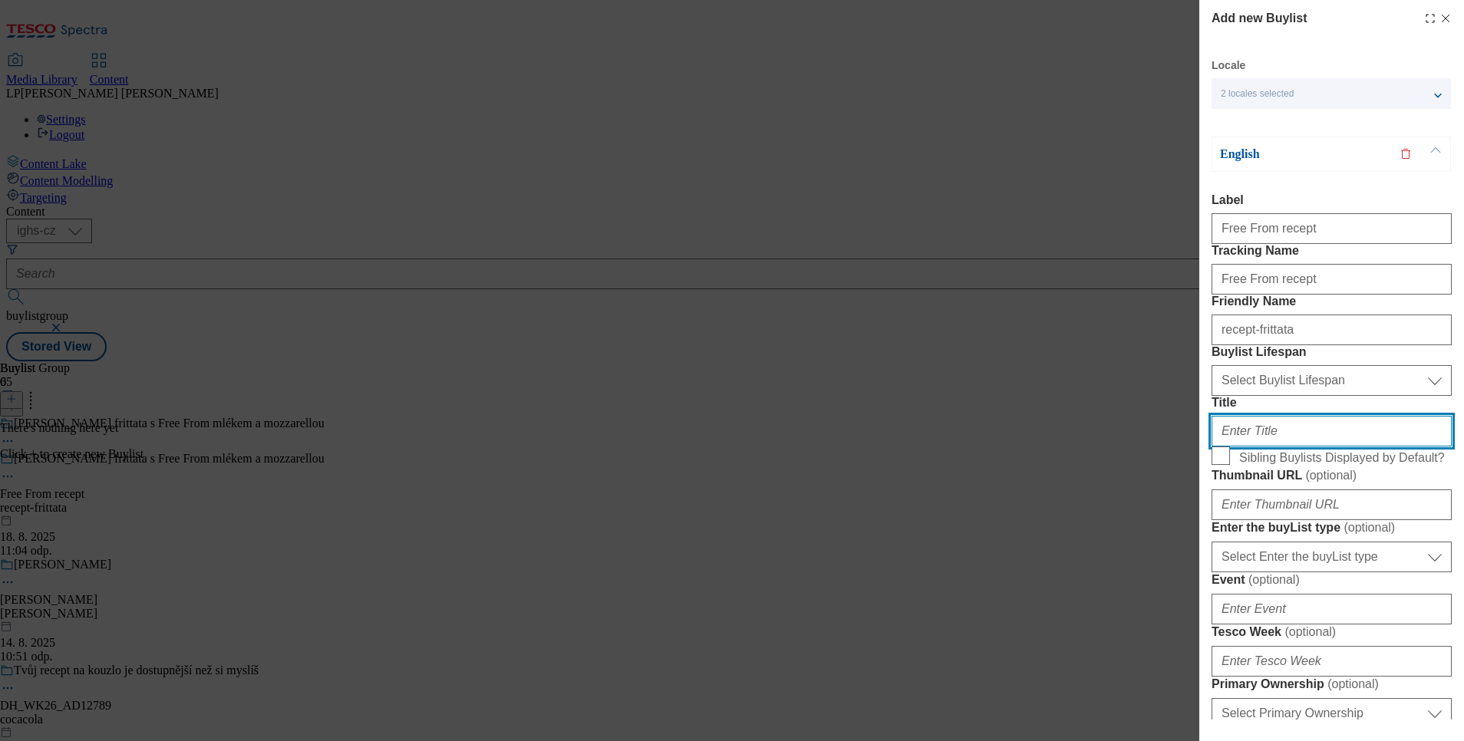
type input "Spinach frittata with Free From milk and mozzarella"
type input "Free From recept"
drag, startPoint x: 1365, startPoint y: 534, endPoint x: 1068, endPoint y: 530, distance: 297.0
click at [1068, 530] on div "Add new Buylist Locale 2 locales selected English Czech English Label Free From…" at bounding box center [732, 370] width 1464 height 741
type input "k and mozzarella"
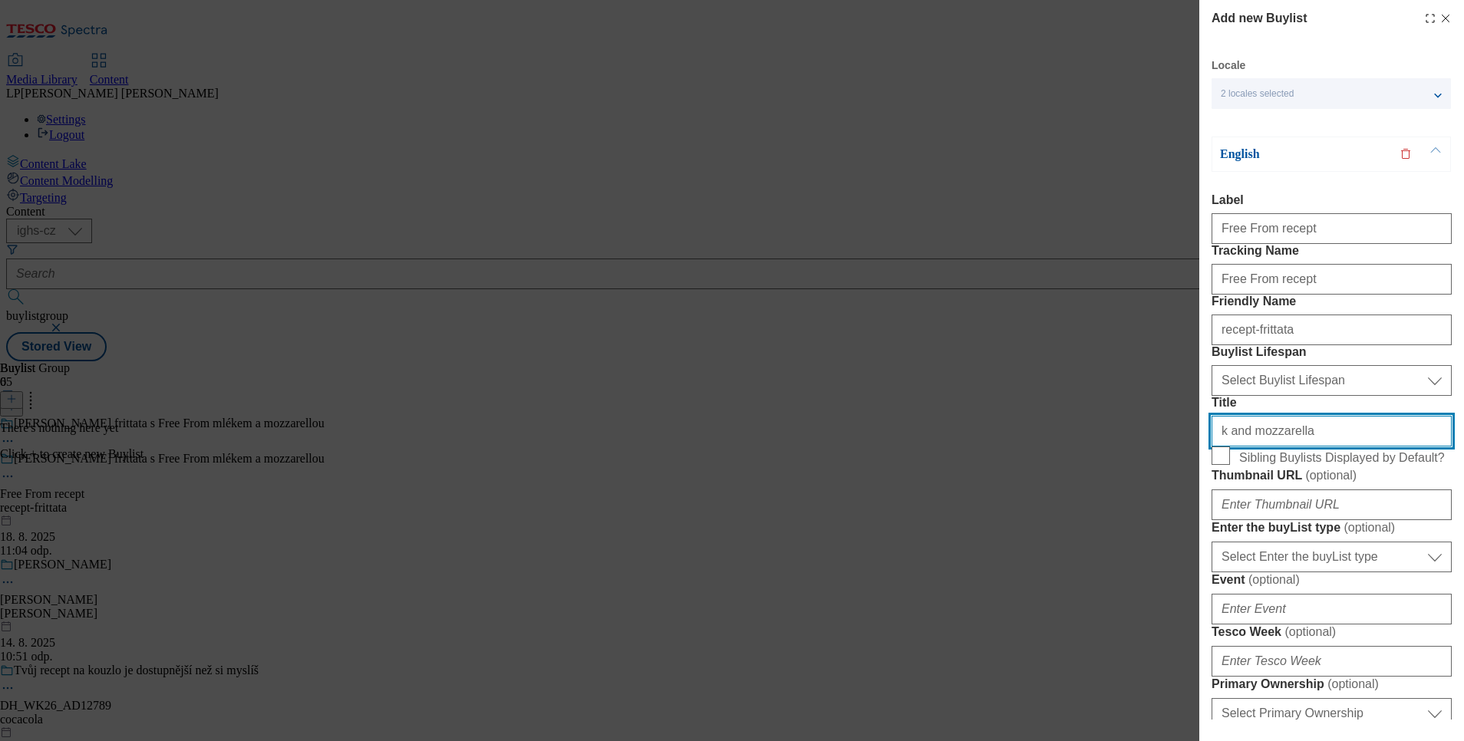
drag, startPoint x: 1331, startPoint y: 533, endPoint x: 1076, endPoint y: 536, distance: 254.8
click at [1076, 536] on div "Add new Buylist Locale 2 locales selected English Czech English Label Free From…" at bounding box center [732, 370] width 1464 height 741
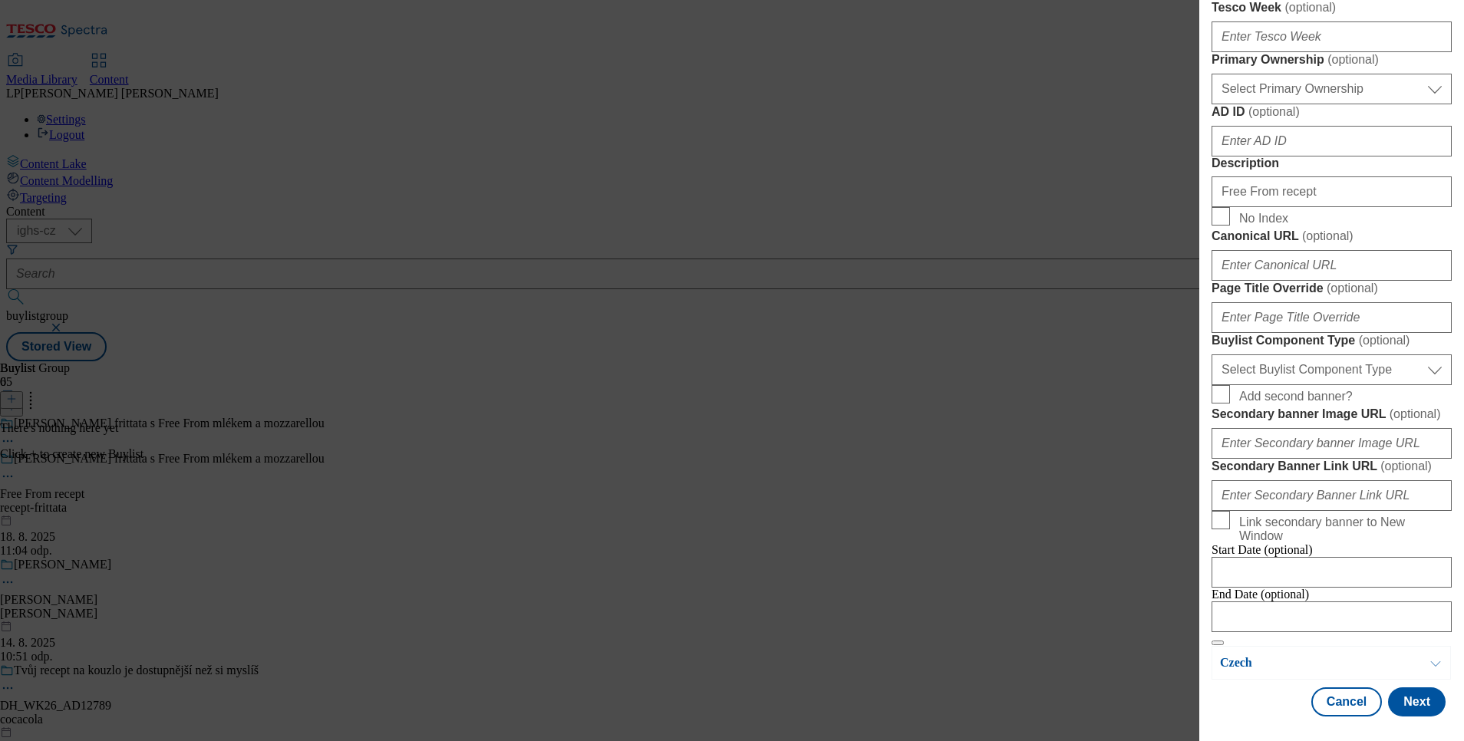
scroll to position [1200, 0]
click at [1407, 690] on button "Next" at bounding box center [1417, 702] width 58 height 29
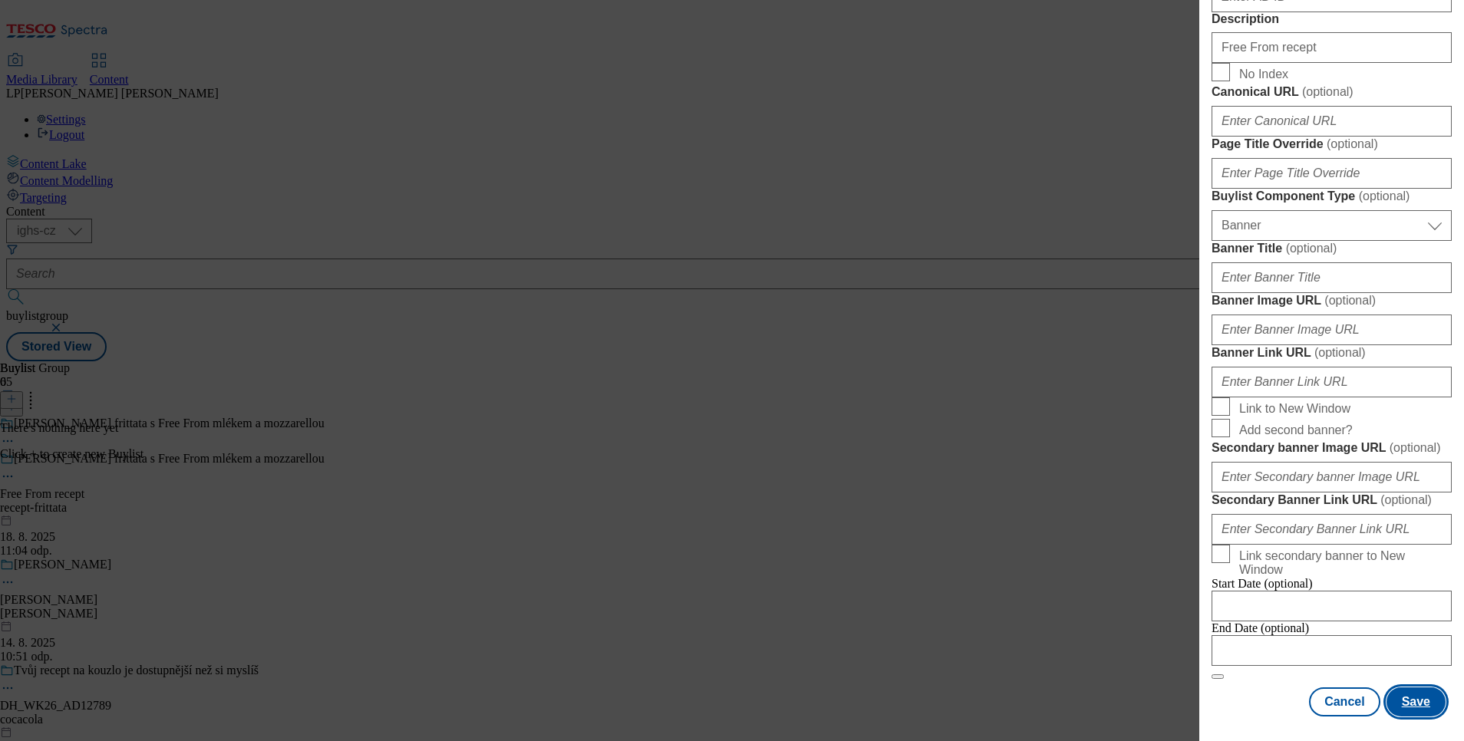
scroll to position [1479, 0]
click at [1407, 688] on button "Save" at bounding box center [1416, 702] width 59 height 29
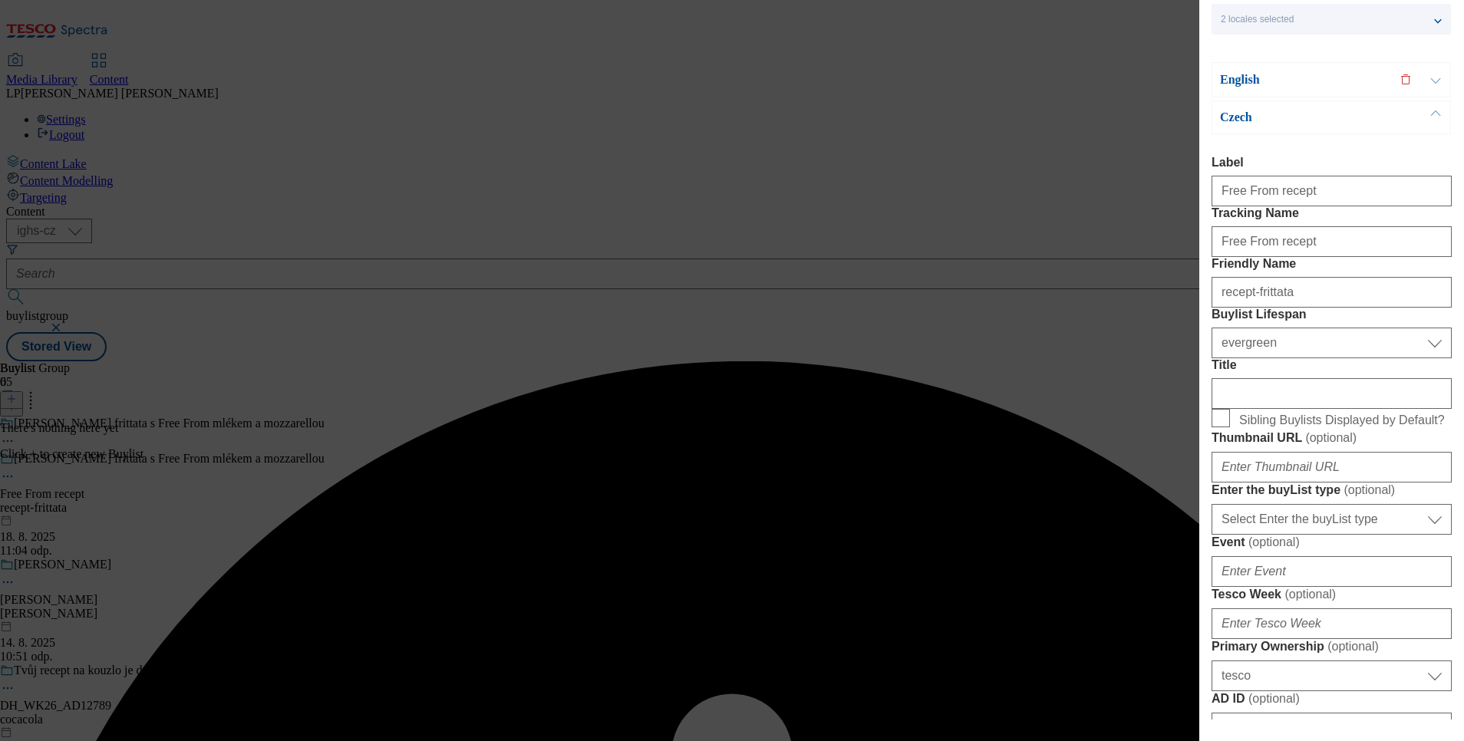
scroll to position [0, 0]
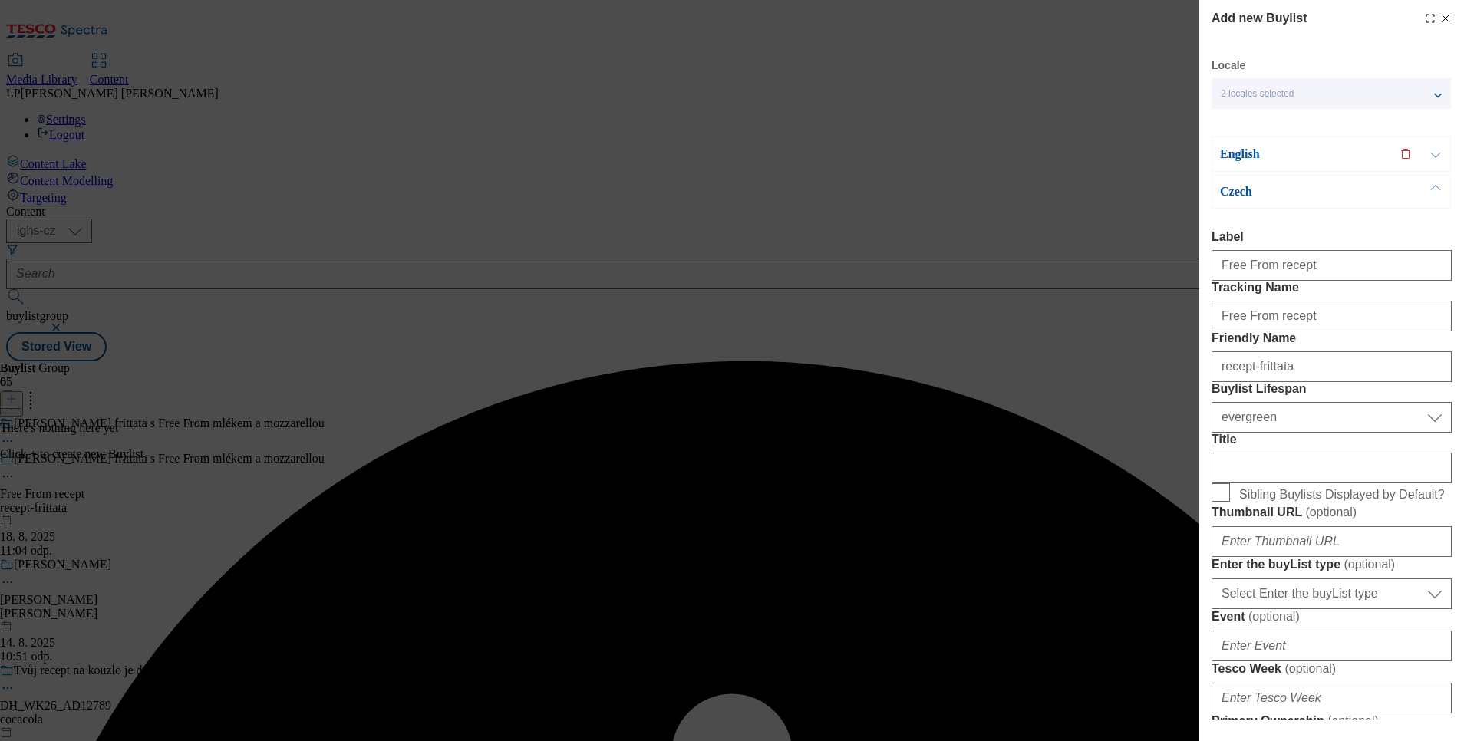
click at [1239, 184] on p "Czech" at bounding box center [1300, 191] width 161 height 15
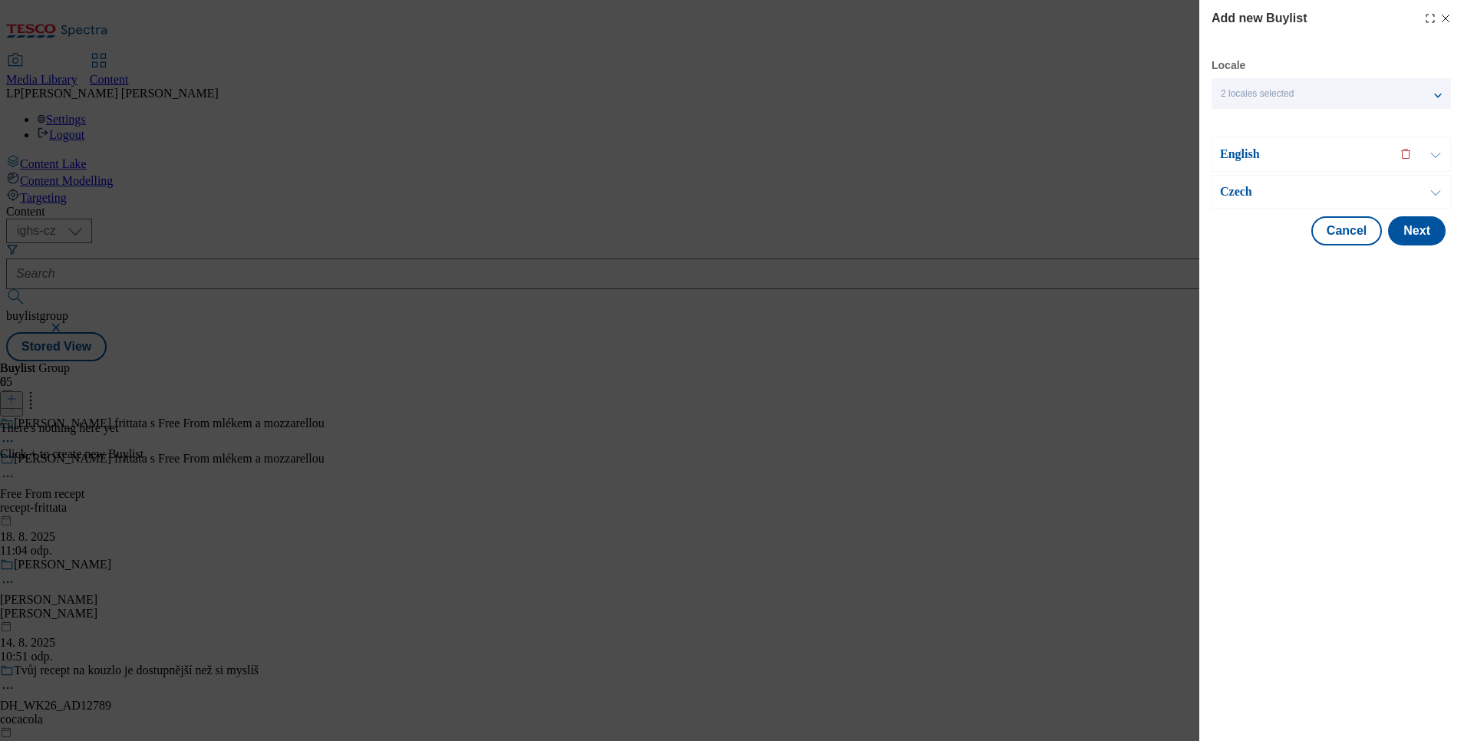
click at [1242, 140] on div "English" at bounding box center [1331, 154] width 239 height 35
click at [1249, 165] on div "English" at bounding box center [1331, 154] width 239 height 35
click at [1249, 157] on p "English" at bounding box center [1300, 154] width 161 height 15
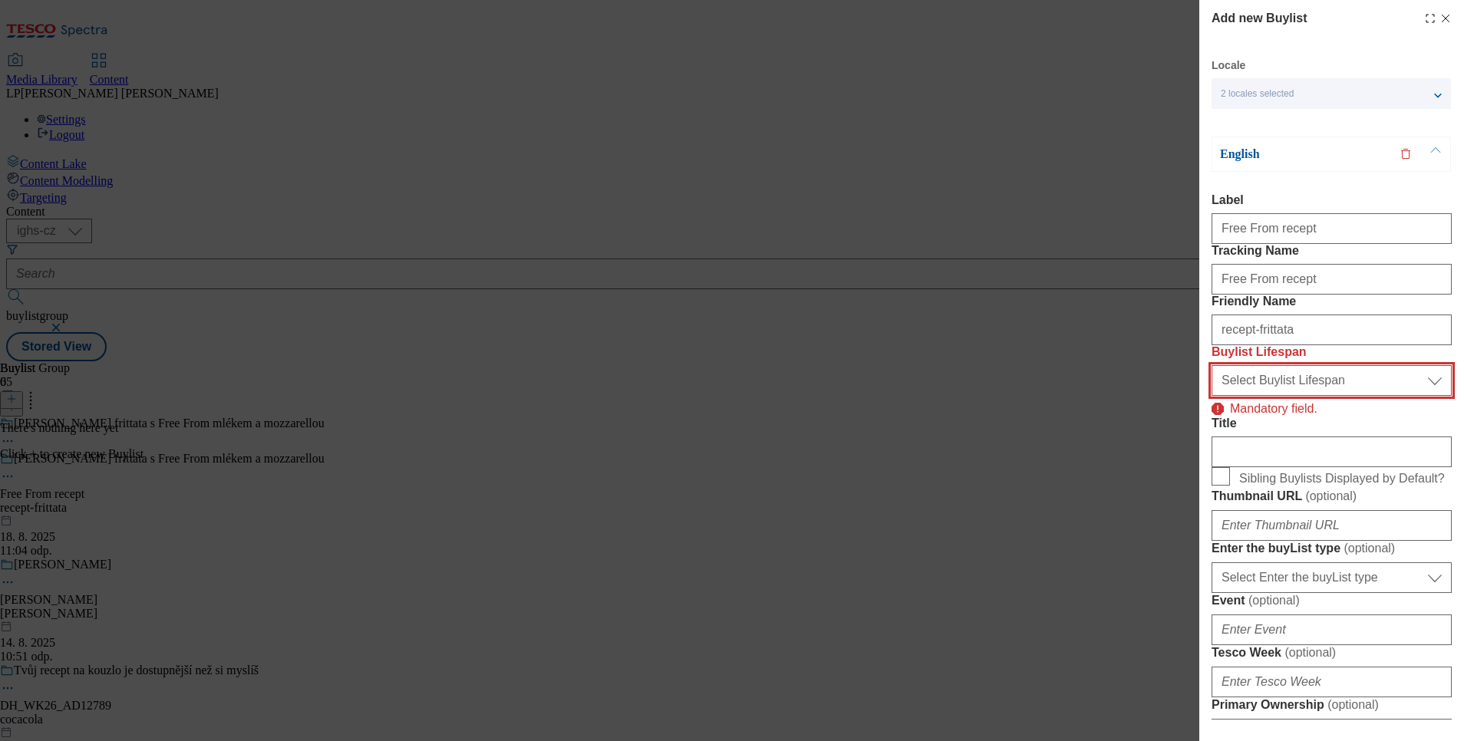
click at [1335, 396] on select "Select Buylist Lifespan evergreen seasonal tactical" at bounding box center [1332, 380] width 240 height 31
select select "evergreen"
click at [1212, 396] on select "Select Buylist Lifespan evergreen seasonal tactical" at bounding box center [1332, 380] width 240 height 31
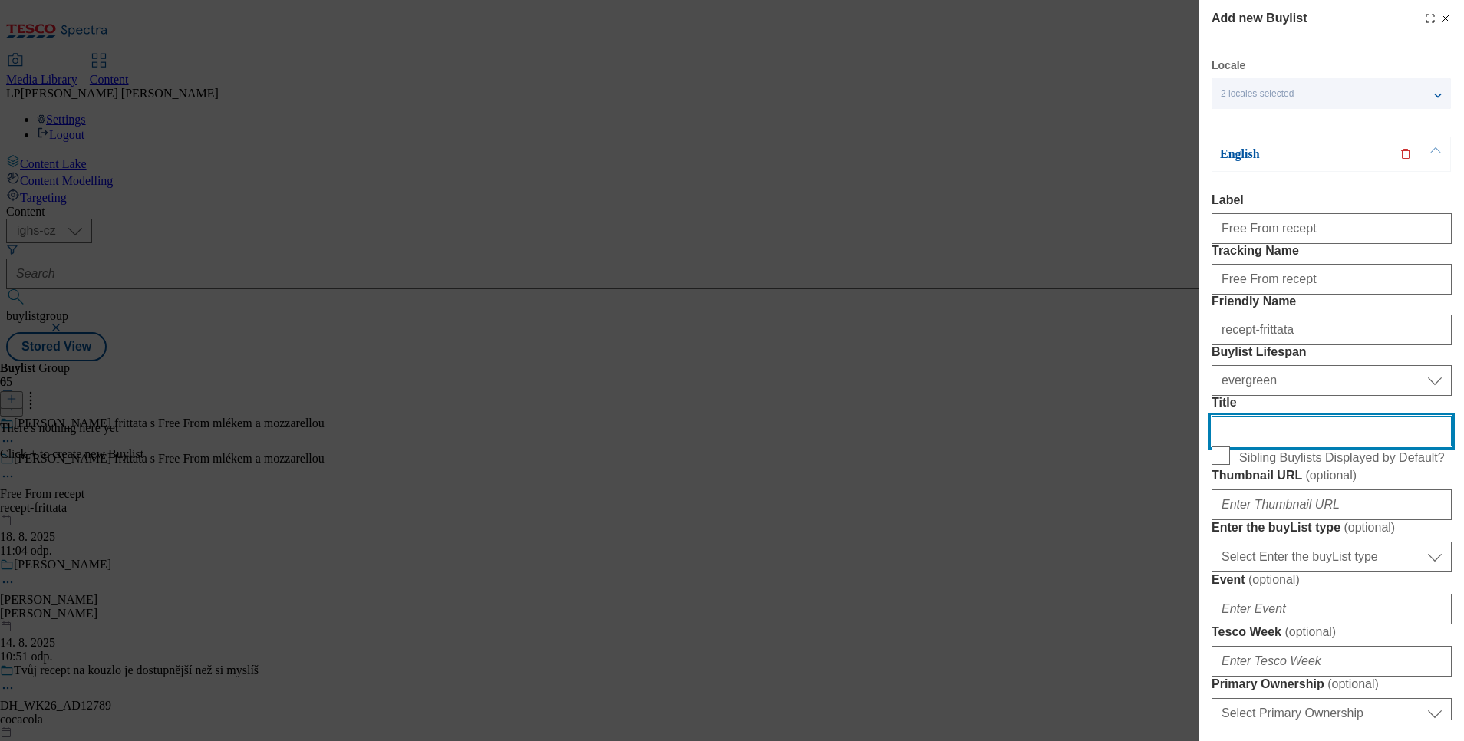
click at [1278, 447] on input "Title" at bounding box center [1332, 431] width 240 height 31
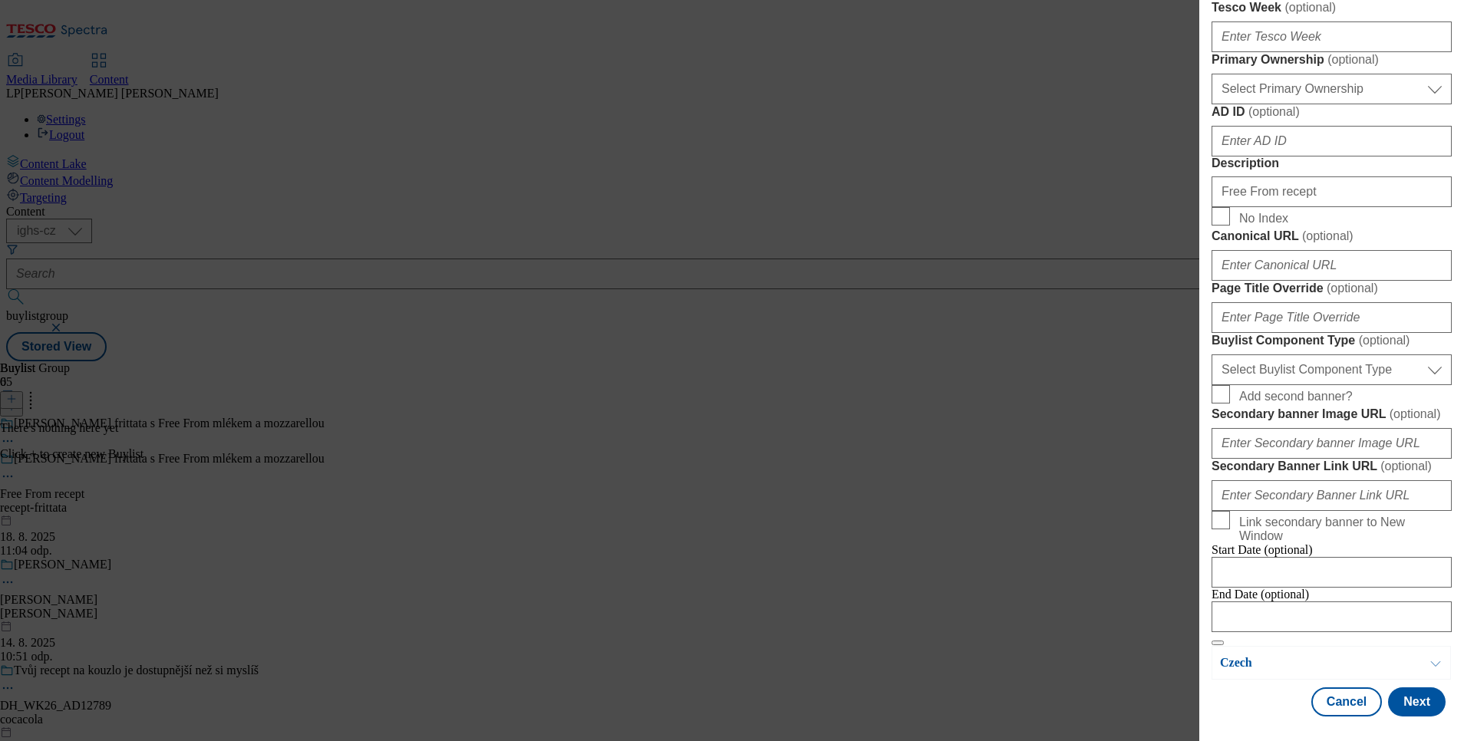
scroll to position [1200, 0]
click at [1415, 688] on button "Next" at bounding box center [1417, 702] width 58 height 29
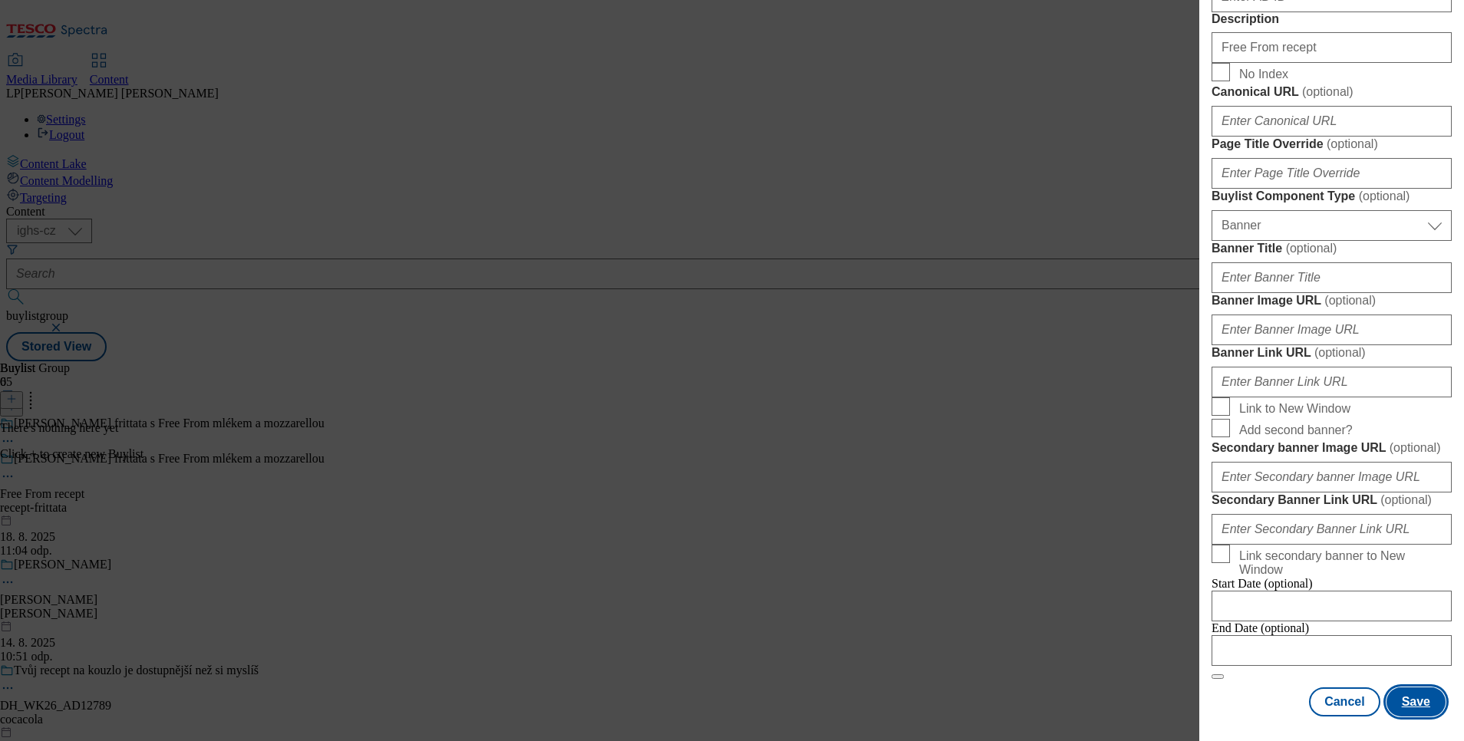
scroll to position [1479, 0]
click at [1394, 688] on button "Save" at bounding box center [1416, 702] width 59 height 29
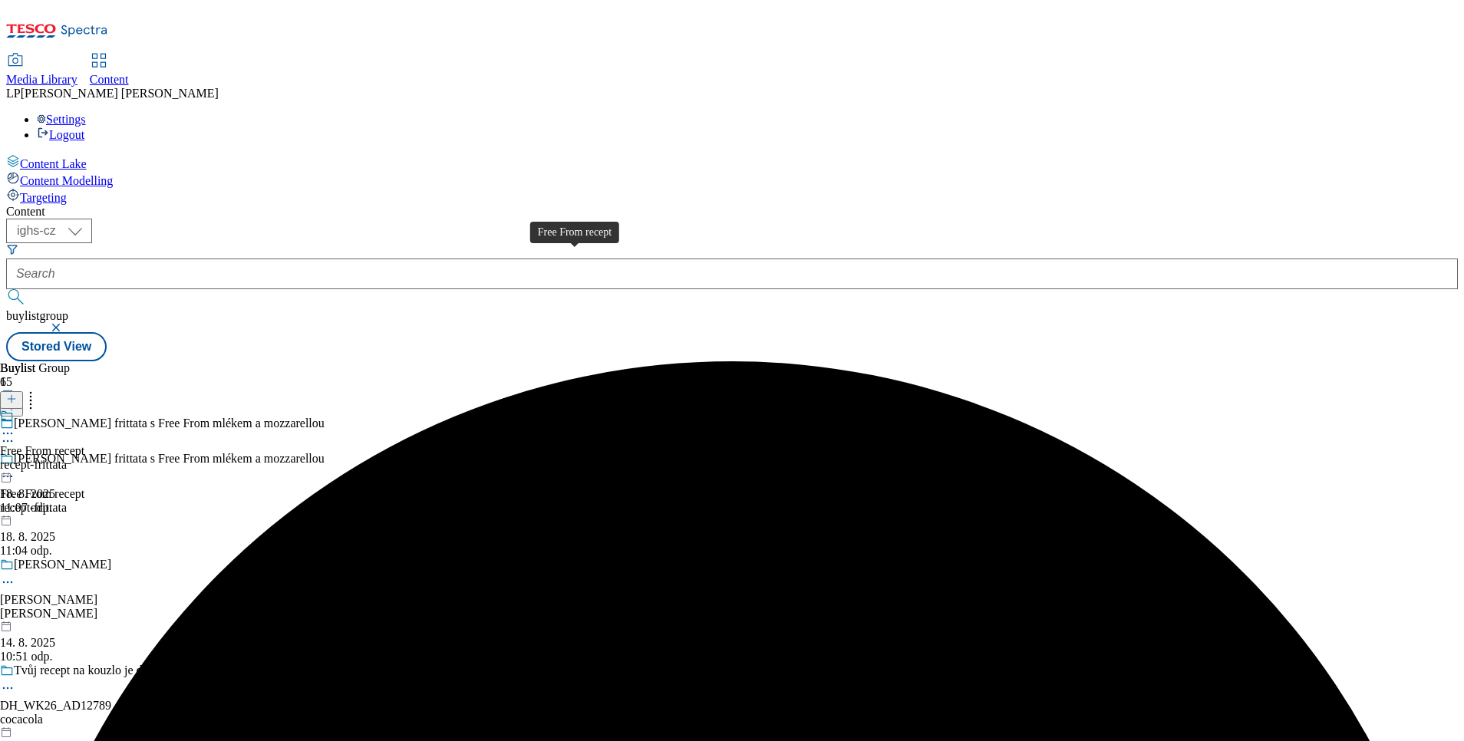
click at [84, 444] on div "Free From recept" at bounding box center [42, 451] width 84 height 14
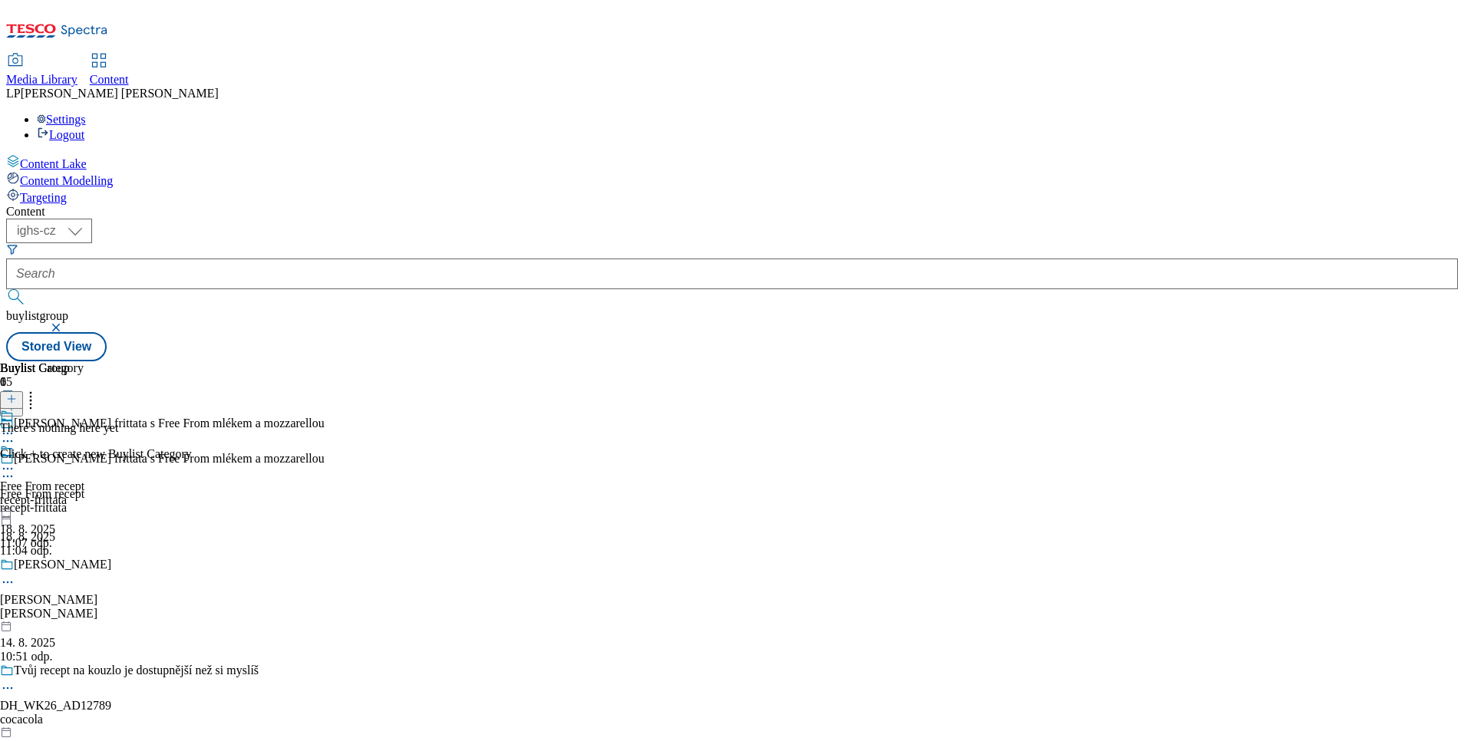
click at [17, 394] on icon at bounding box center [11, 399] width 11 height 11
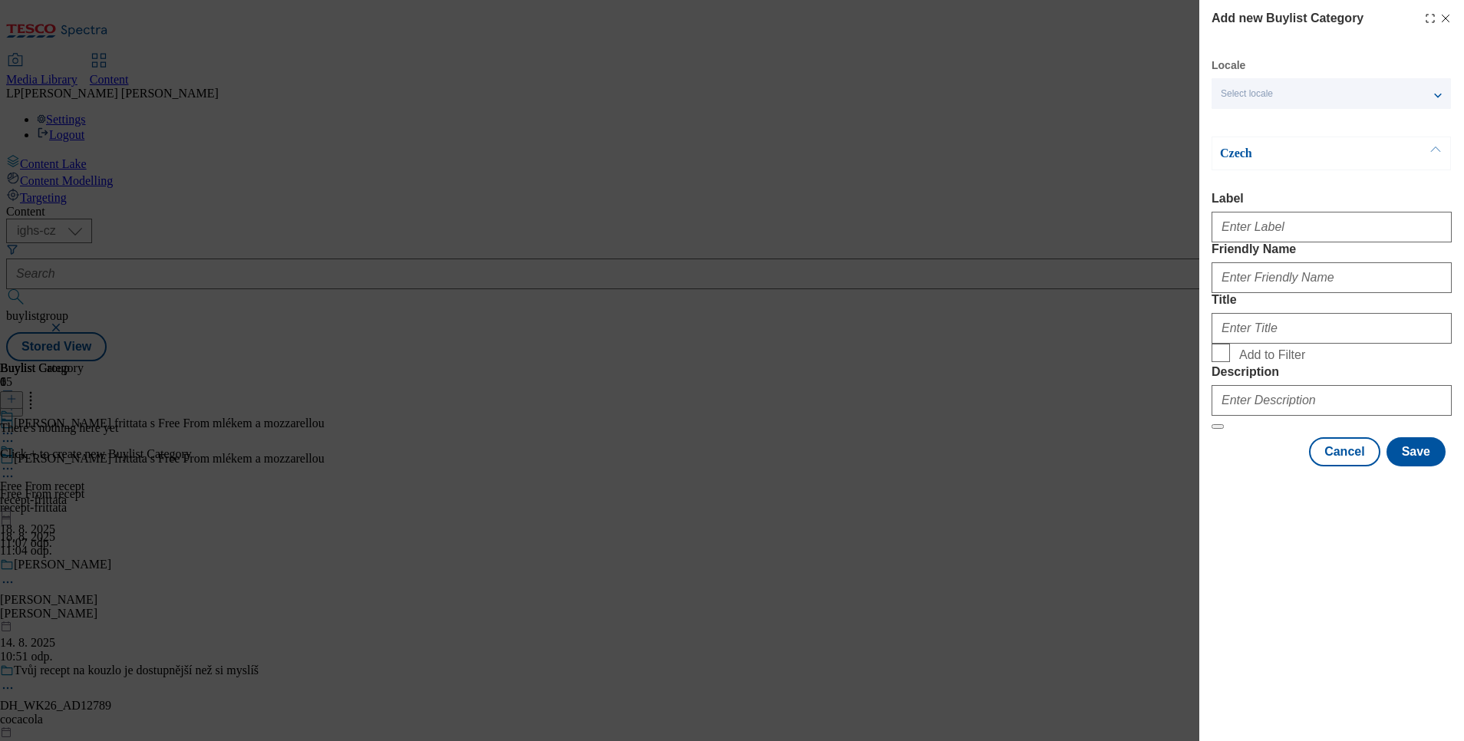
click at [1255, 88] on span "Select locale" at bounding box center [1247, 94] width 52 height 12
click at [1248, 113] on label "English" at bounding box center [1331, 126] width 239 height 34
click at [1239, 115] on input "English" at bounding box center [1230, 124] width 18 height 18
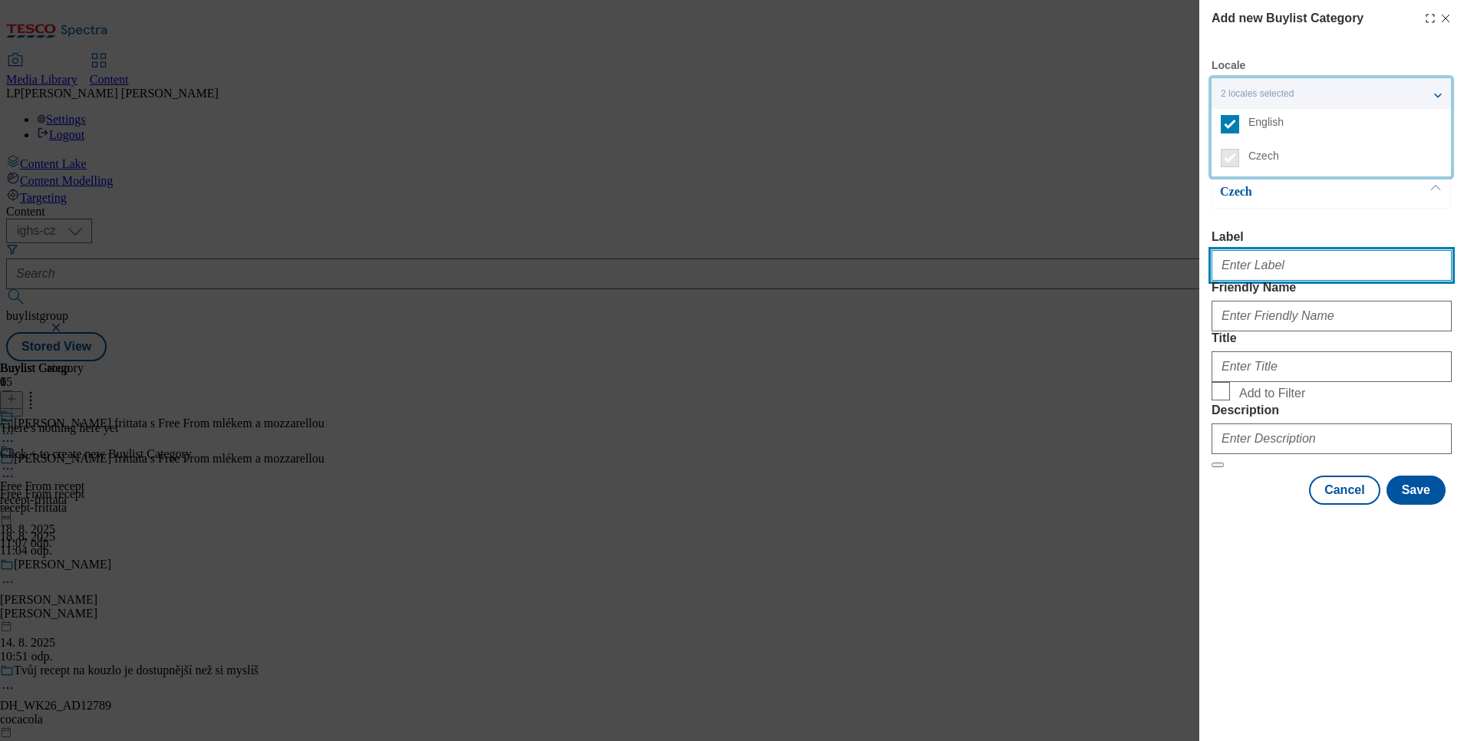
click at [1259, 269] on input "Label" at bounding box center [1332, 265] width 240 height 31
type input "Free From recept"
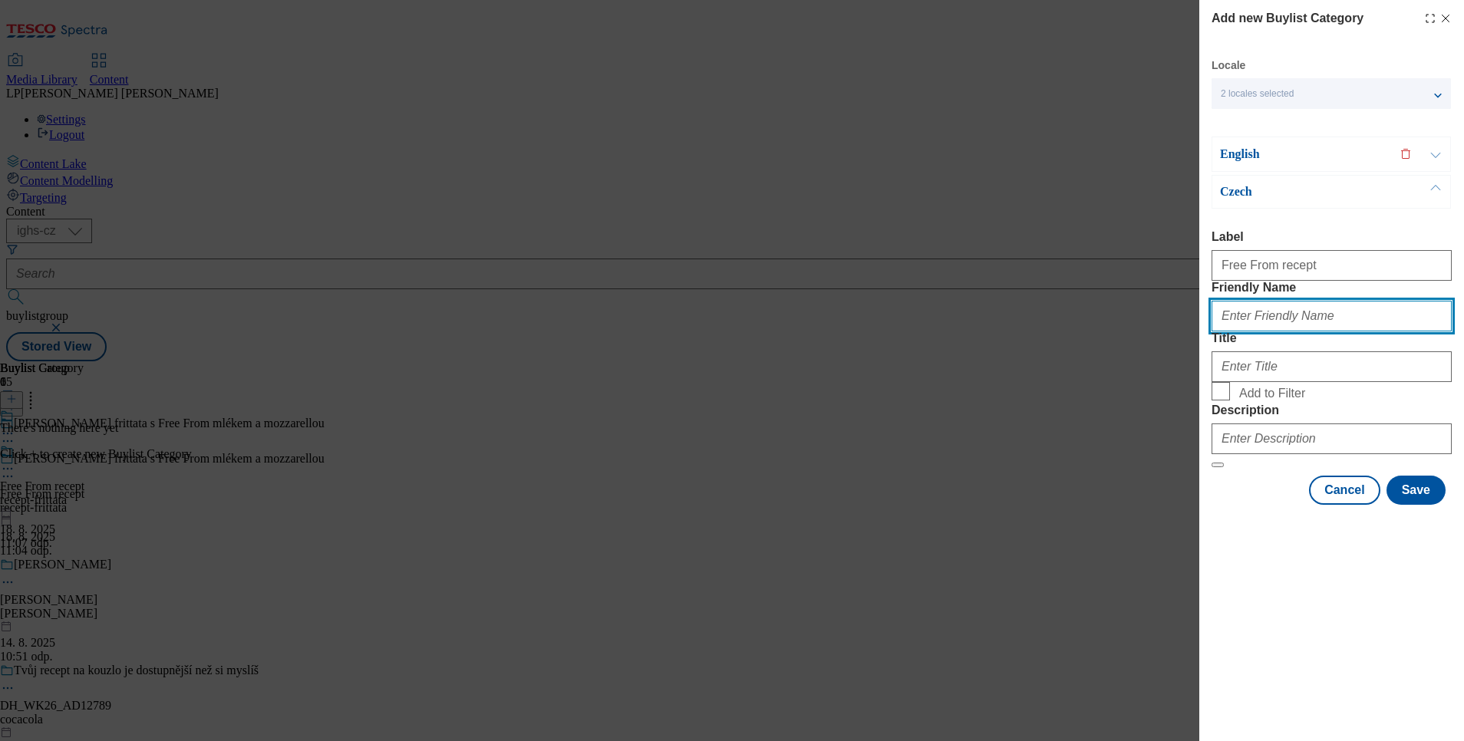
type input "recept-frittata"
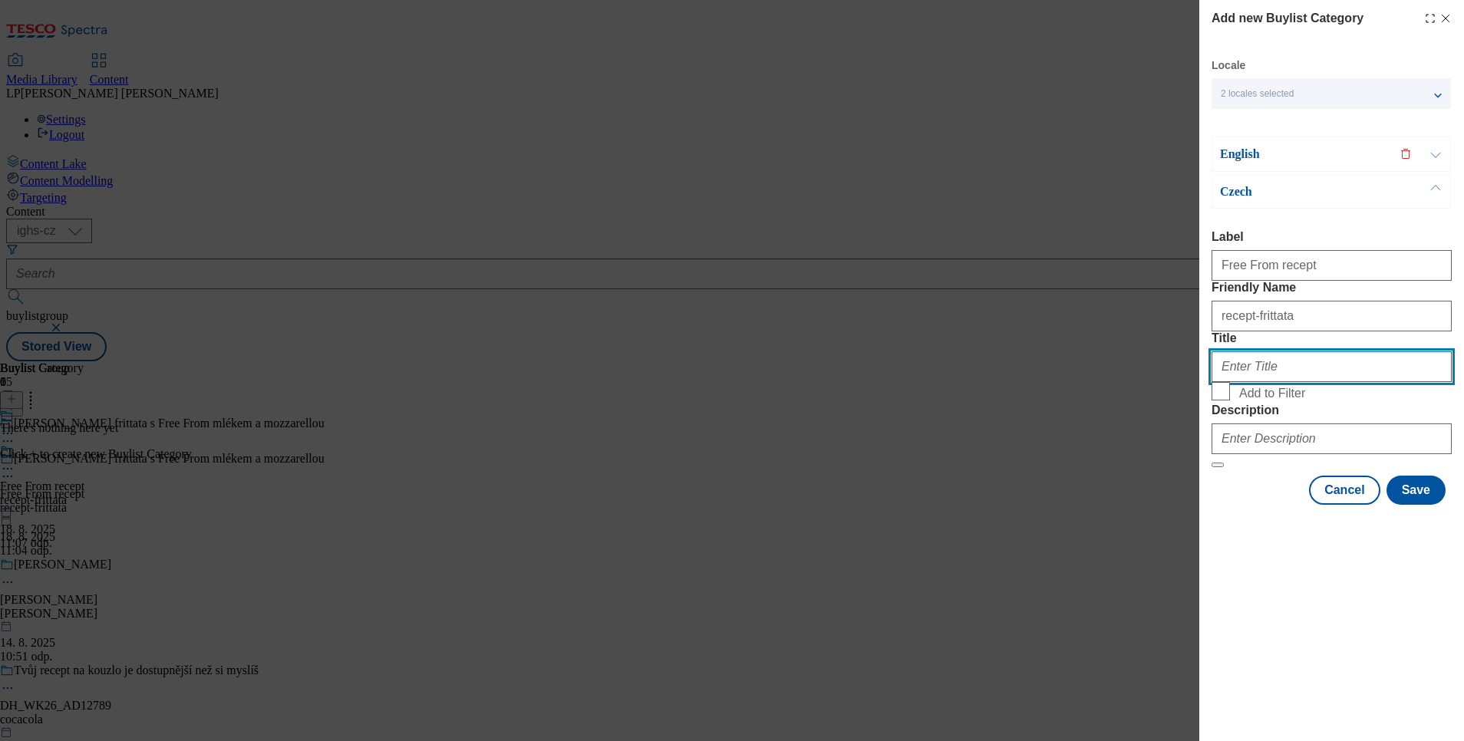
type input "Špenátová frittata s Free From mlékem a mozzarellou"
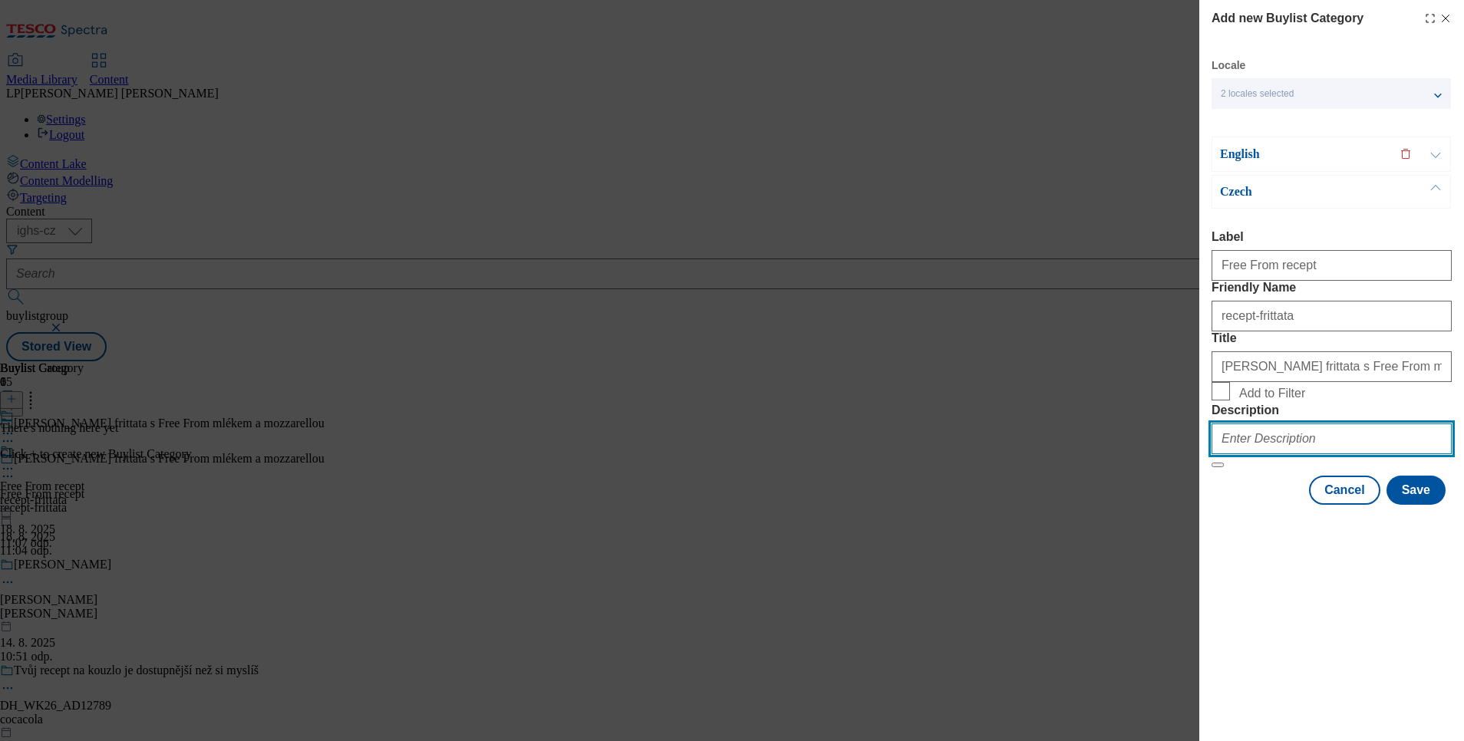
type input "Free From recept"
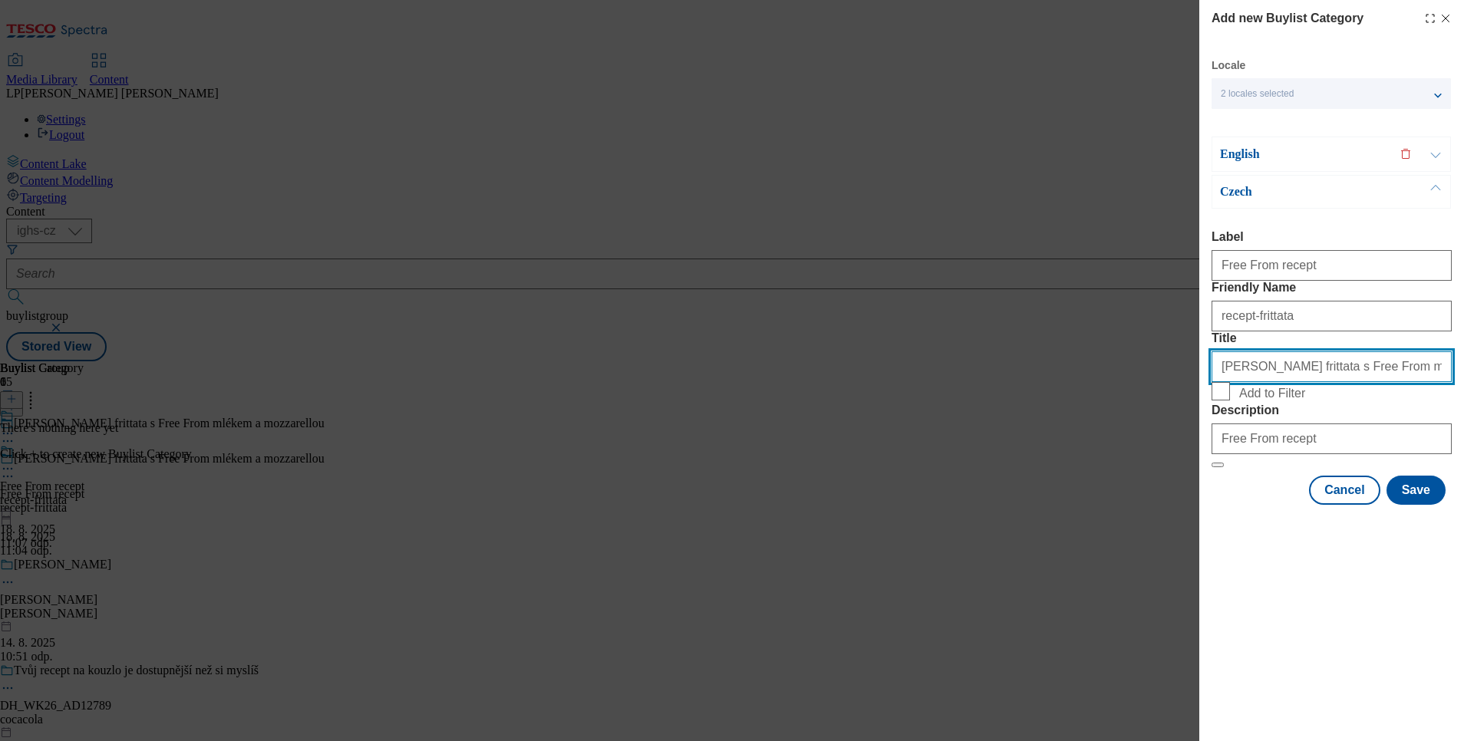
drag, startPoint x: 1404, startPoint y: 416, endPoint x: 1035, endPoint y: 429, distance: 369.4
click at [1035, 429] on div "Add new Buylist Category Locale 2 locales selected English Czech English Label …" at bounding box center [732, 370] width 1464 height 741
type input "zzarellou"
drag, startPoint x: 1269, startPoint y: 422, endPoint x: 1131, endPoint y: 421, distance: 138.1
click at [1131, 421] on div "Add new Buylist Category Locale 2 locales selected English Czech English Label …" at bounding box center [732, 370] width 1464 height 741
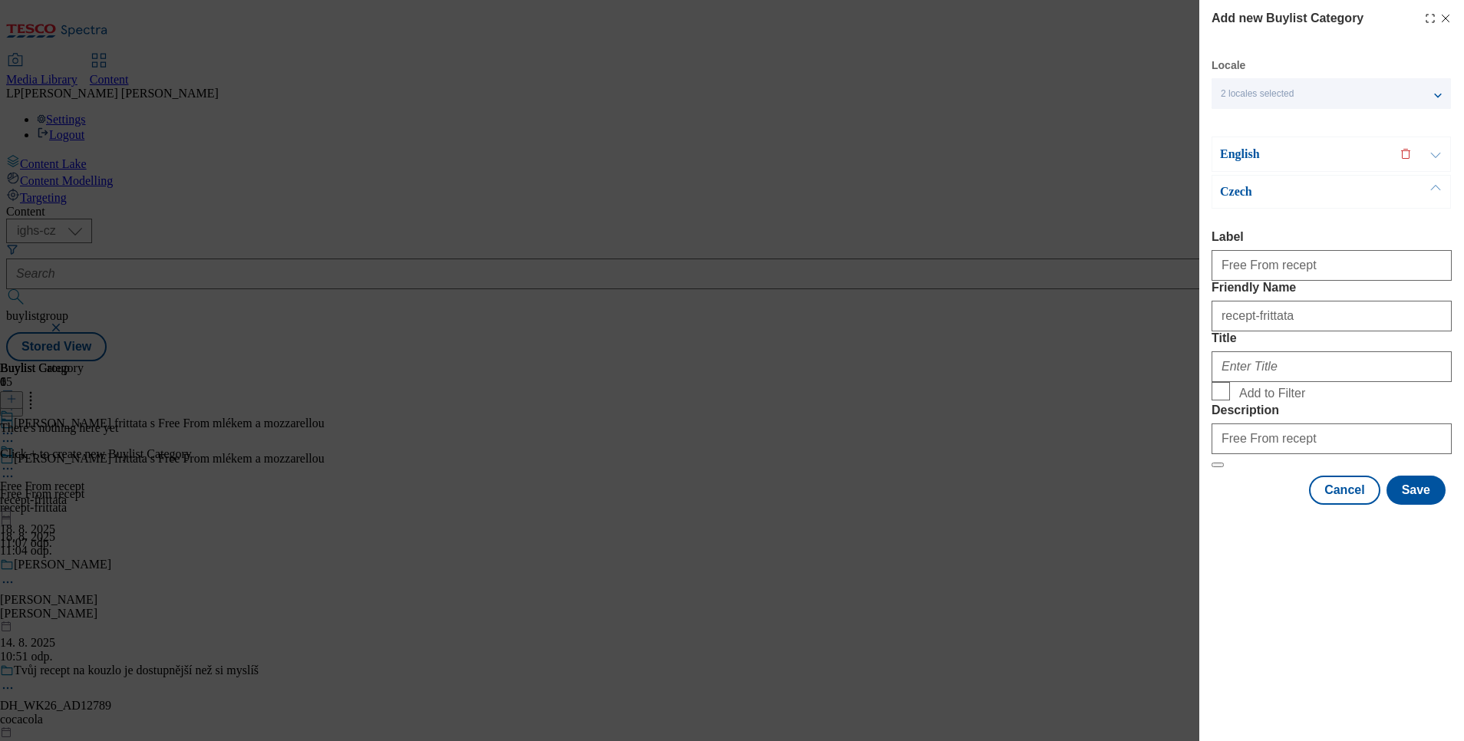
click at [1249, 160] on p "English" at bounding box center [1300, 154] width 161 height 15
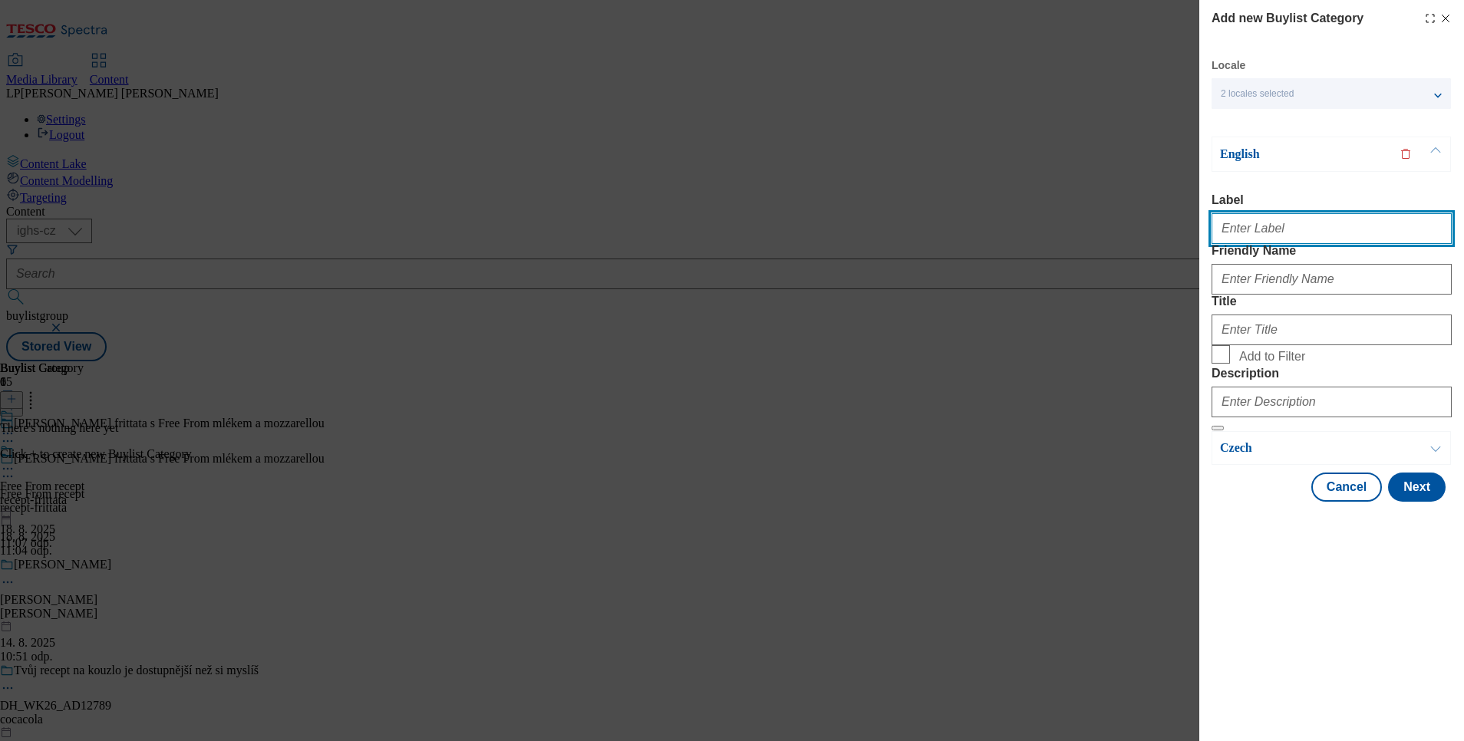
click at [1255, 239] on input "Label" at bounding box center [1332, 228] width 240 height 31
type input "Free From recept"
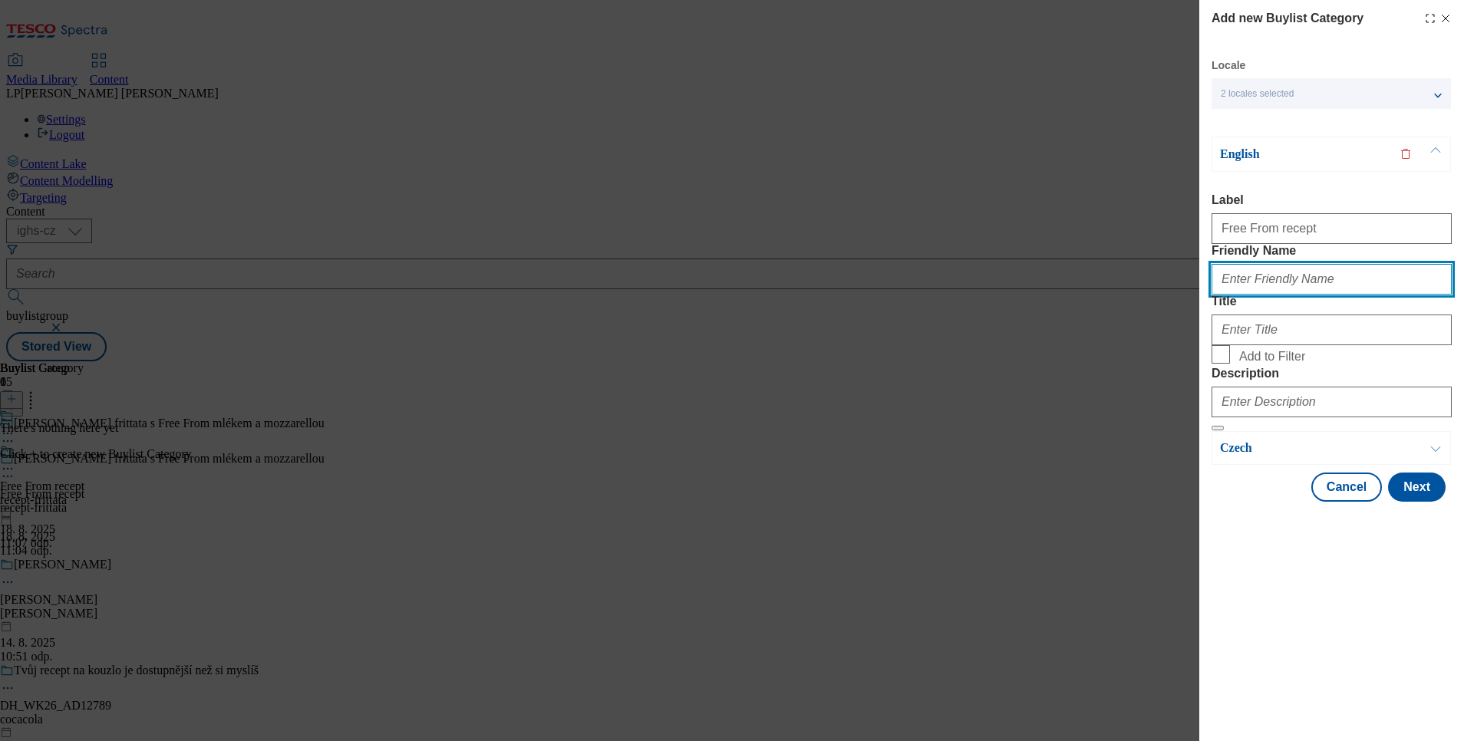
type input "recept-frittata"
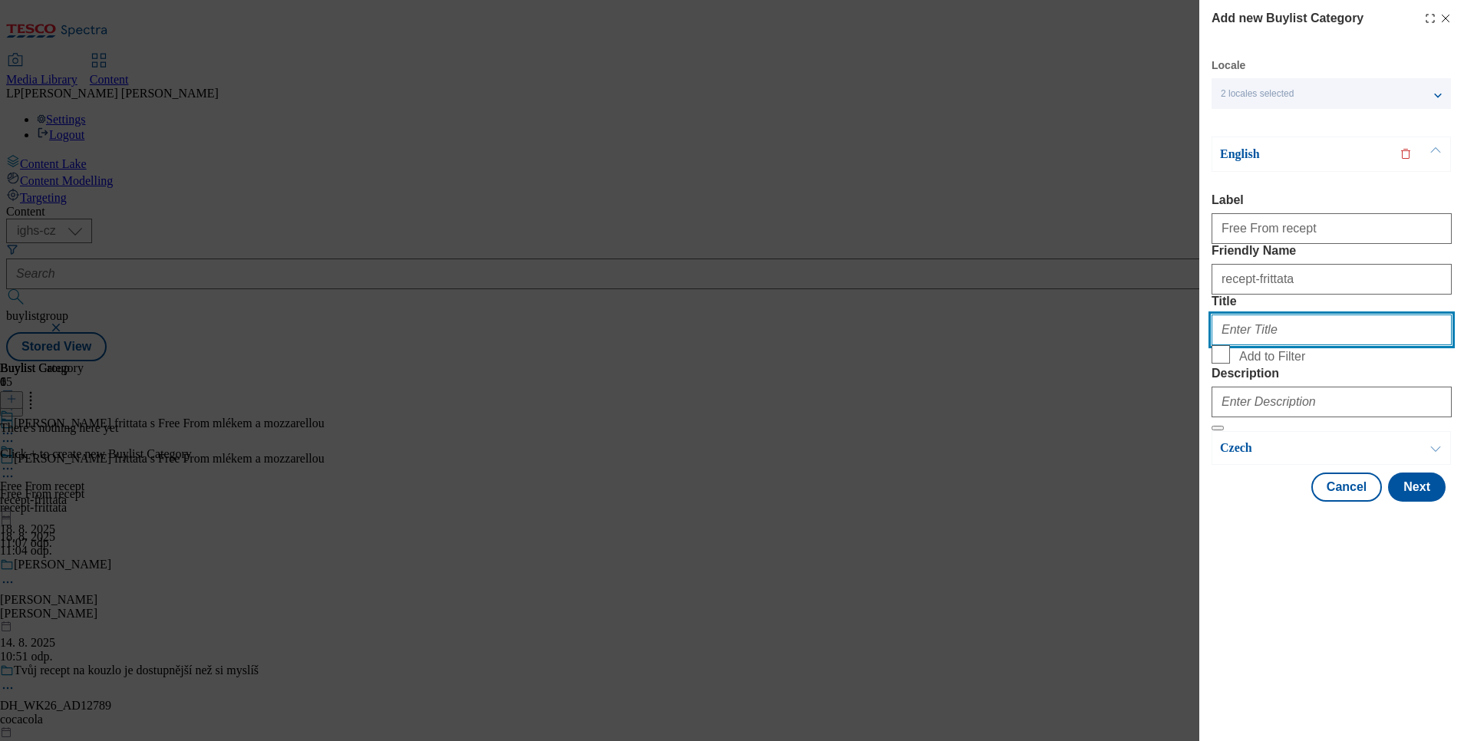
type input "Spinach frittata with Free From milk and mozzarella"
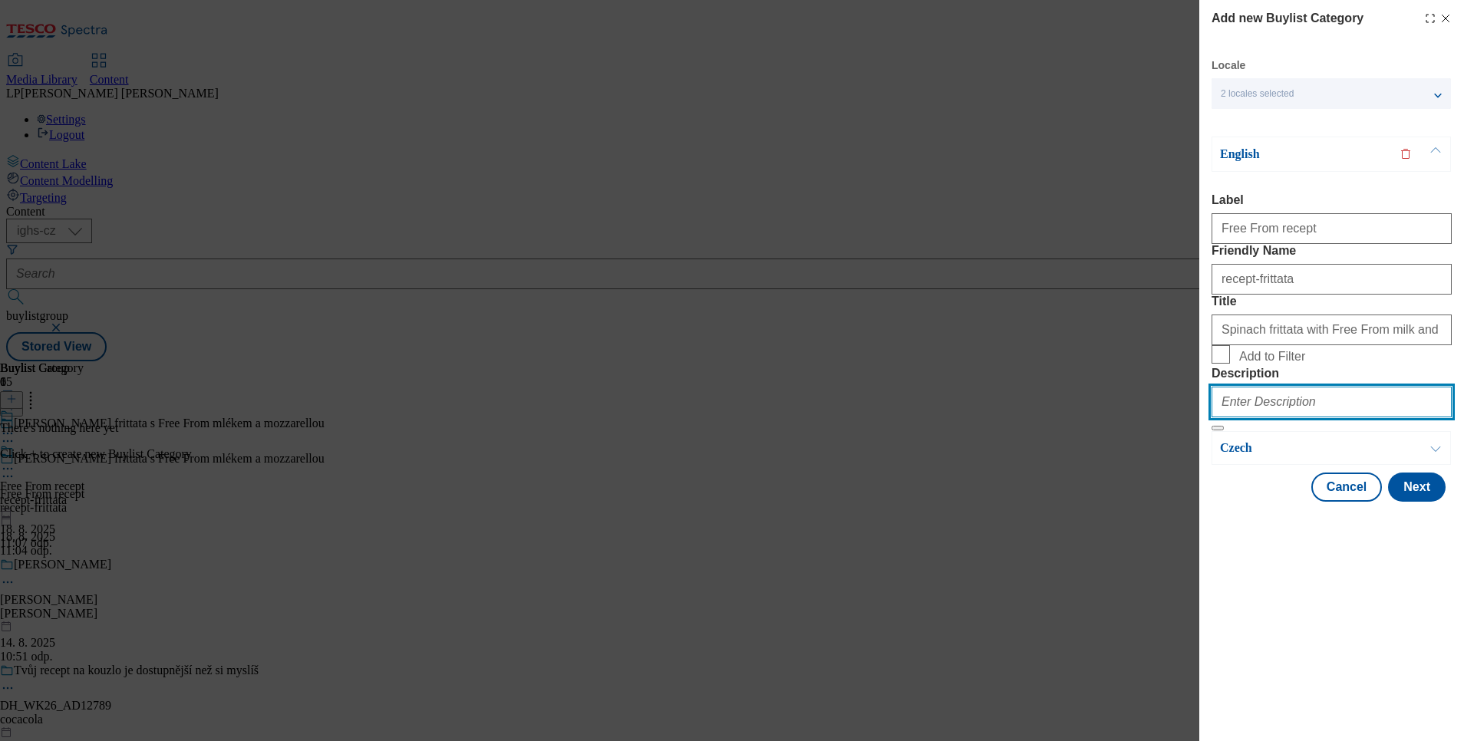
type input "Free From recept"
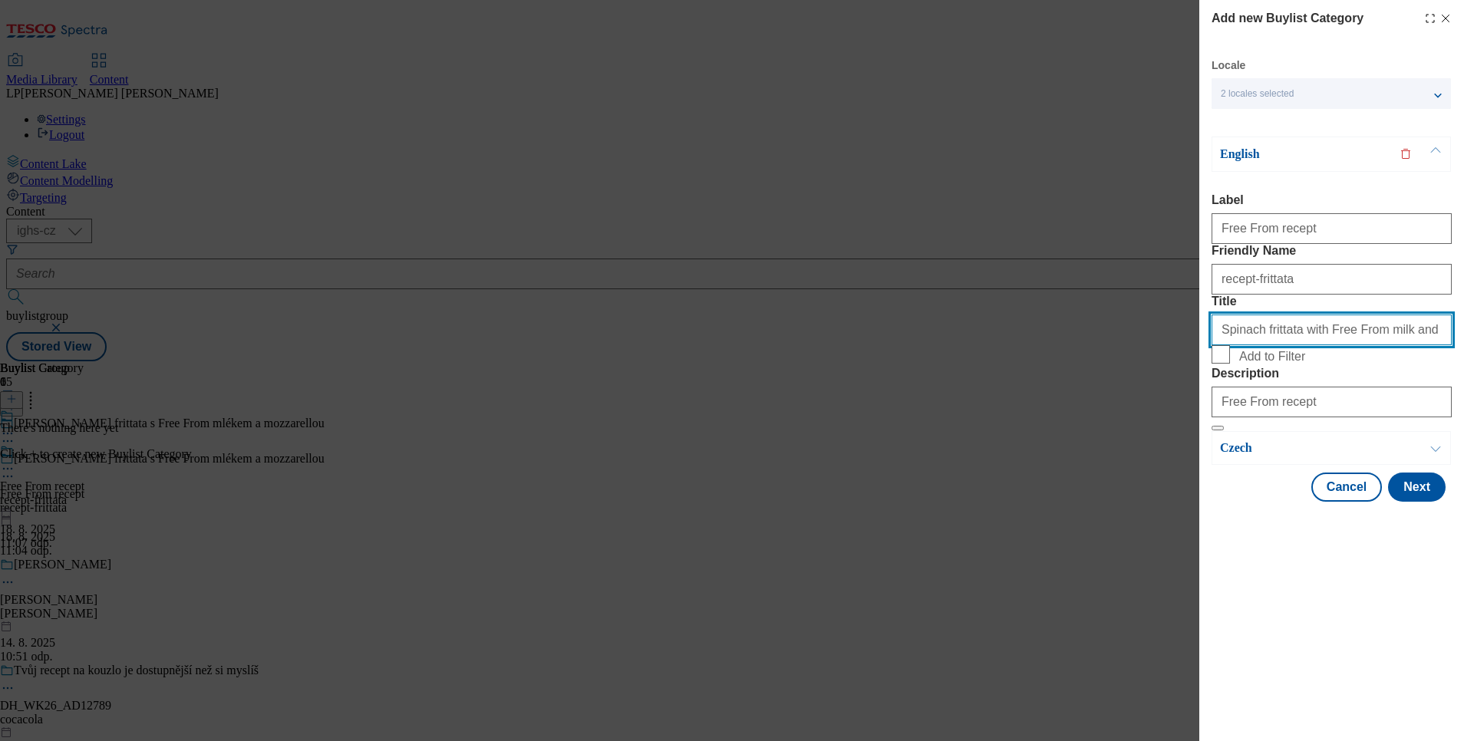
drag, startPoint x: 1374, startPoint y: 374, endPoint x: 982, endPoint y: 385, distance: 392.3
click at [982, 385] on div "Add new Buylist Category Locale 2 locales selected English Czech English Label …" at bounding box center [732, 370] width 1464 height 741
type input "and mozzarella"
drag, startPoint x: 1317, startPoint y: 388, endPoint x: 1041, endPoint y: 423, distance: 277.7
click at [1041, 423] on div "Add new Buylist Category Locale 2 locales selected English Czech English Label …" at bounding box center [732, 370] width 1464 height 741
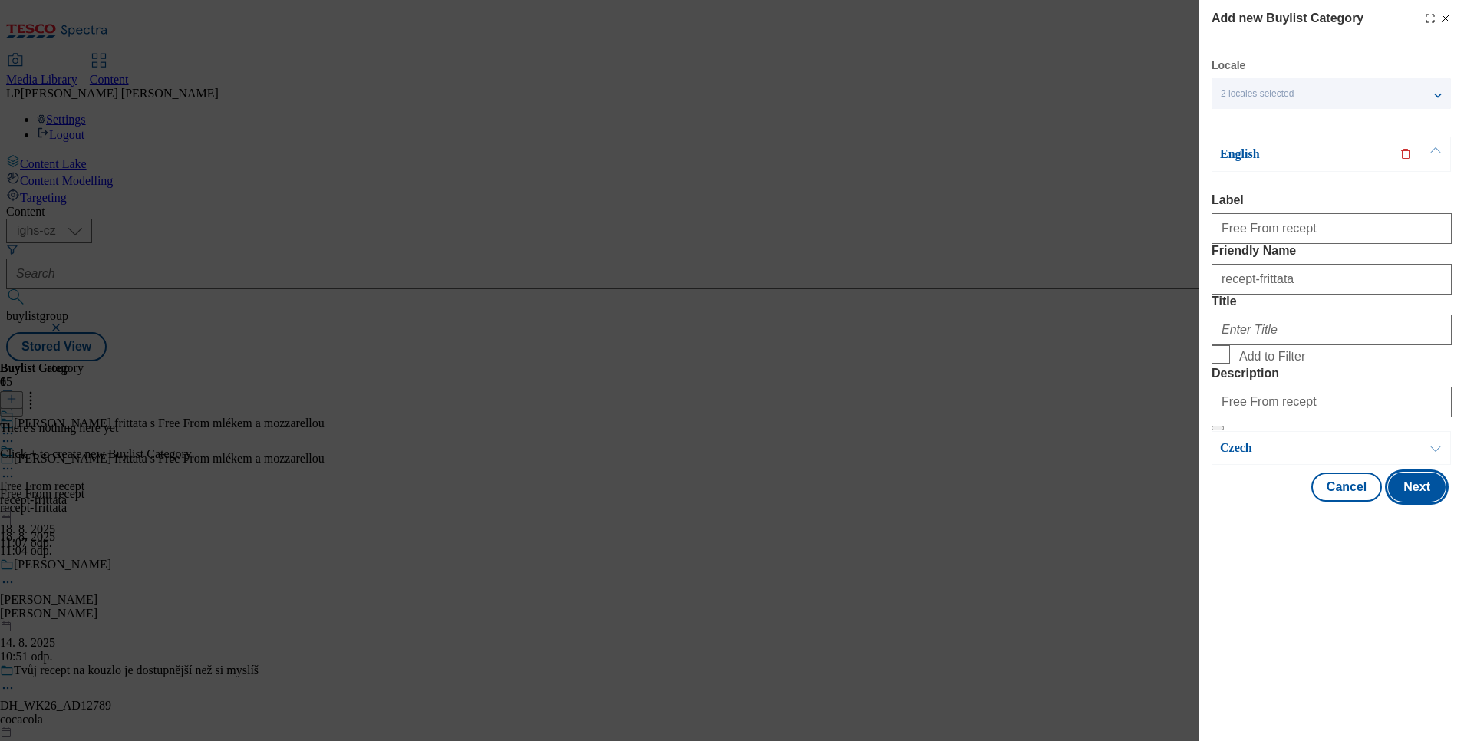
click at [1424, 502] on button "Next" at bounding box center [1417, 487] width 58 height 29
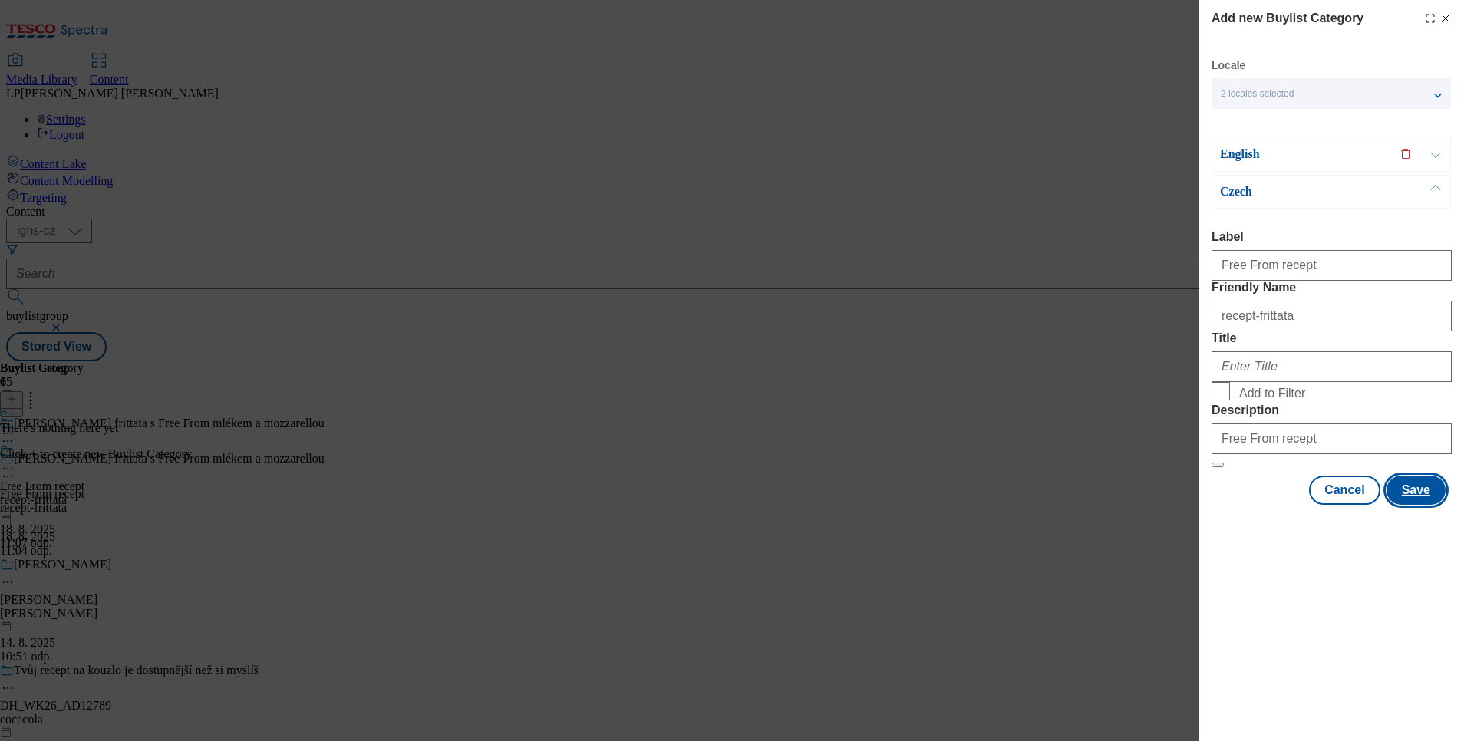
click at [1431, 505] on button "Save" at bounding box center [1416, 490] width 59 height 29
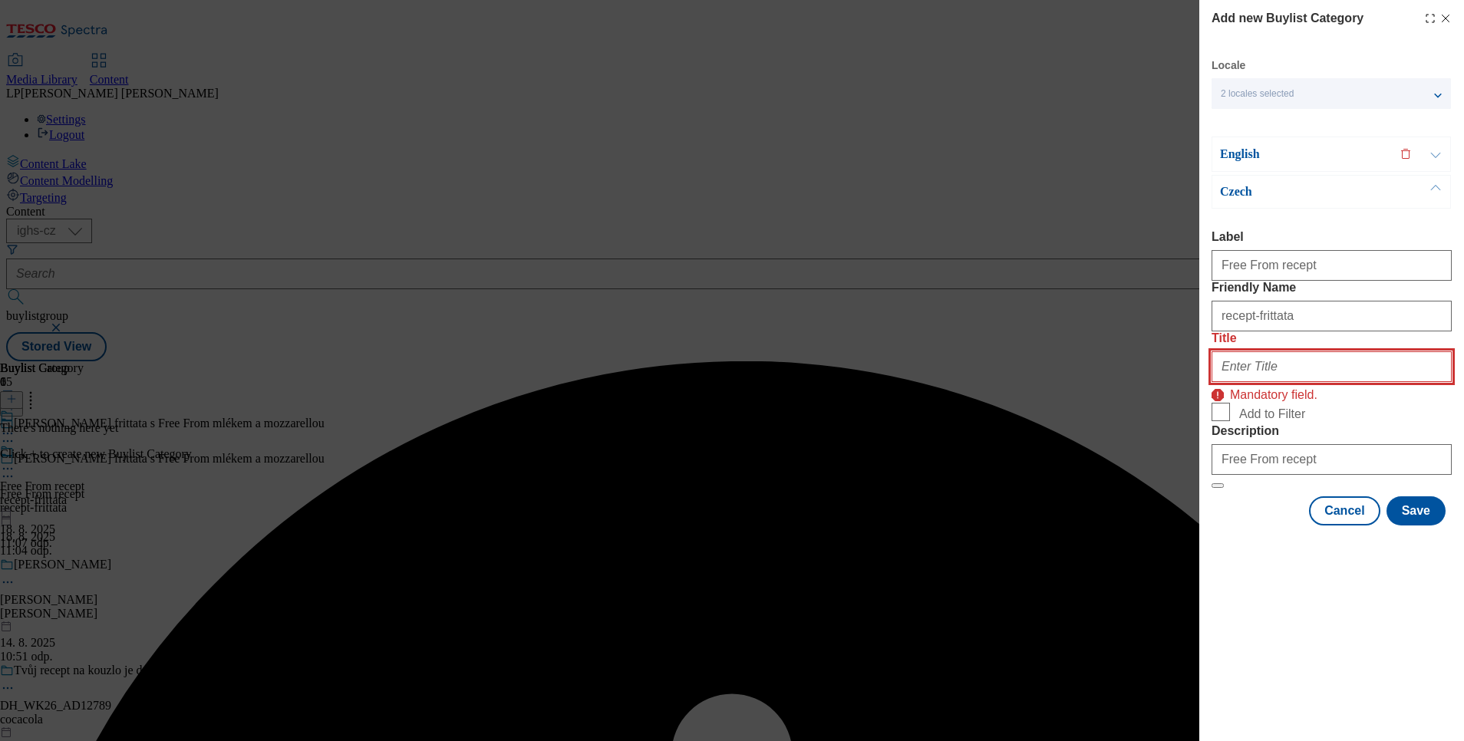
click at [1275, 382] on input "Title" at bounding box center [1332, 366] width 240 height 31
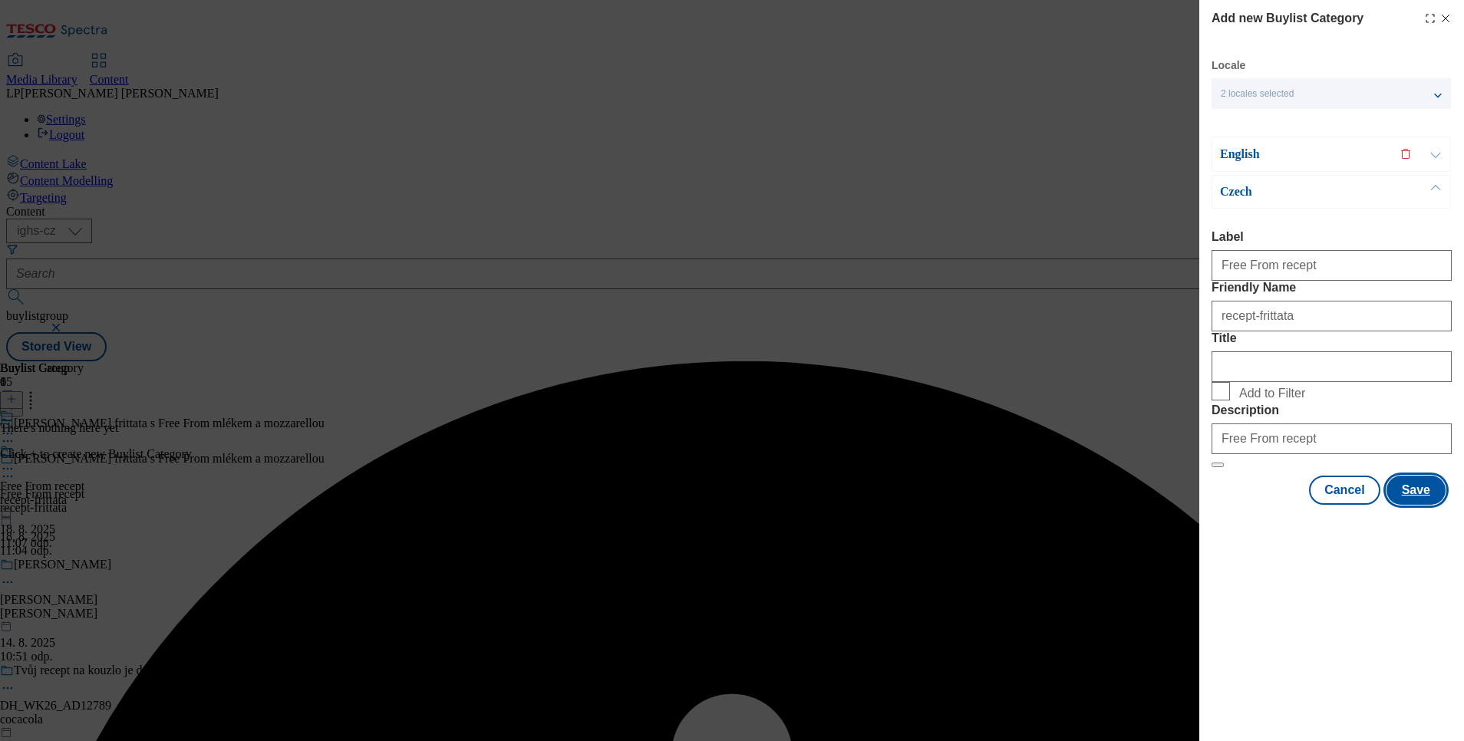
click at [1423, 505] on button "Save" at bounding box center [1416, 490] width 59 height 29
click at [1251, 144] on div "English" at bounding box center [1331, 154] width 239 height 35
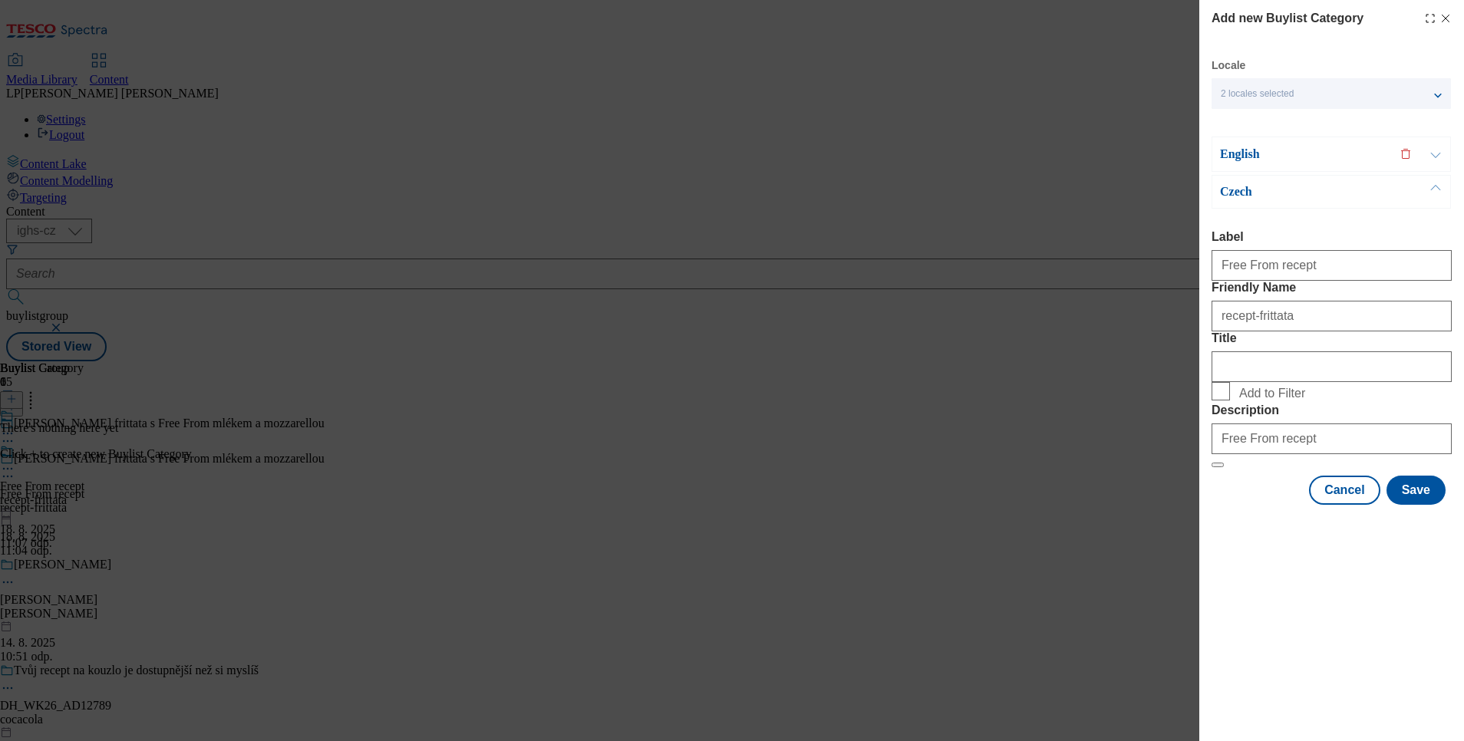
click at [1250, 162] on p "English" at bounding box center [1300, 154] width 161 height 15
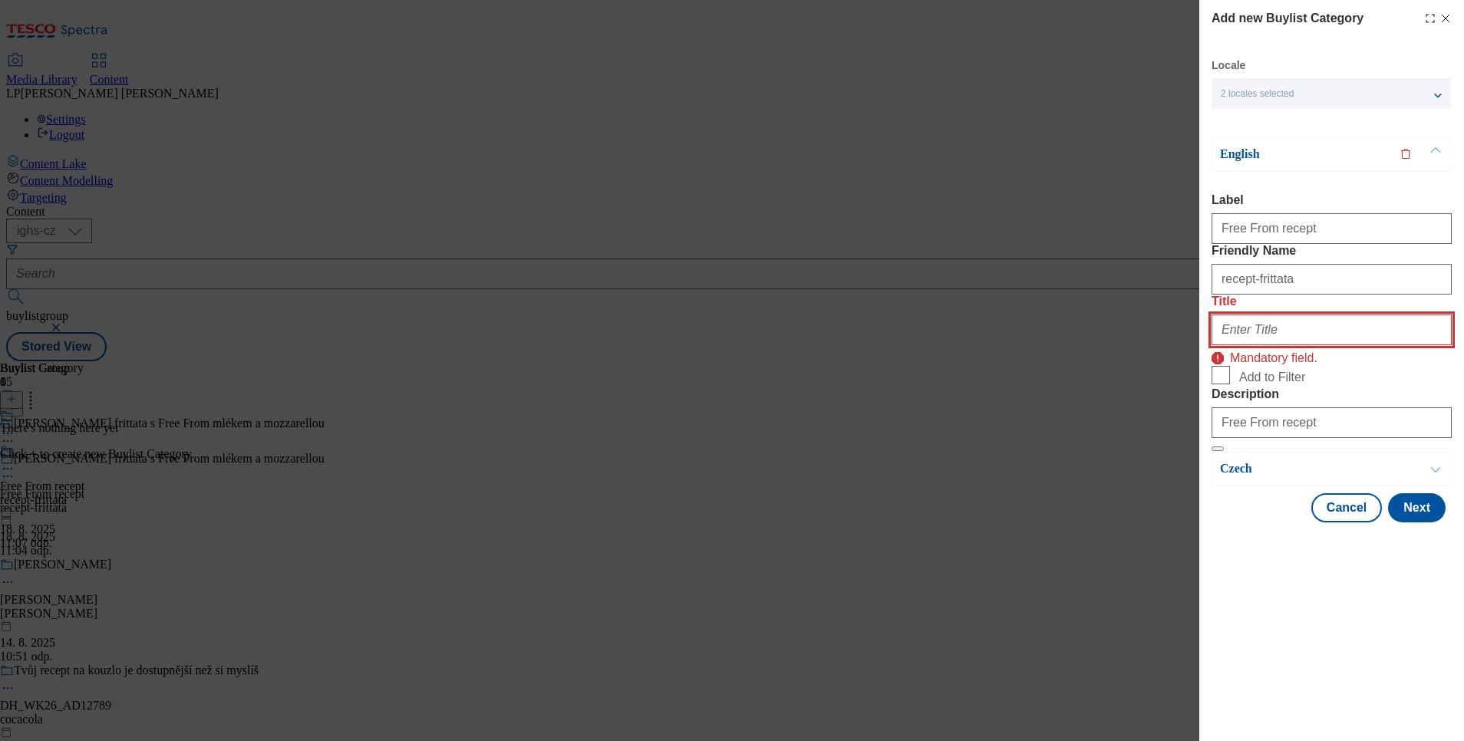
click at [1262, 345] on input "Title" at bounding box center [1332, 330] width 240 height 31
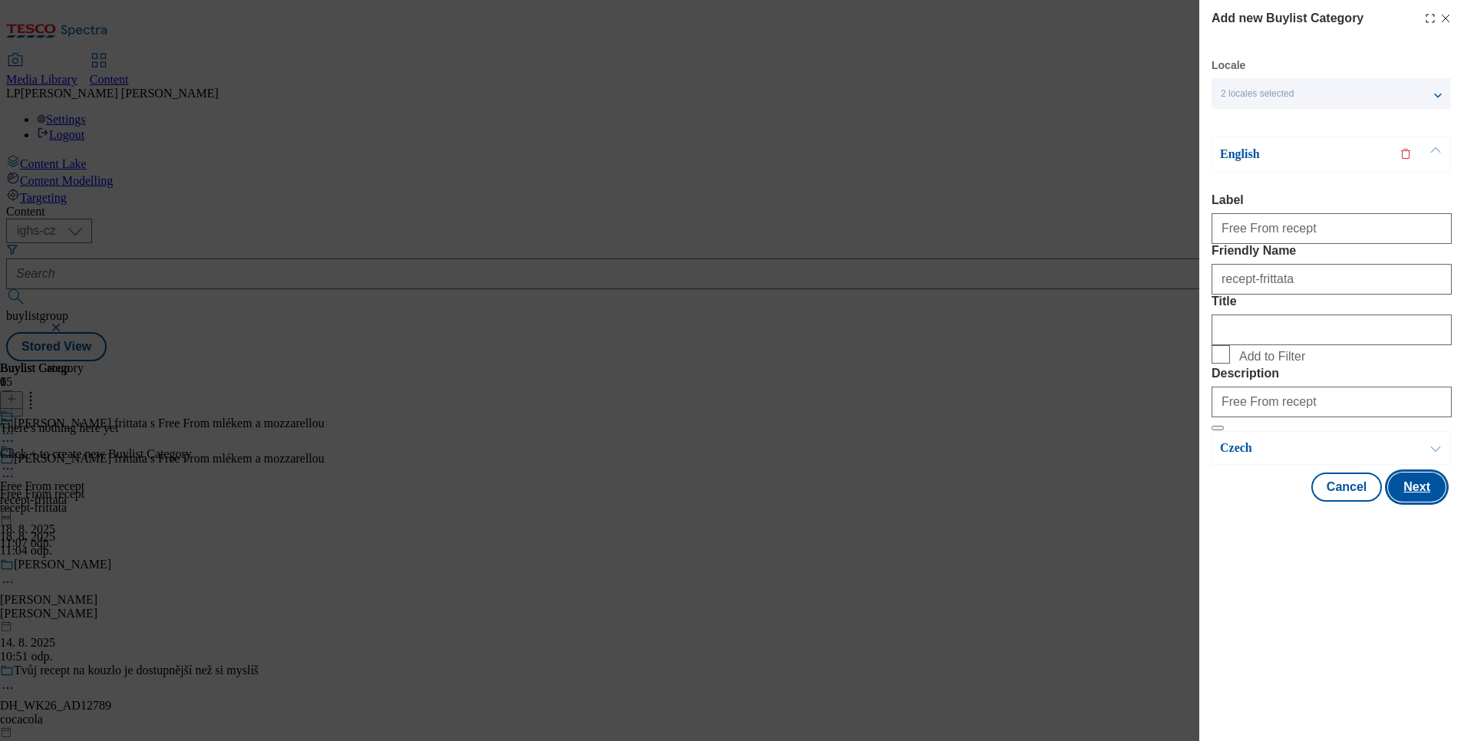
click at [1430, 502] on button "Next" at bounding box center [1417, 487] width 58 height 29
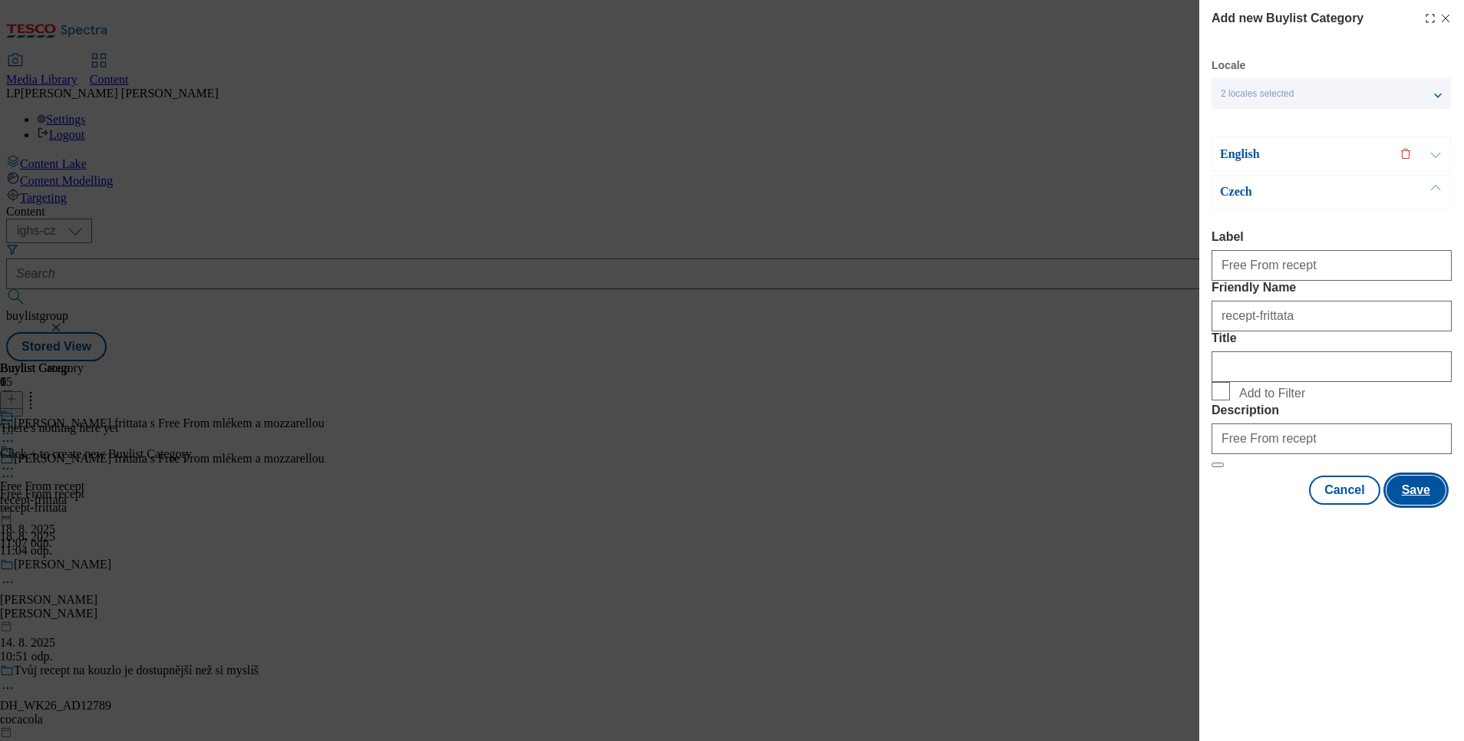
click at [1424, 505] on button "Save" at bounding box center [1416, 490] width 59 height 29
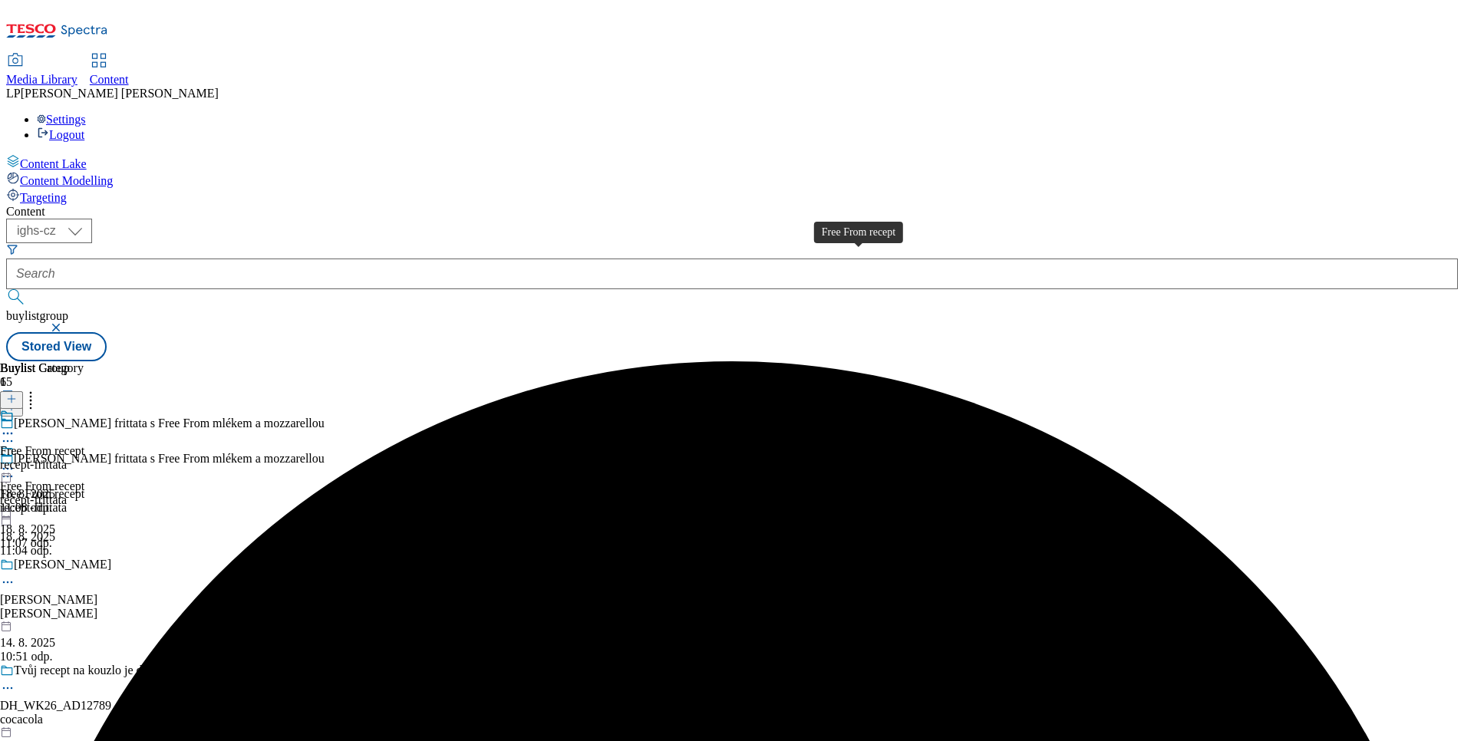
click at [84, 444] on div "Free From recept" at bounding box center [42, 451] width 84 height 14
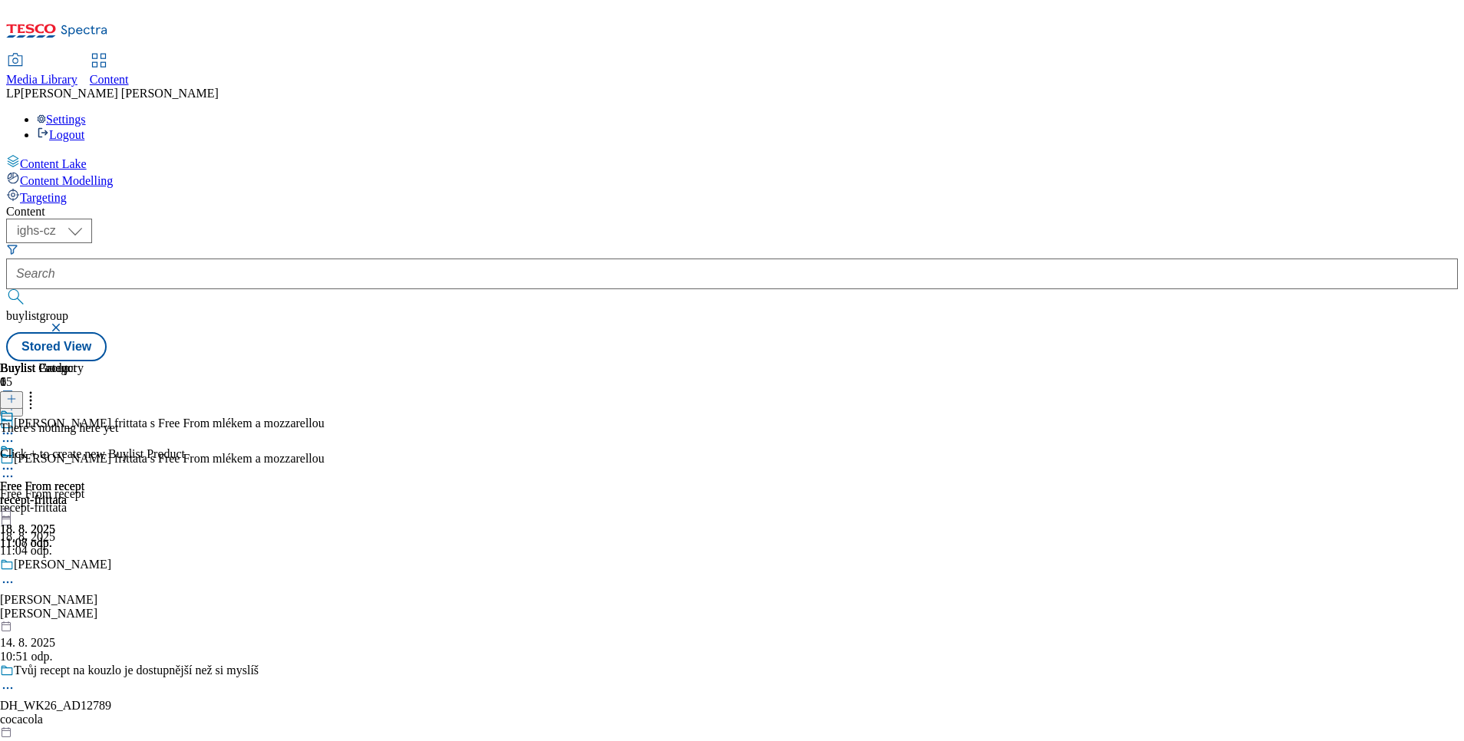
click at [17, 394] on icon at bounding box center [11, 399] width 11 height 11
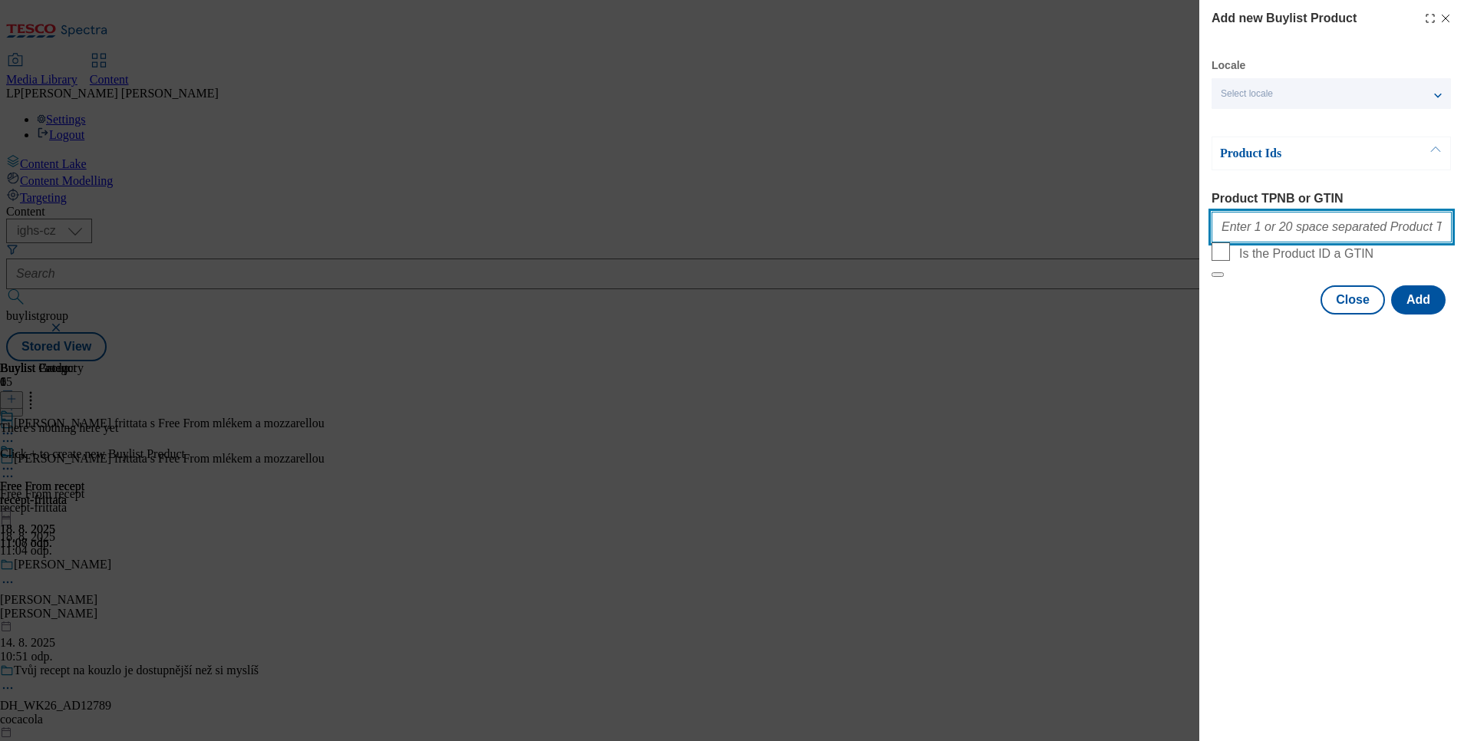
click at [1258, 231] on input "Product TPNB or GTIN" at bounding box center [1332, 227] width 240 height 31
paste input "100242208"
paste input "212691574"
paste input "212693462"
type input "100242208 212691574 212693462"
